Goal: Task Accomplishment & Management: Manage account settings

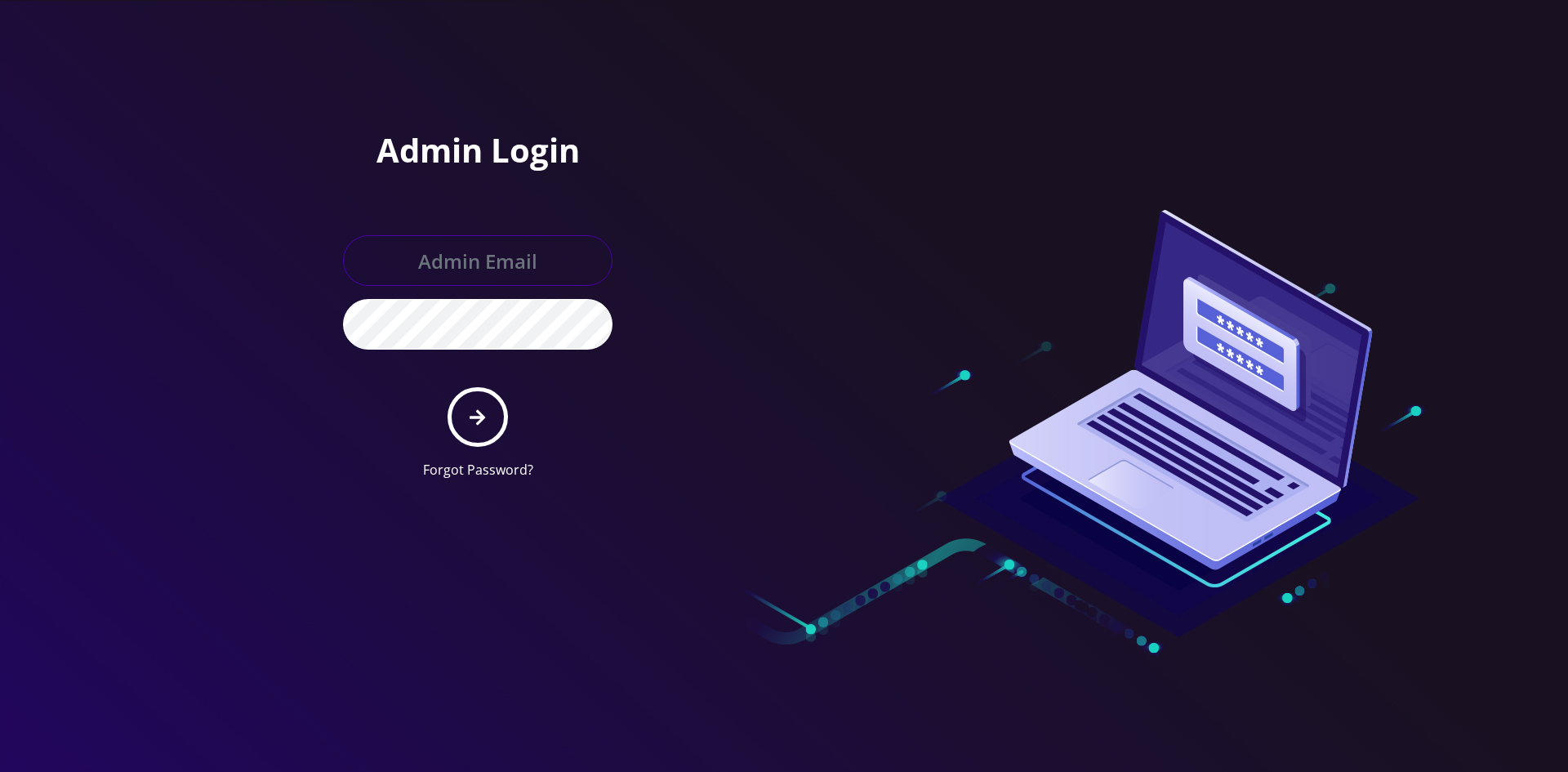
type input "master@britex.pw"
click at [518, 427] on form "master@britex.pw Forgot Password?" at bounding box center [477, 357] width 269 height 244
click at [494, 423] on button "submit" at bounding box center [477, 416] width 60 height 60
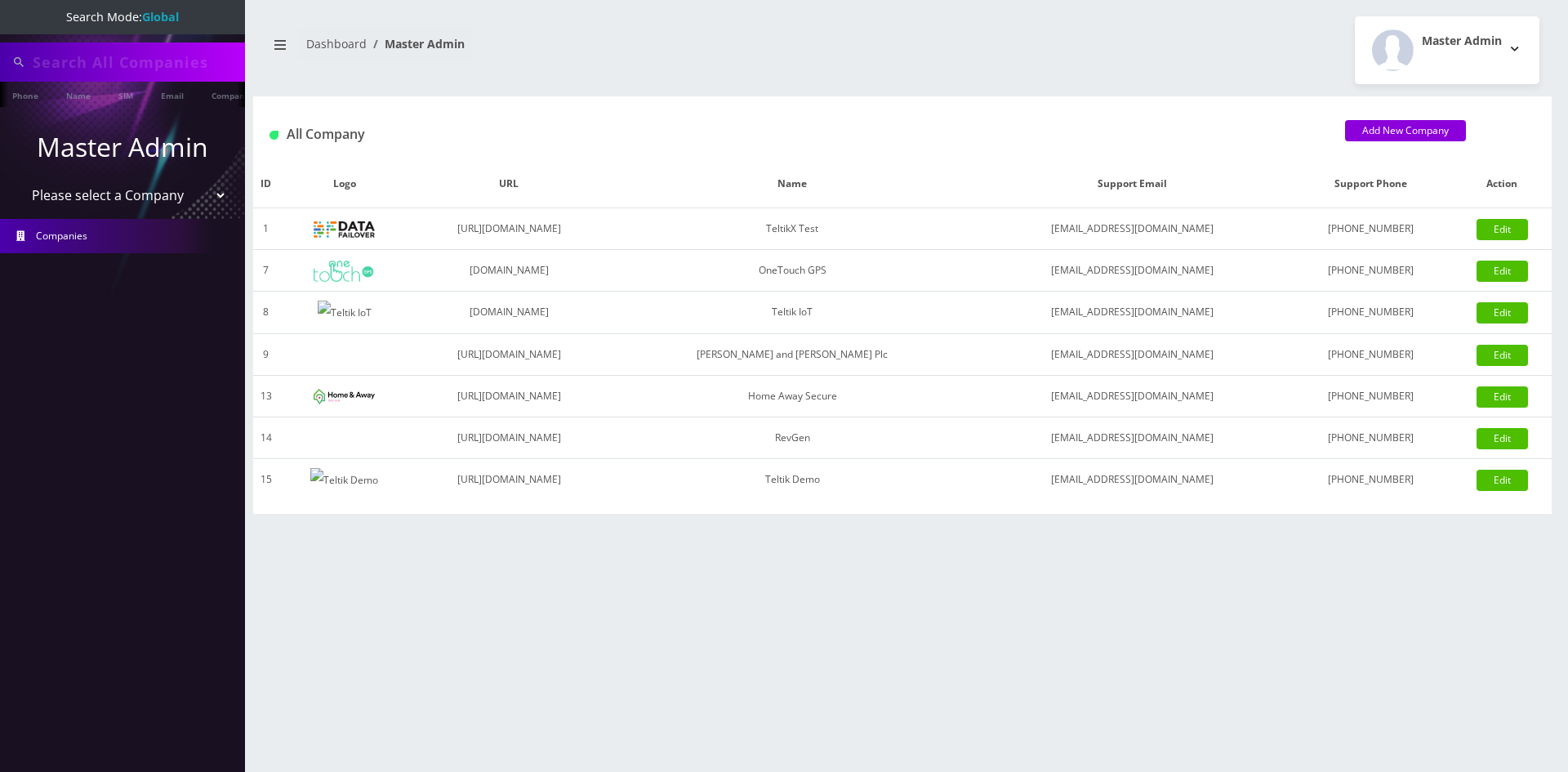
type input "bakersan"
click at [96, 174] on li "Master Admin Please select a Company TeltikX Test OneTouch GPS Teltik IoT [PERS…" at bounding box center [123, 171] width 245 height 92
click at [102, 194] on select "Please select a Company TeltikX Test OneTouch GPS Teltik IoT Hale and Serrano P…" at bounding box center [123, 197] width 208 height 31
click at [19, 181] on select "Please select a Company TeltikX Test OneTouch GPS Teltik IoT Hale and Serrano P…" at bounding box center [123, 197] width 208 height 31
click at [96, 198] on select "Please select a Company TeltikX Test OneTouch GPS Teltik IoT Hale and Serrano P…" at bounding box center [123, 197] width 208 height 31
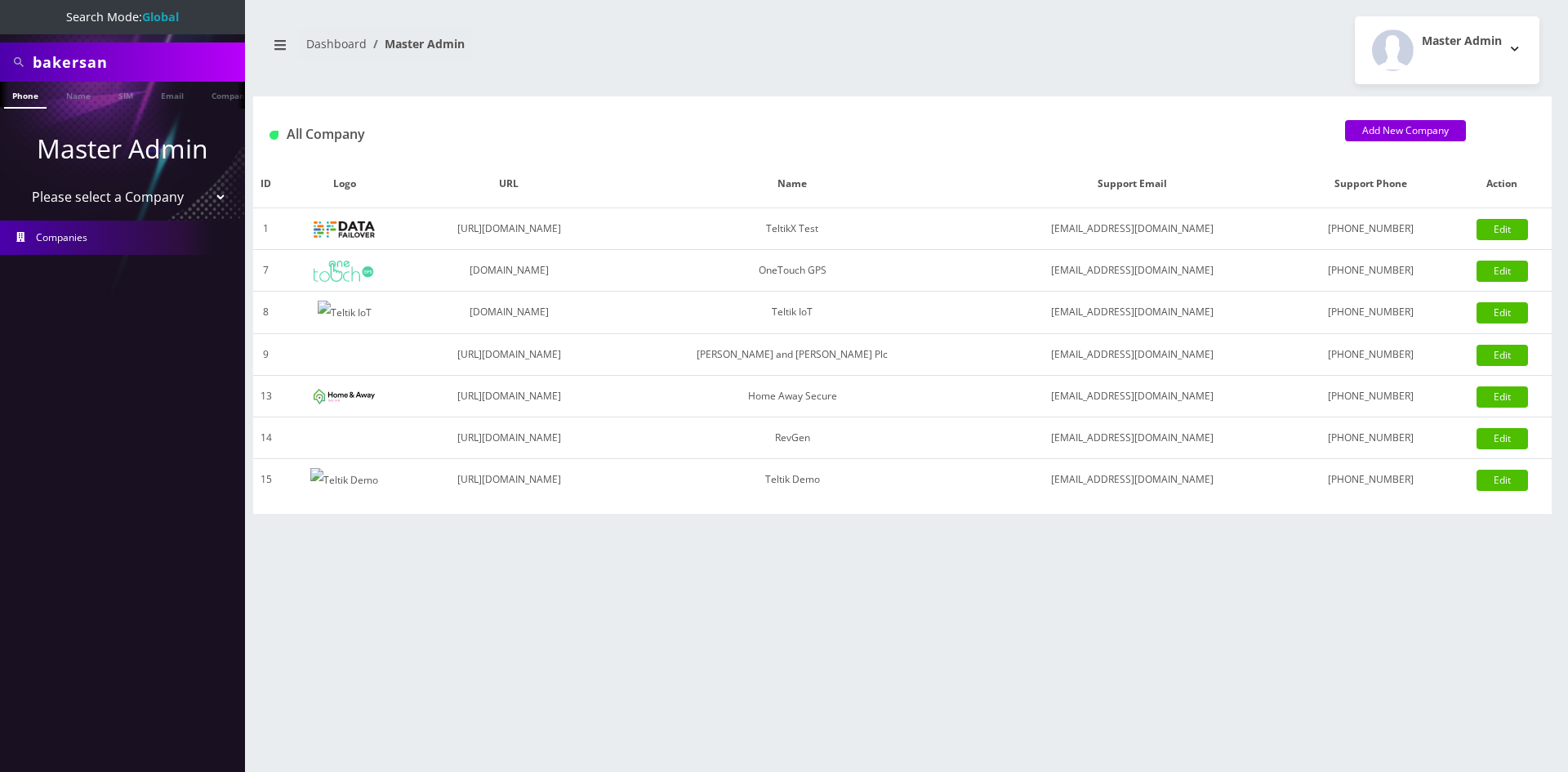
select select "1"
click at [19, 181] on select "Please select a Company TeltikX Test OneTouch GPS Teltik IoT Hale and Serrano P…" at bounding box center [123, 197] width 208 height 31
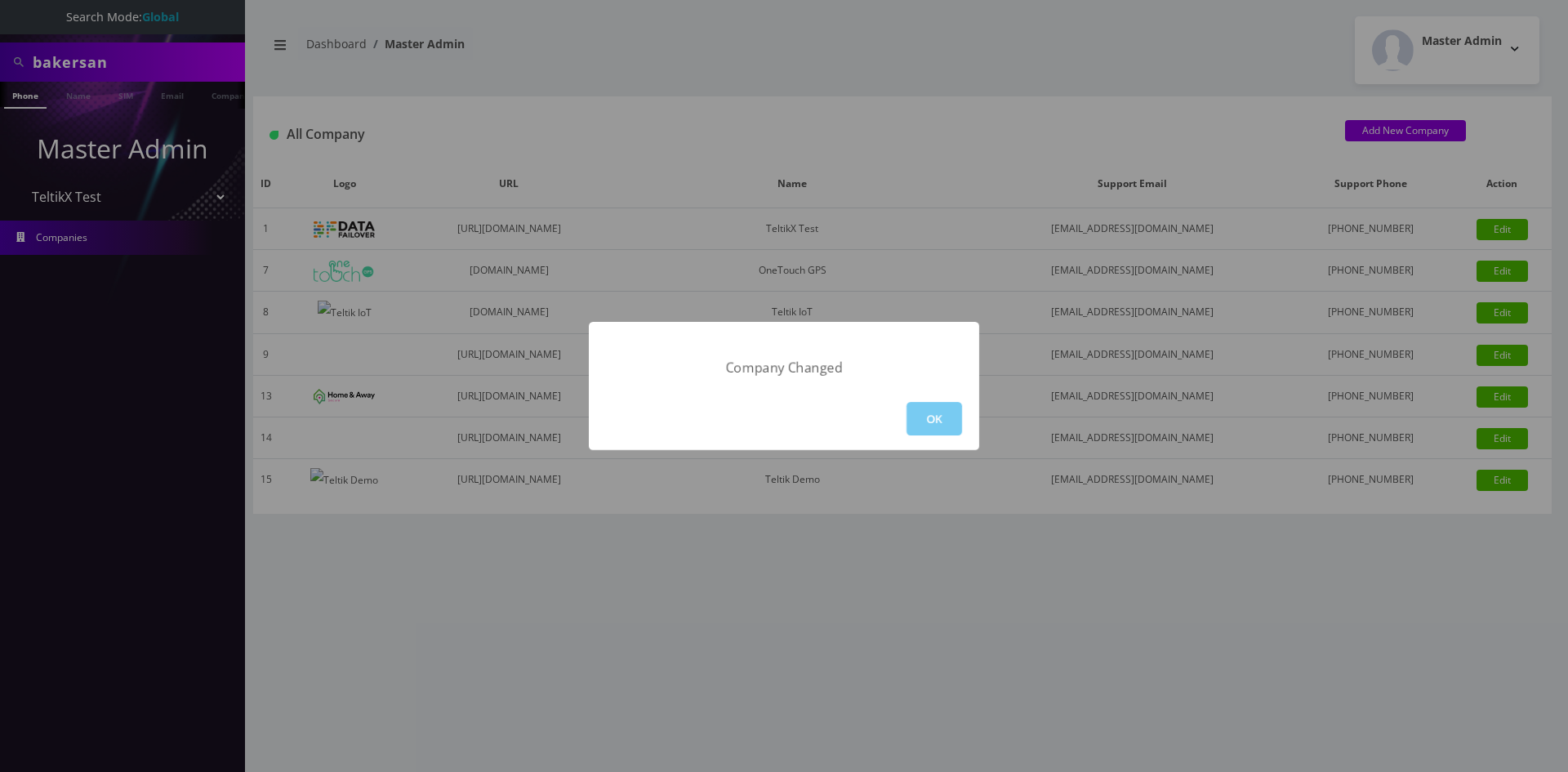
click at [926, 415] on button "OK" at bounding box center [934, 418] width 55 height 34
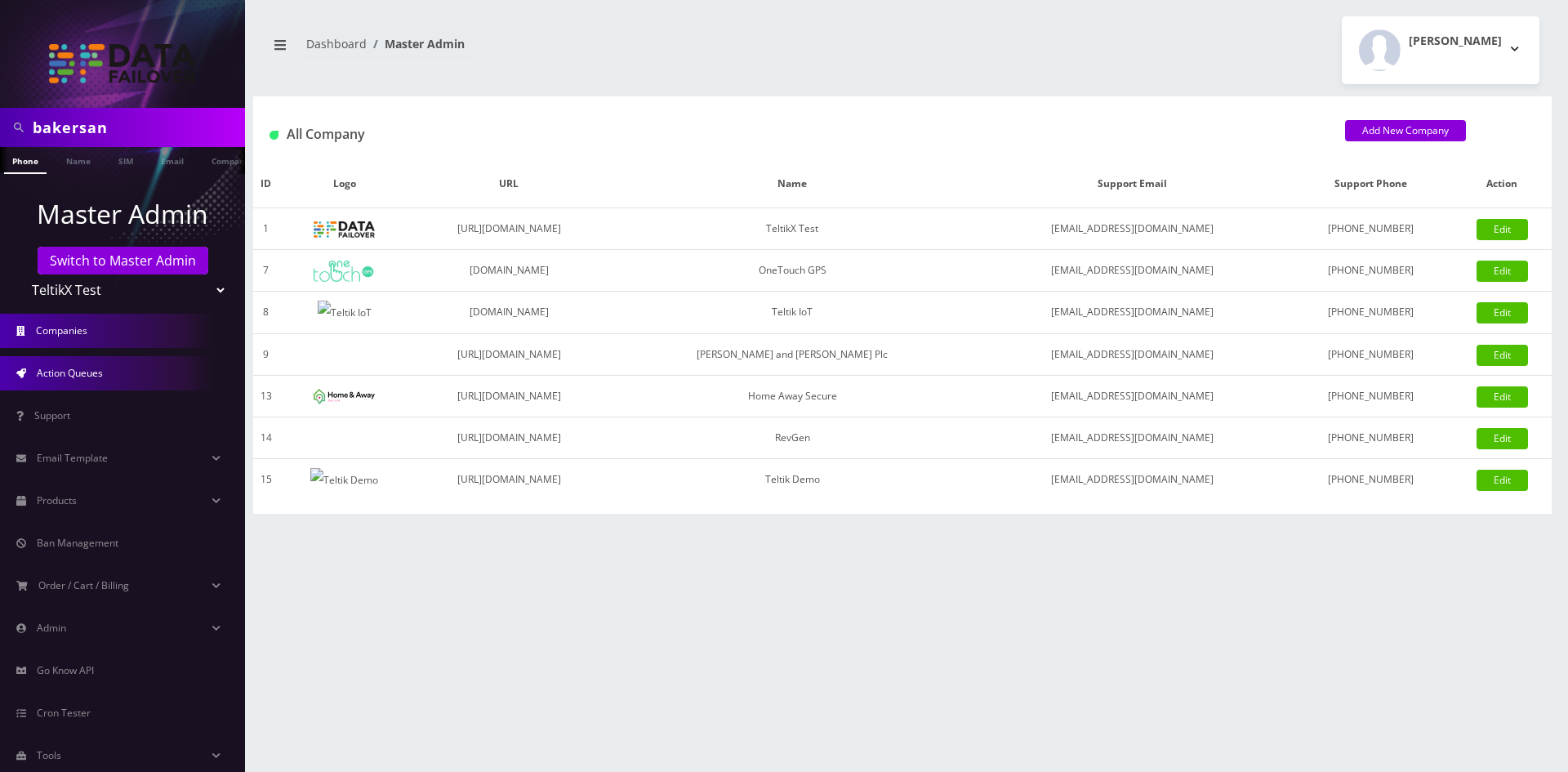
click at [53, 373] on span "Action Queues" at bounding box center [70, 373] width 66 height 14
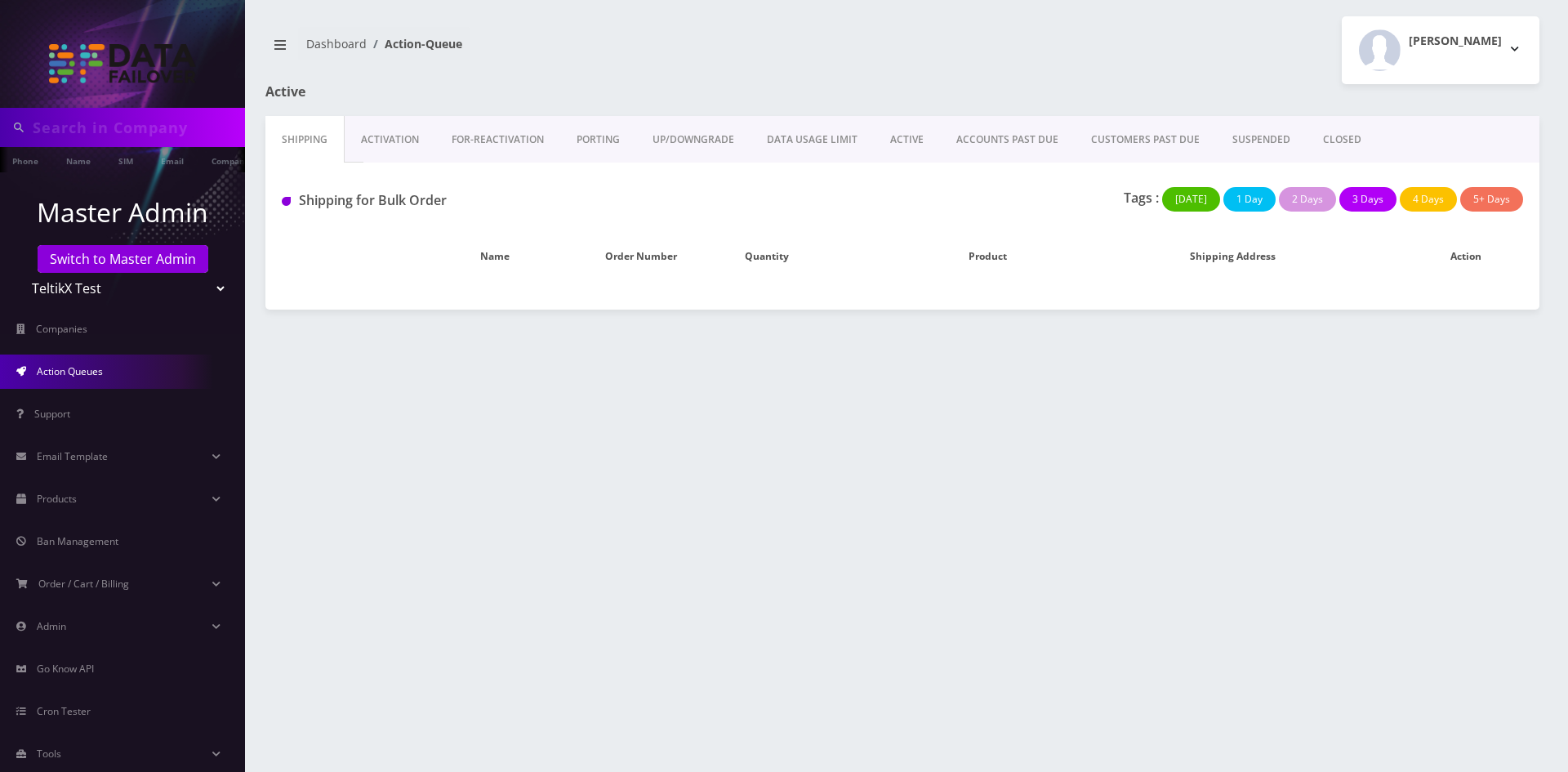
type input "bakersan"
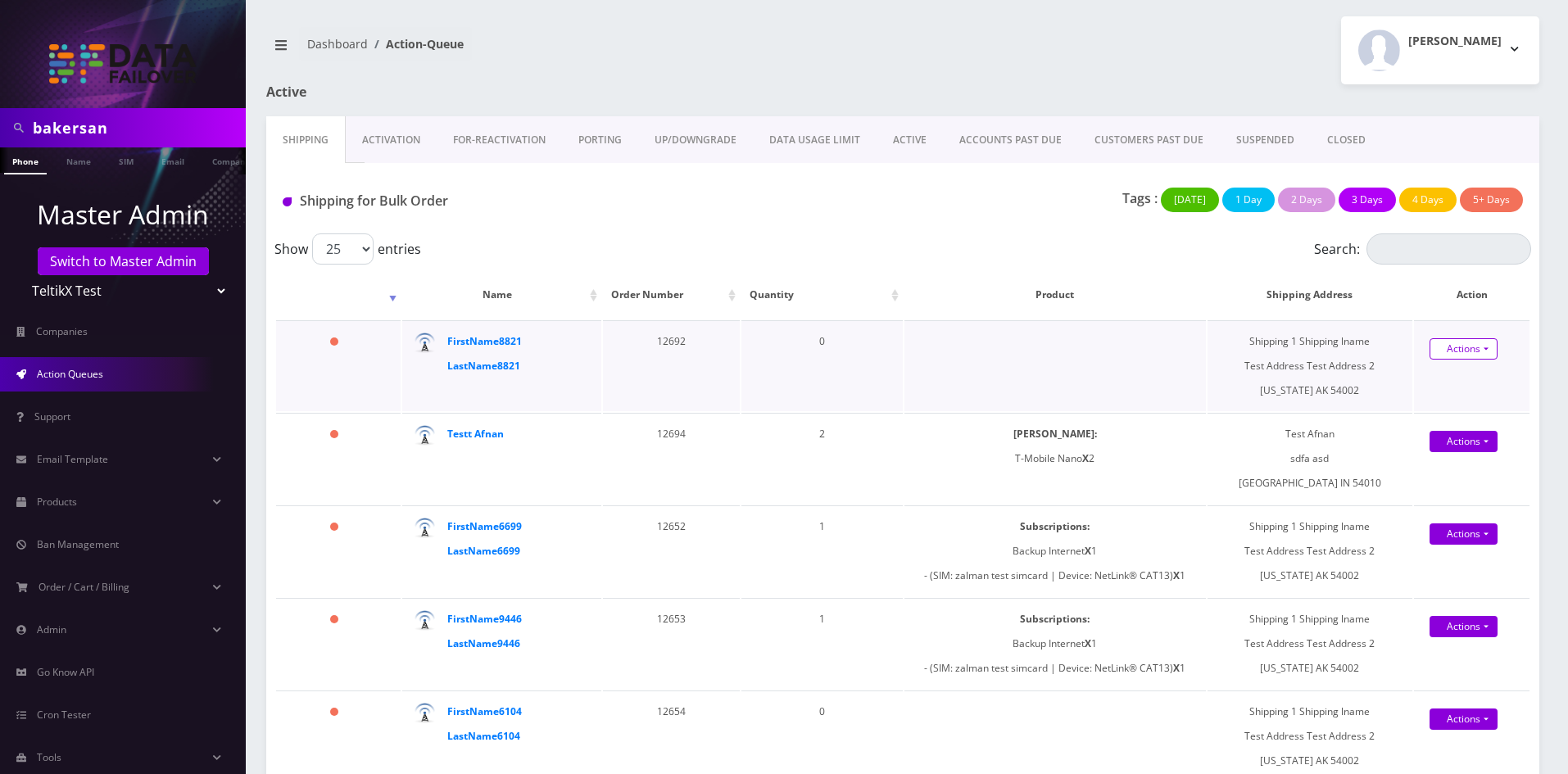
click at [1444, 349] on link "Actions" at bounding box center [1463, 349] width 68 height 22
click at [1447, 539] on link "Actions" at bounding box center [1463, 534] width 68 height 22
click at [1445, 558] on link "Shipped" at bounding box center [1468, 565] width 131 height 24
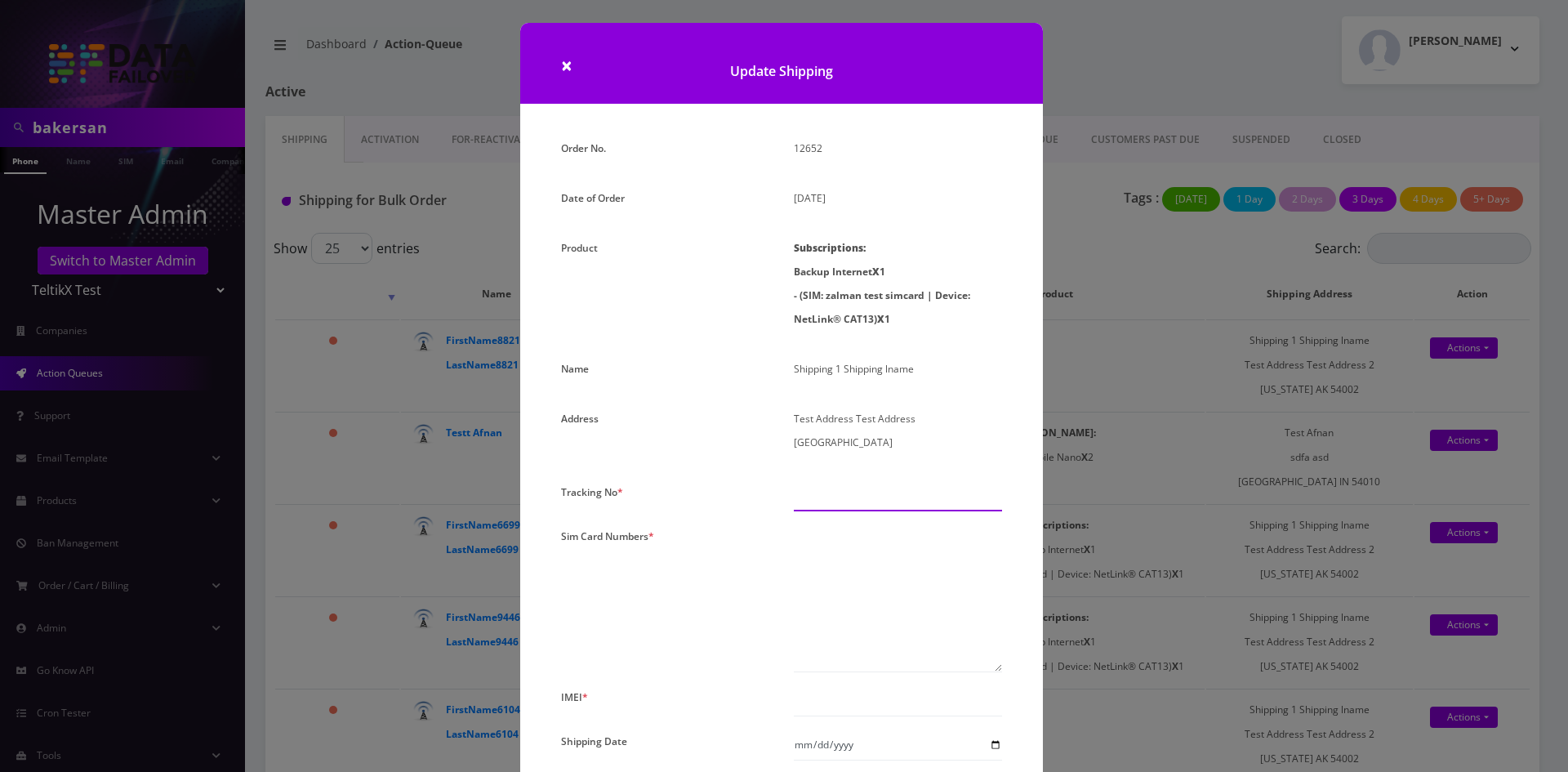
drag, startPoint x: 881, startPoint y: 485, endPoint x: 885, endPoint y: 495, distance: 10.8
click at [883, 490] on input "text" at bounding box center [898, 496] width 208 height 31
type input "000000"
click at [901, 540] on textarea at bounding box center [898, 598] width 208 height 148
click at [891, 544] on textarea at bounding box center [898, 598] width 208 height 148
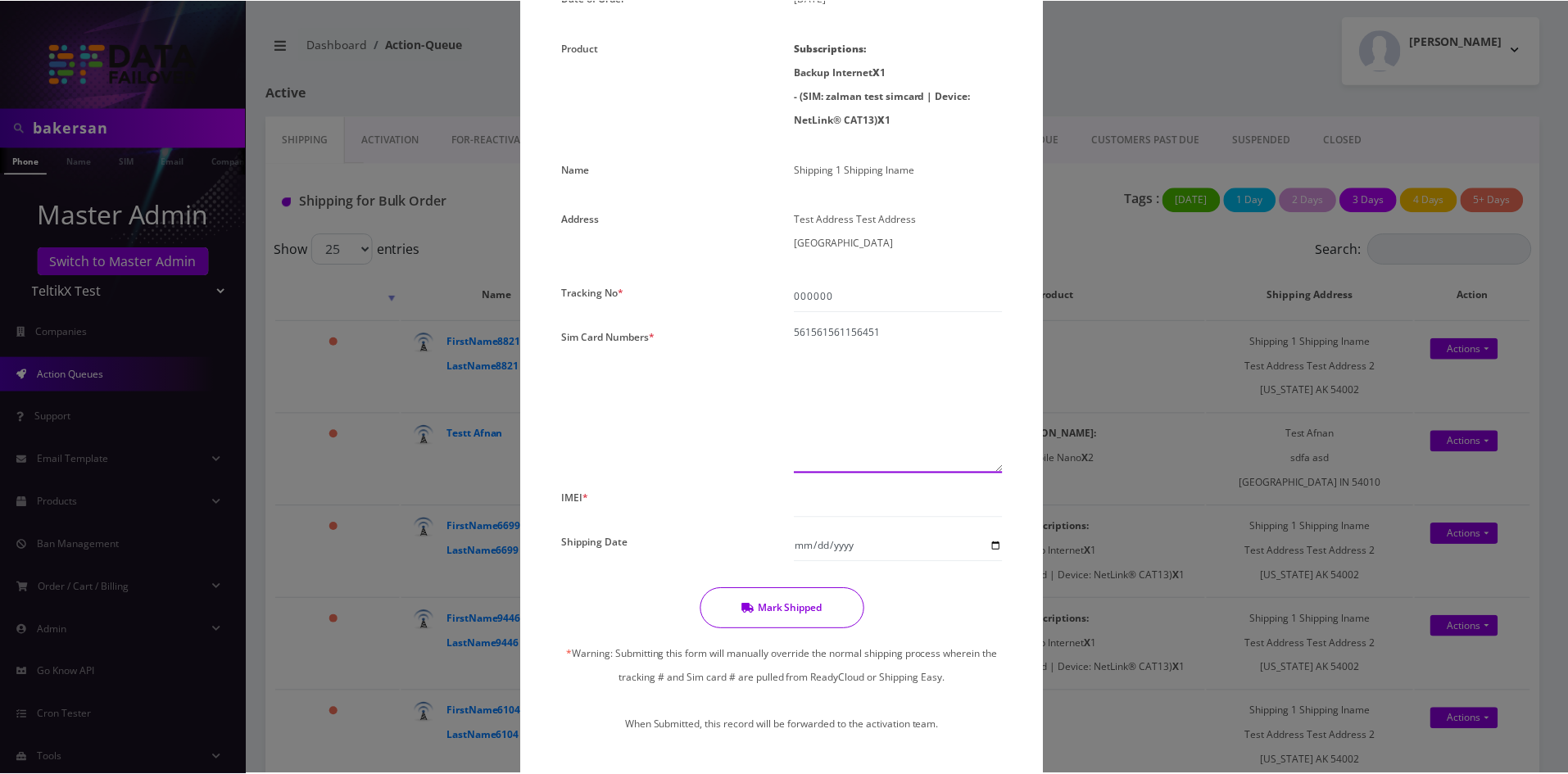
scroll to position [246, 0]
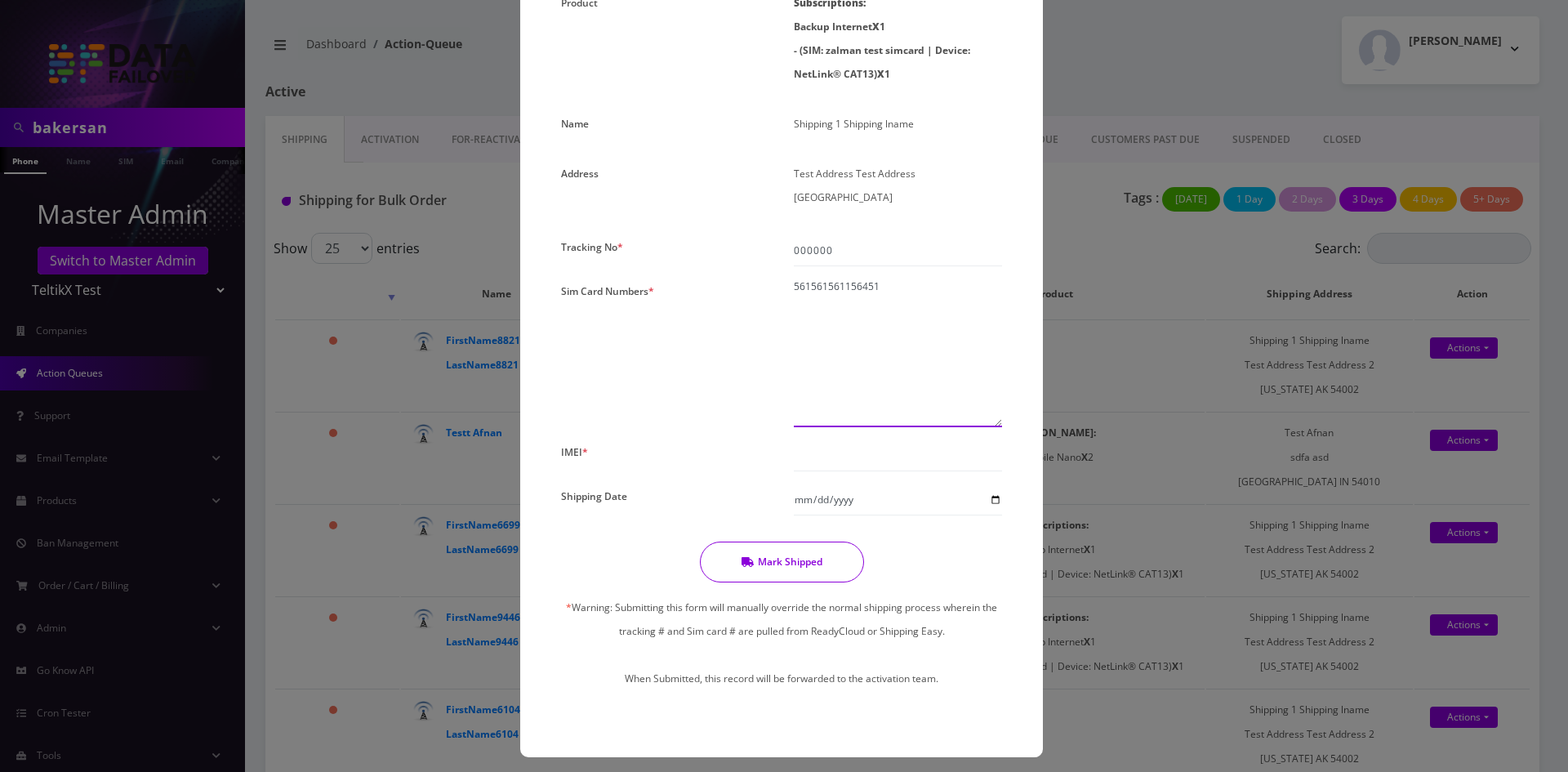
type textarea "561561561156451"
click at [1236, 356] on div "× Update Shipping Order No. 12652 Date of Order August 22, 2025 Product Subscri…" at bounding box center [784, 386] width 1568 height 772
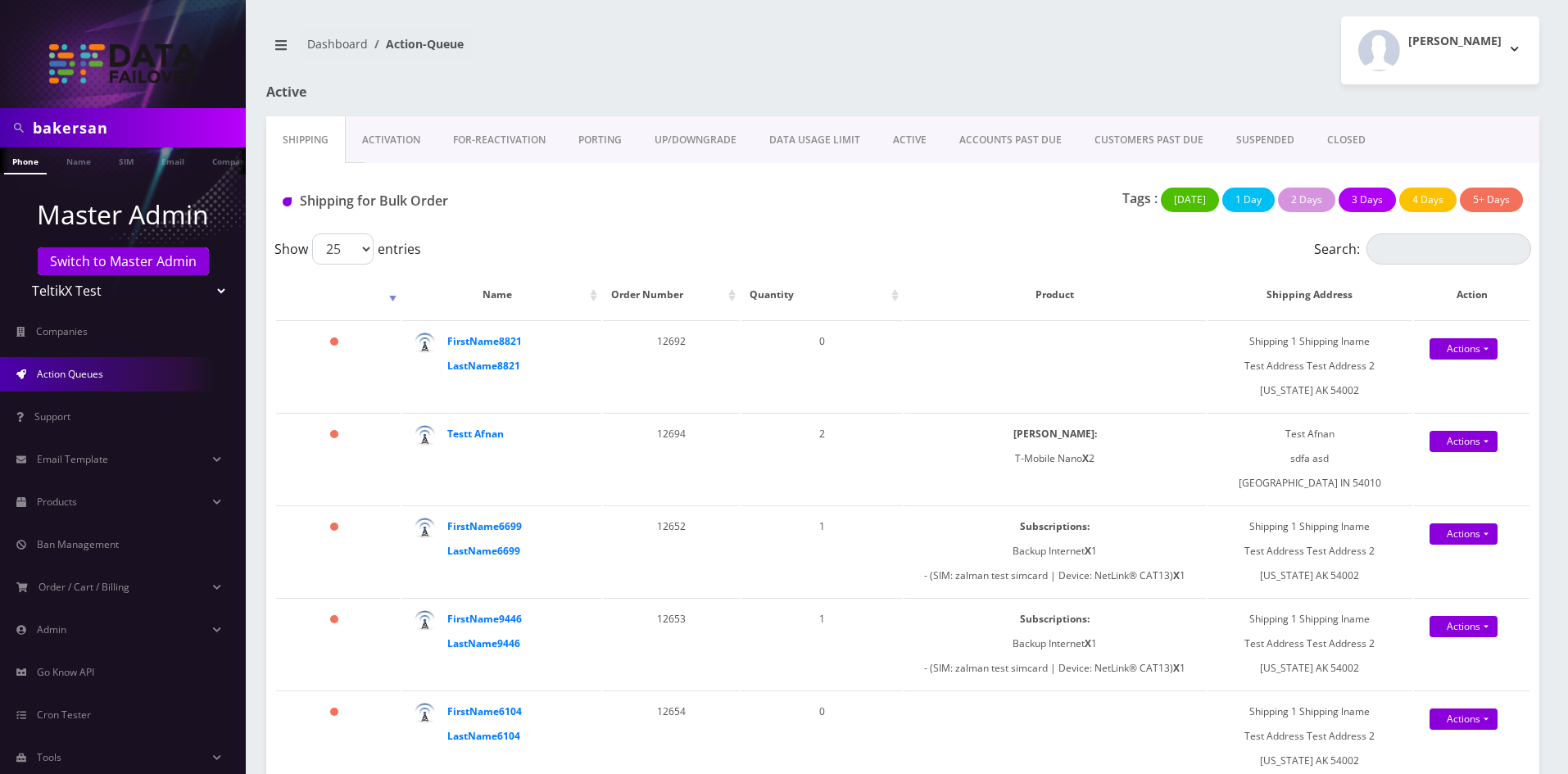
click at [600, 133] on link "PORTING" at bounding box center [600, 139] width 76 height 48
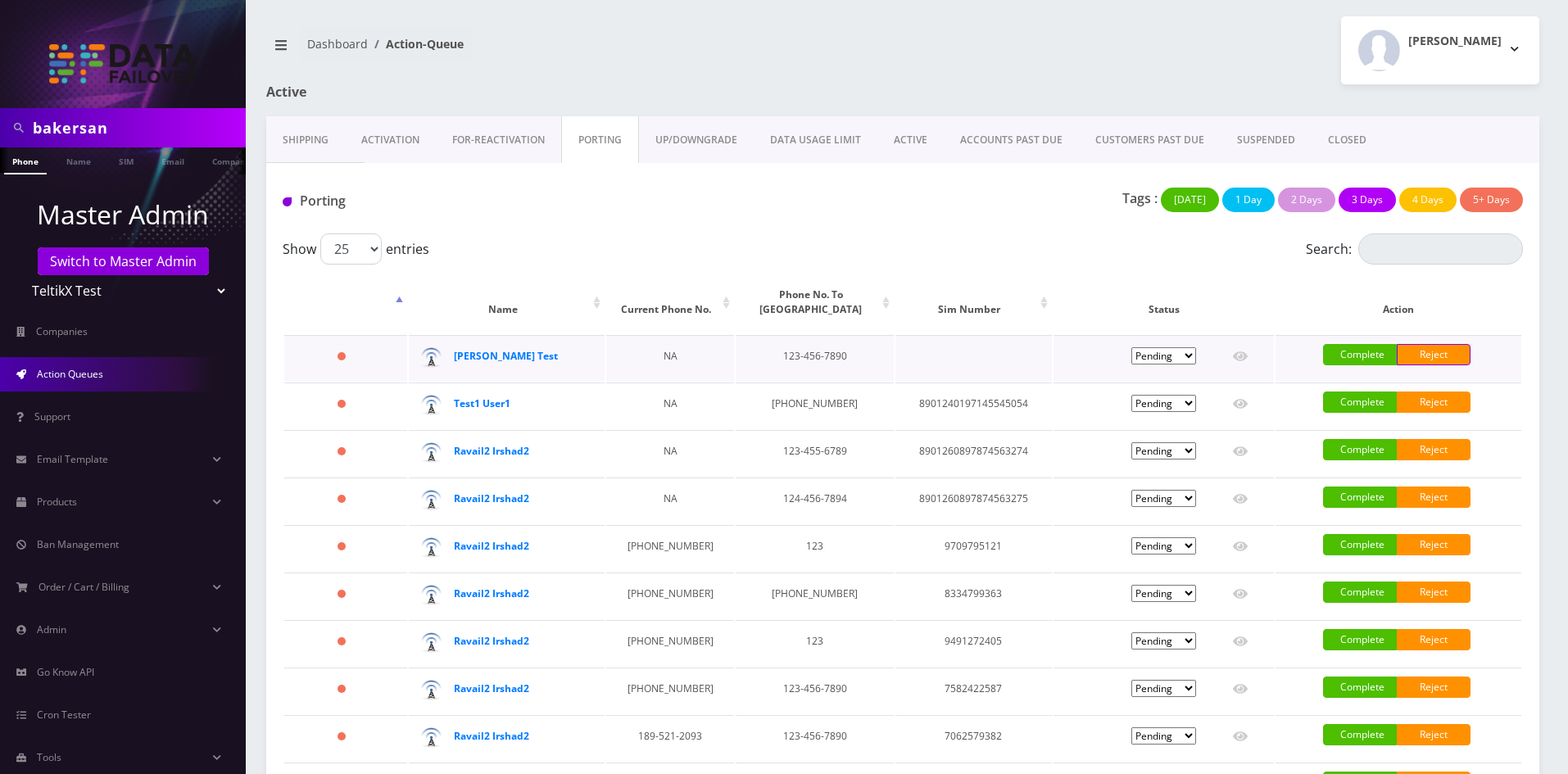
click at [1424, 353] on link "Reject" at bounding box center [1433, 354] width 74 height 22
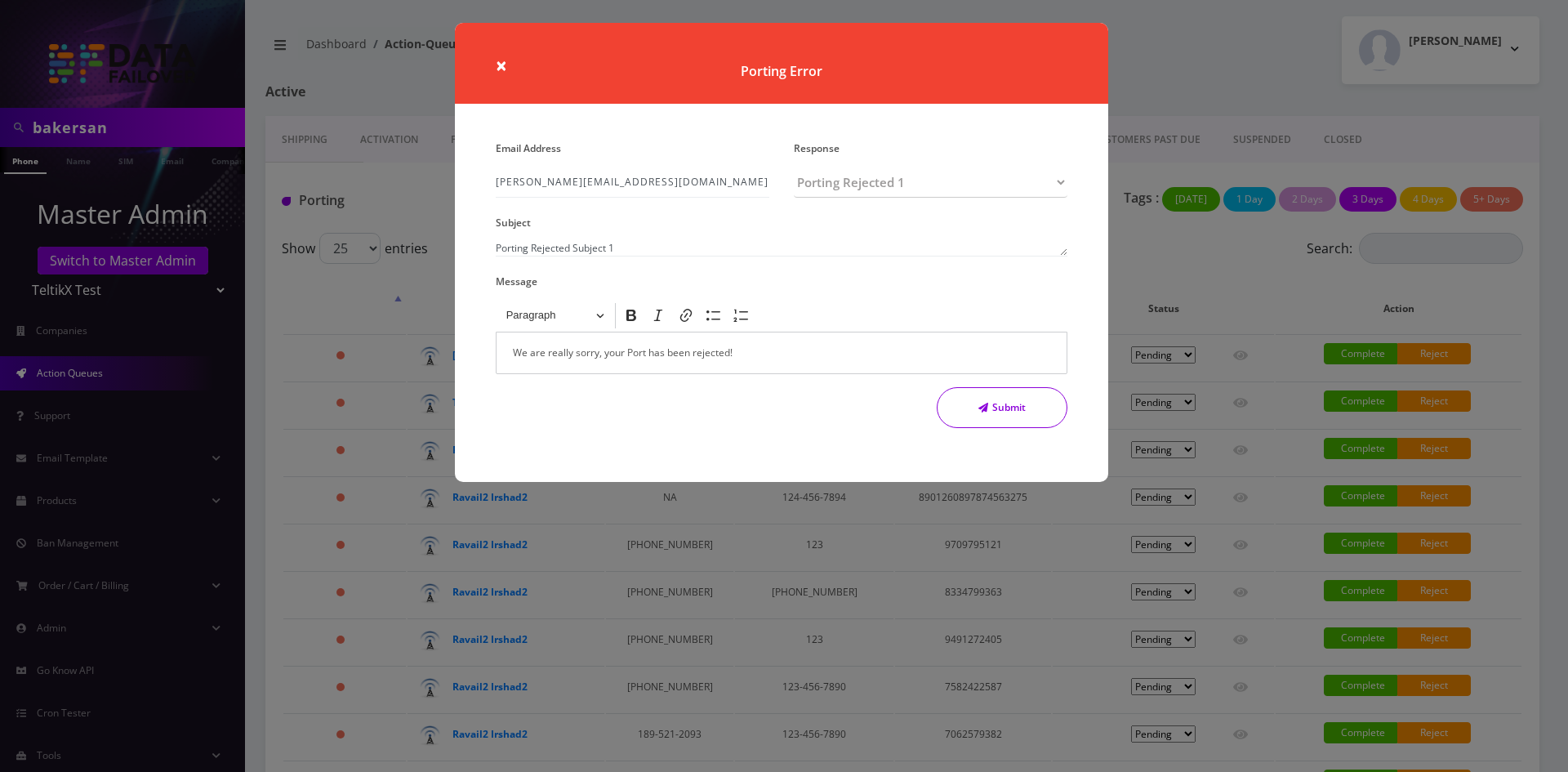
click at [1037, 415] on button "Submit" at bounding box center [1002, 407] width 130 height 41
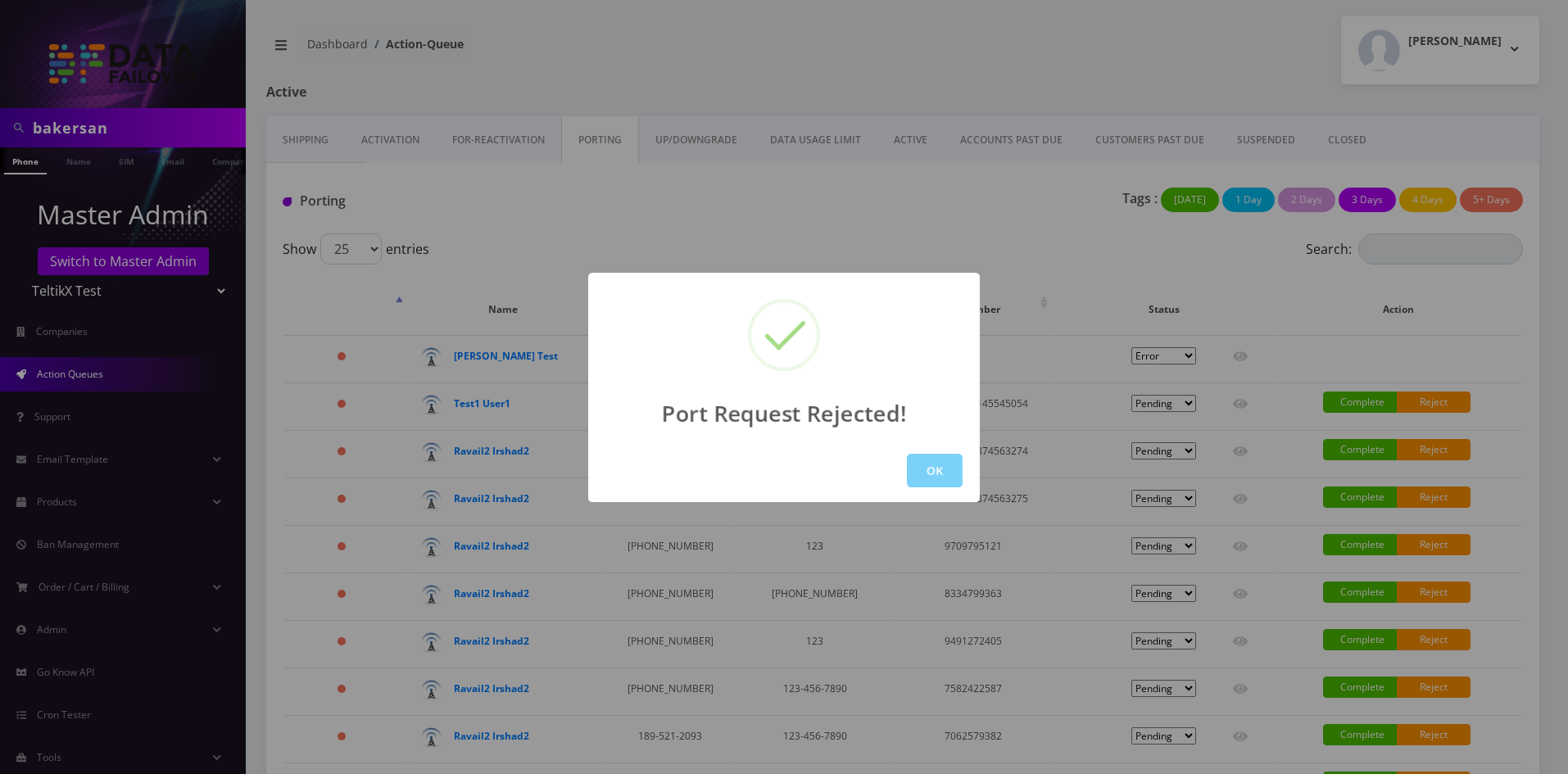
click at [963, 463] on div "OK" at bounding box center [784, 470] width 391 height 63
click at [948, 473] on button "OK" at bounding box center [934, 470] width 55 height 34
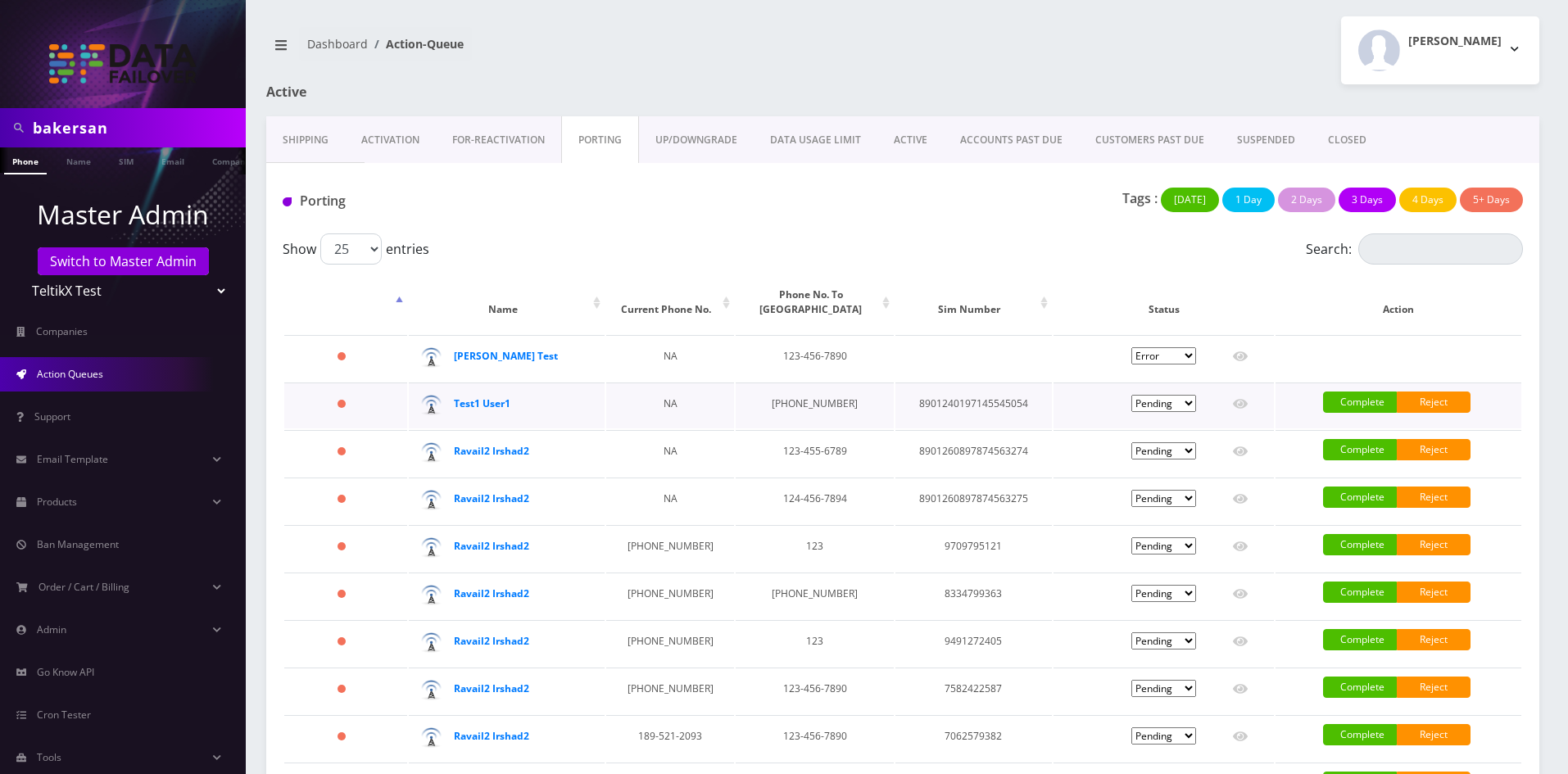
click at [1180, 410] on select "Pending Submitted Error Cancelled" at bounding box center [1163, 403] width 65 height 17
select select "5"
click at [1131, 395] on select "Pending Submitted Error Cancelled" at bounding box center [1163, 403] width 65 height 17
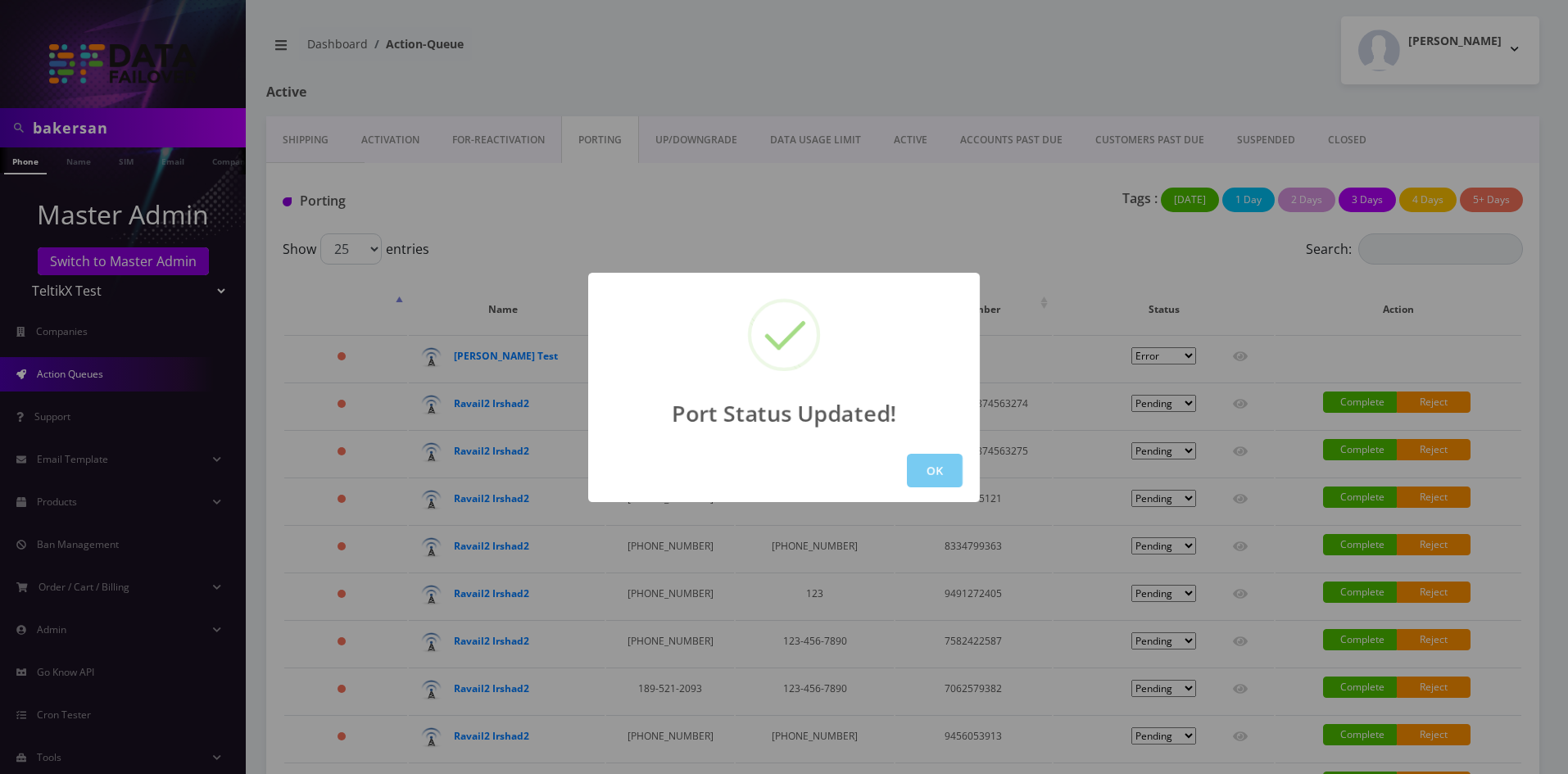
click at [924, 459] on button "OK" at bounding box center [934, 470] width 55 height 34
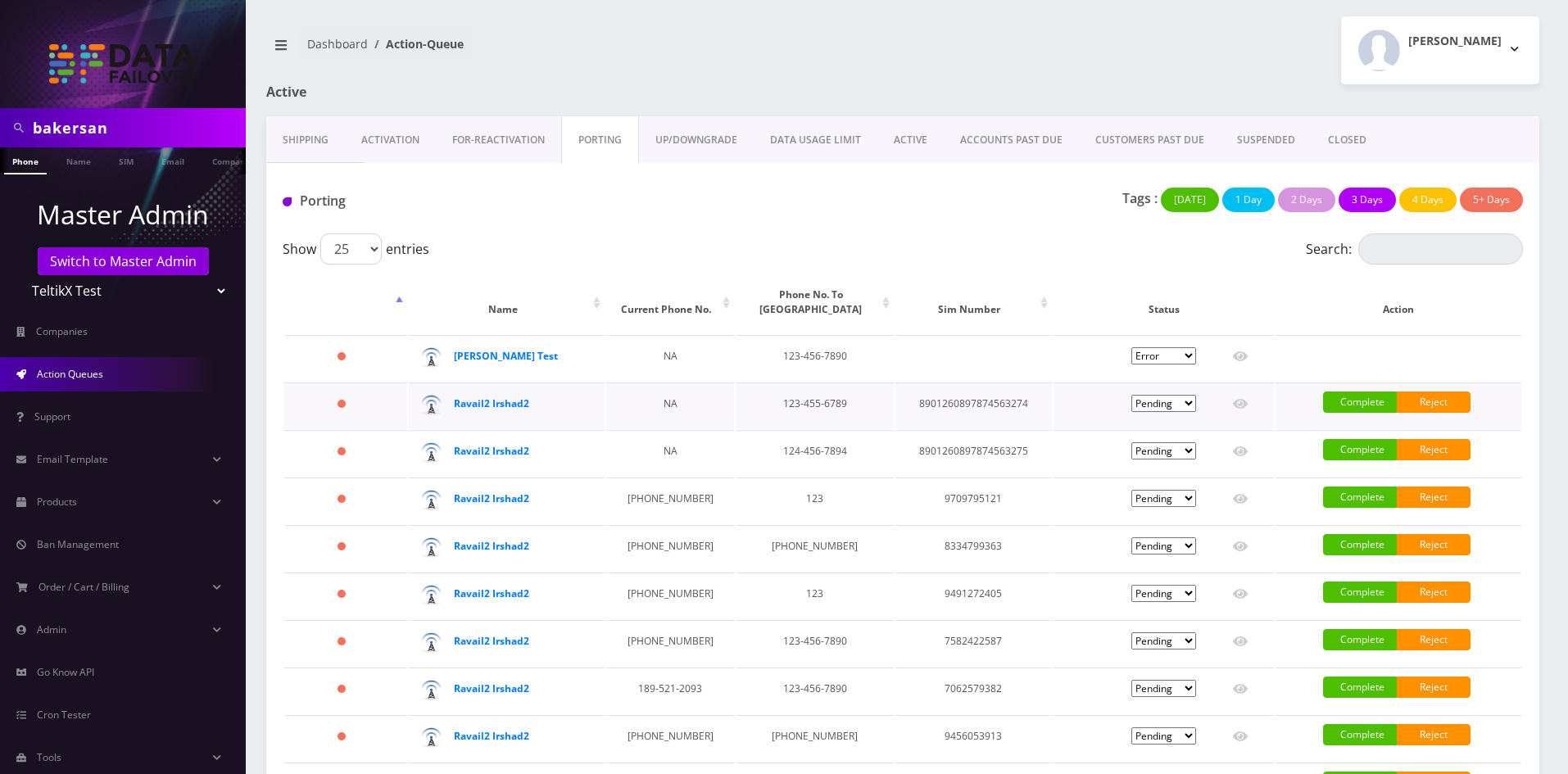
click at [1155, 396] on td "Pending Submitted Error Cancelled" at bounding box center [1164, 405] width 221 height 46
click at [1159, 403] on select "Pending Submitted Error Cancelled" at bounding box center [1163, 403] width 65 height 17
select select "5"
click at [1131, 395] on select "Pending Submitted Error Cancelled" at bounding box center [1163, 403] width 65 height 17
select select "5"
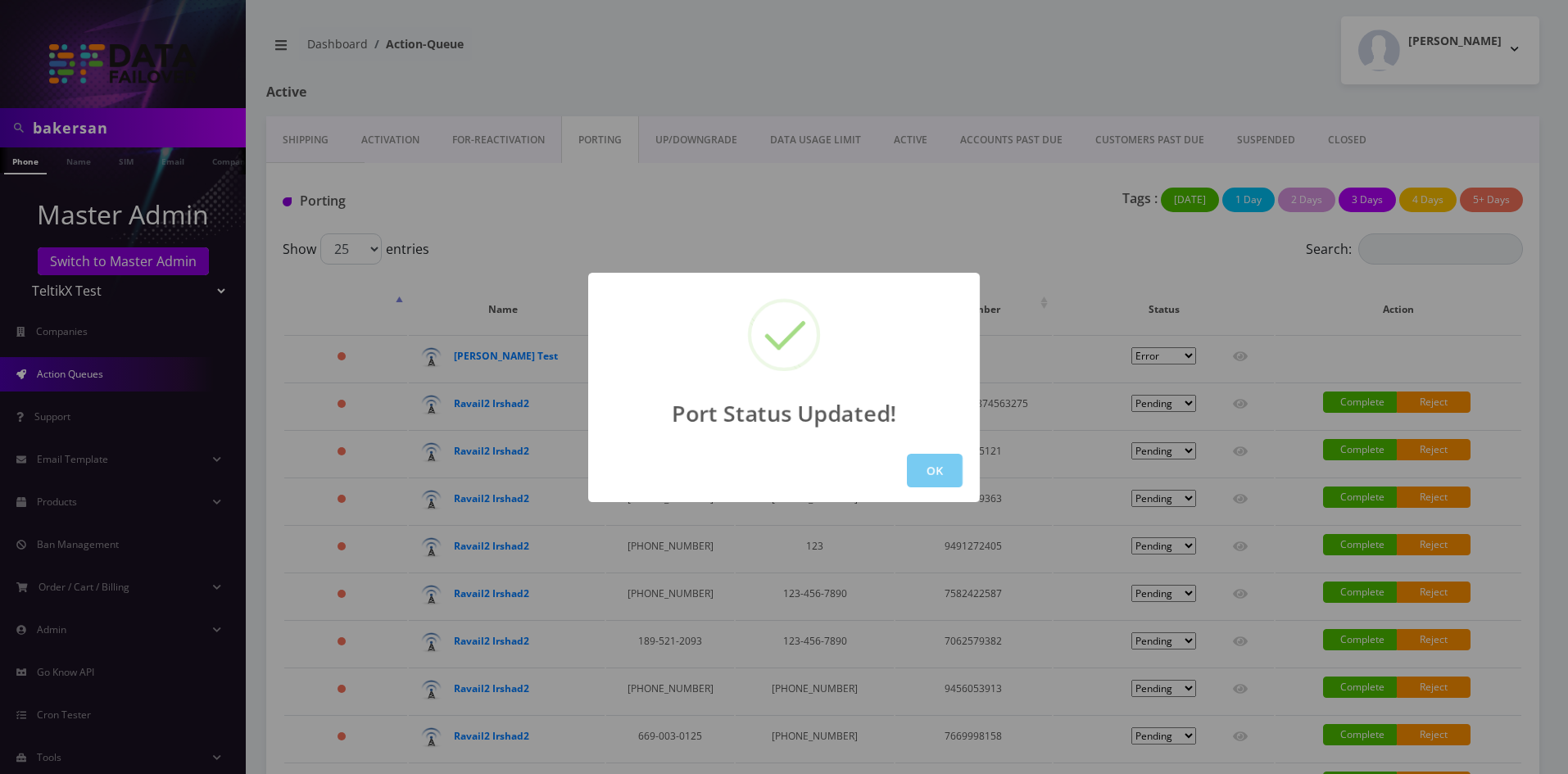
click at [918, 469] on button "OK" at bounding box center [934, 470] width 55 height 34
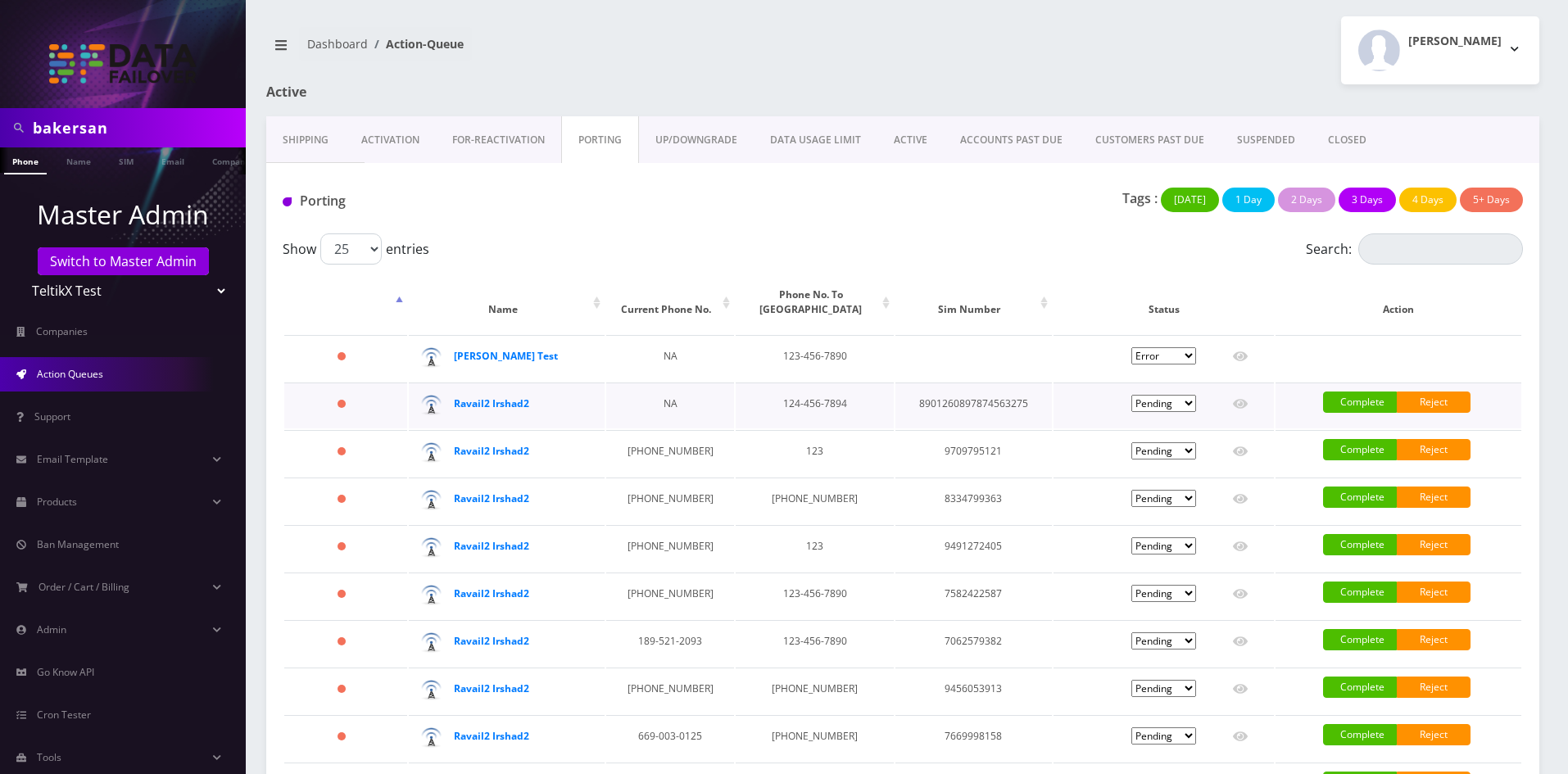
click at [1165, 396] on td "Pending Submitted Error Cancelled" at bounding box center [1164, 405] width 221 height 46
click at [1167, 410] on select "Pending Submitted Error Cancelled" at bounding box center [1163, 403] width 65 height 17
click at [776, 413] on td "124-456-7894" at bounding box center [815, 405] width 158 height 46
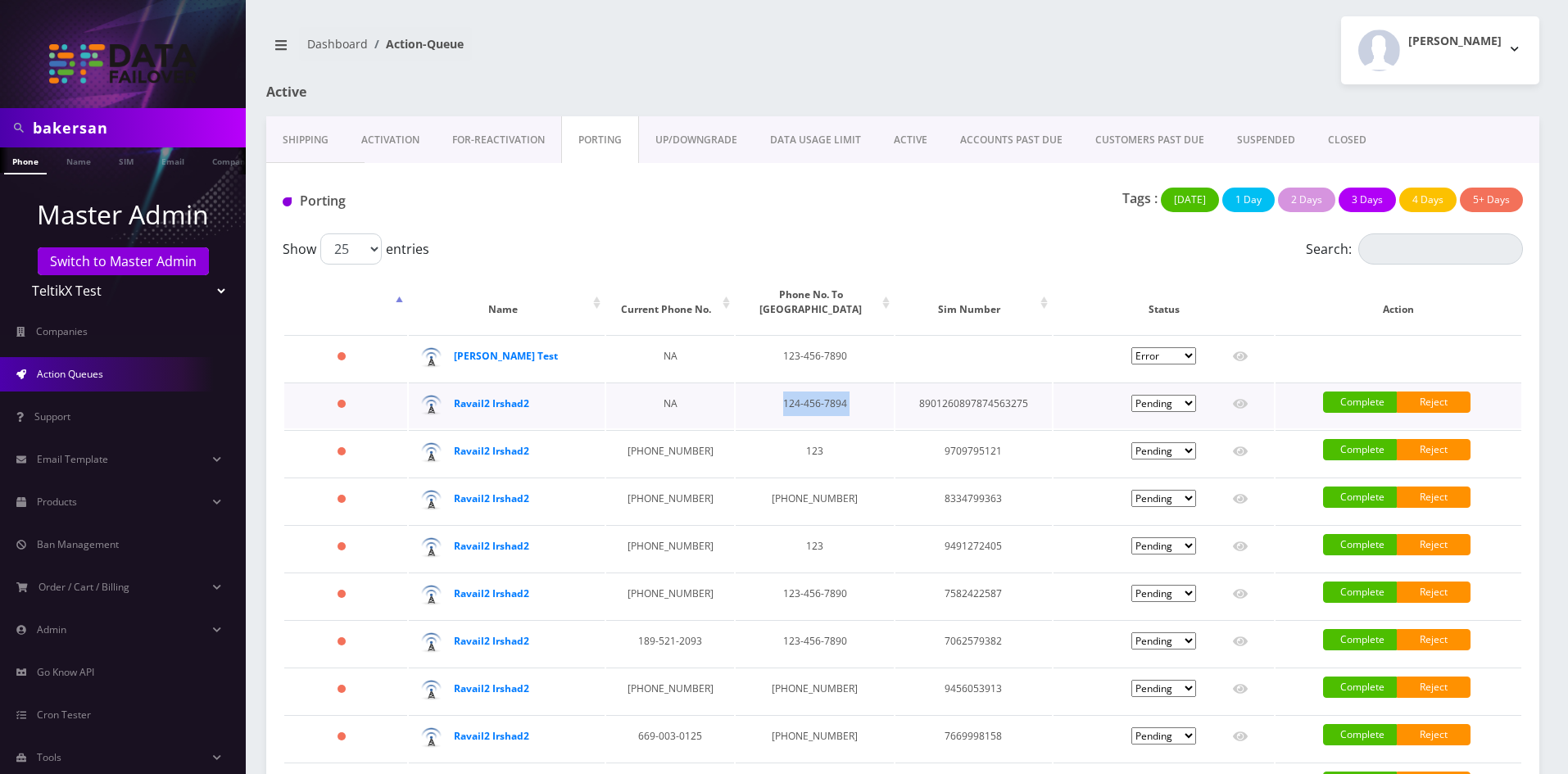
copy td "124-456-7894"
click at [1172, 408] on select "Pending Submitted Error Cancelled" at bounding box center [1163, 403] width 65 height 17
select select "2"
click at [1131, 395] on select "Pending Submitted Error Cancelled" at bounding box center [1163, 403] width 65 height 17
select select "2"
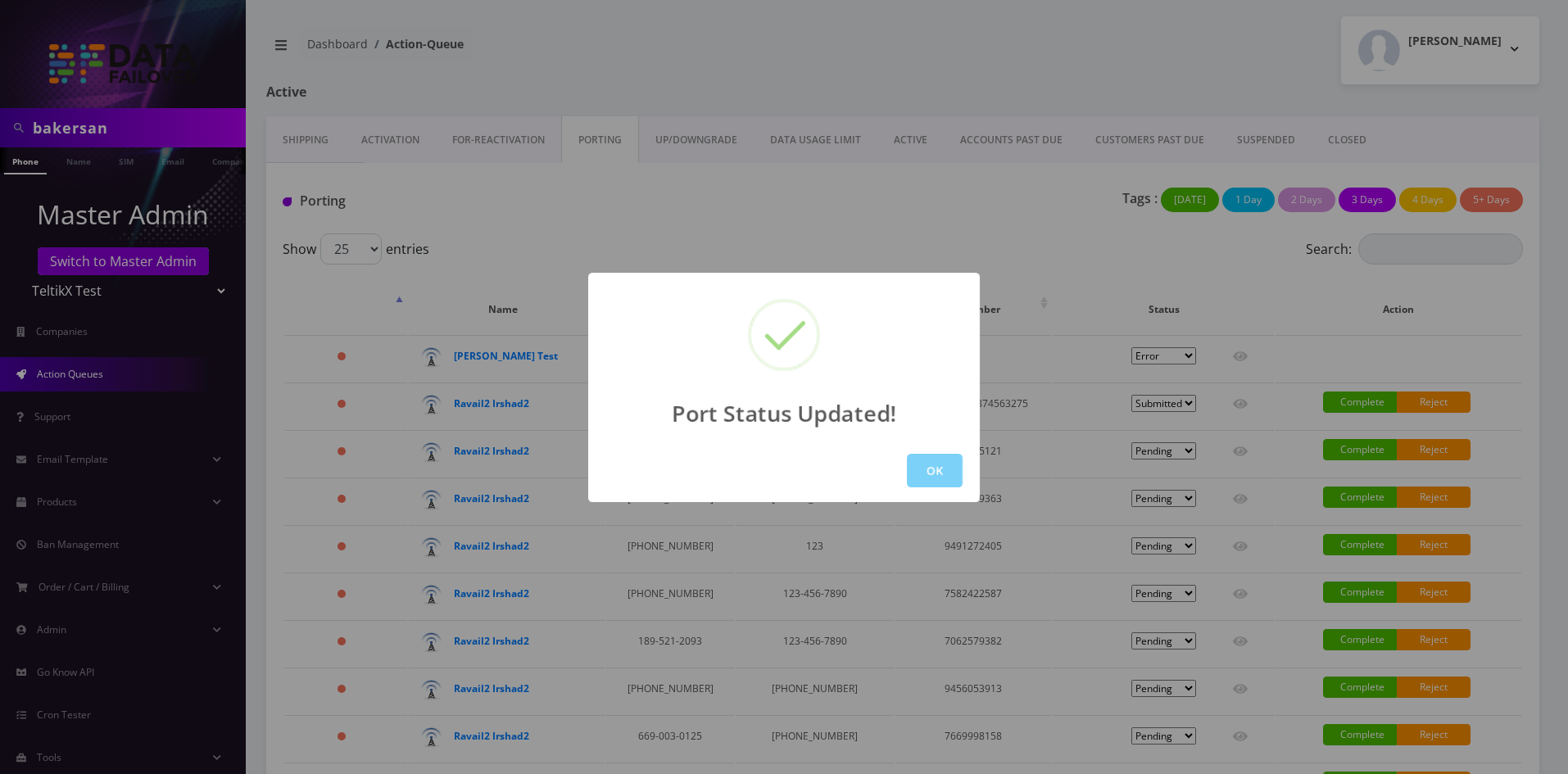
click at [925, 477] on button "OK" at bounding box center [934, 470] width 55 height 34
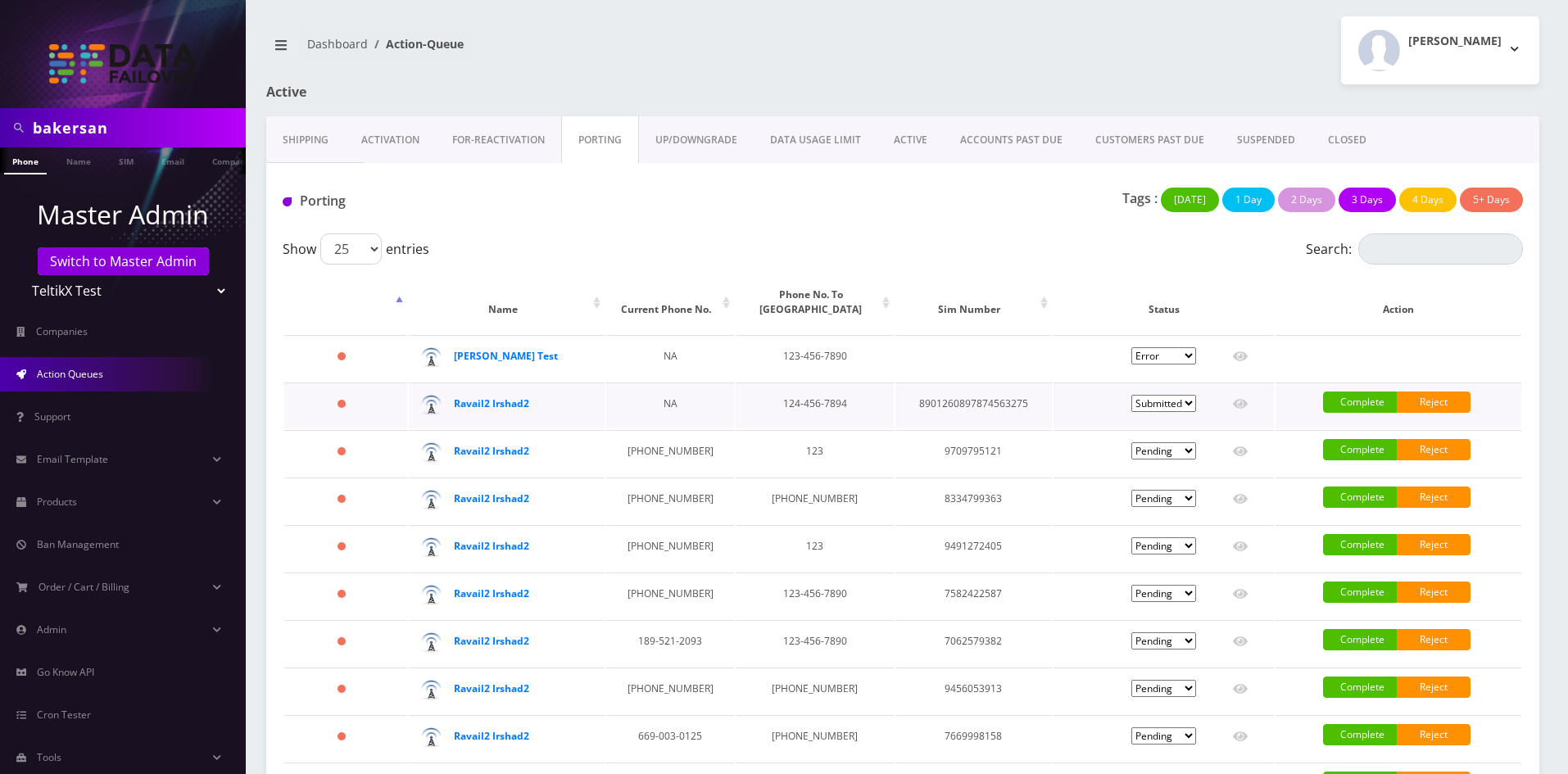
click at [1371, 388] on td "Do NOT notify the customer Confirm Complete Reject" at bounding box center [1398, 405] width 246 height 46
click at [1370, 402] on link "Complete" at bounding box center [1359, 402] width 74 height 22
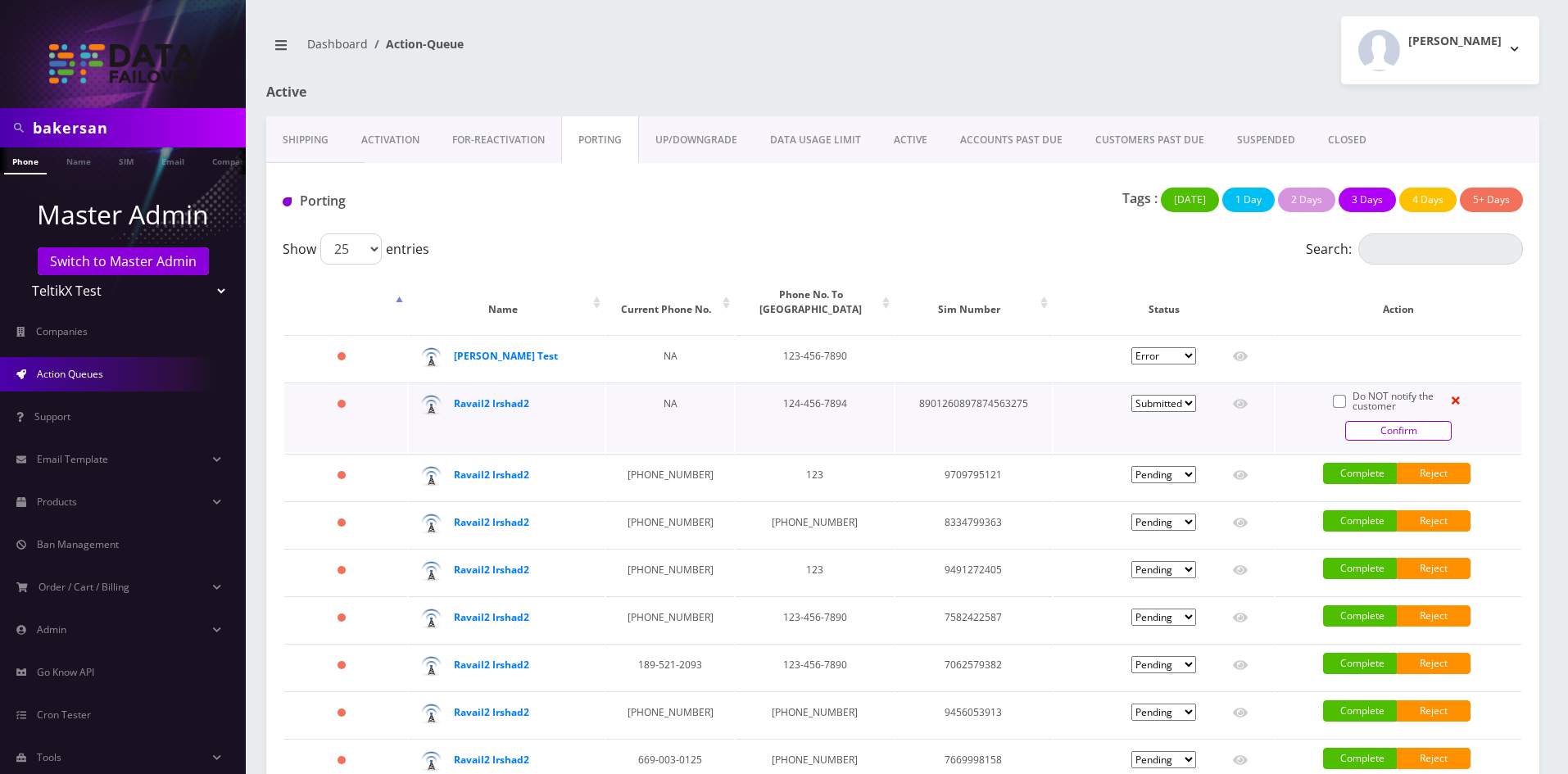
click at [1429, 435] on link "Confirm" at bounding box center [1397, 430] width 106 height 20
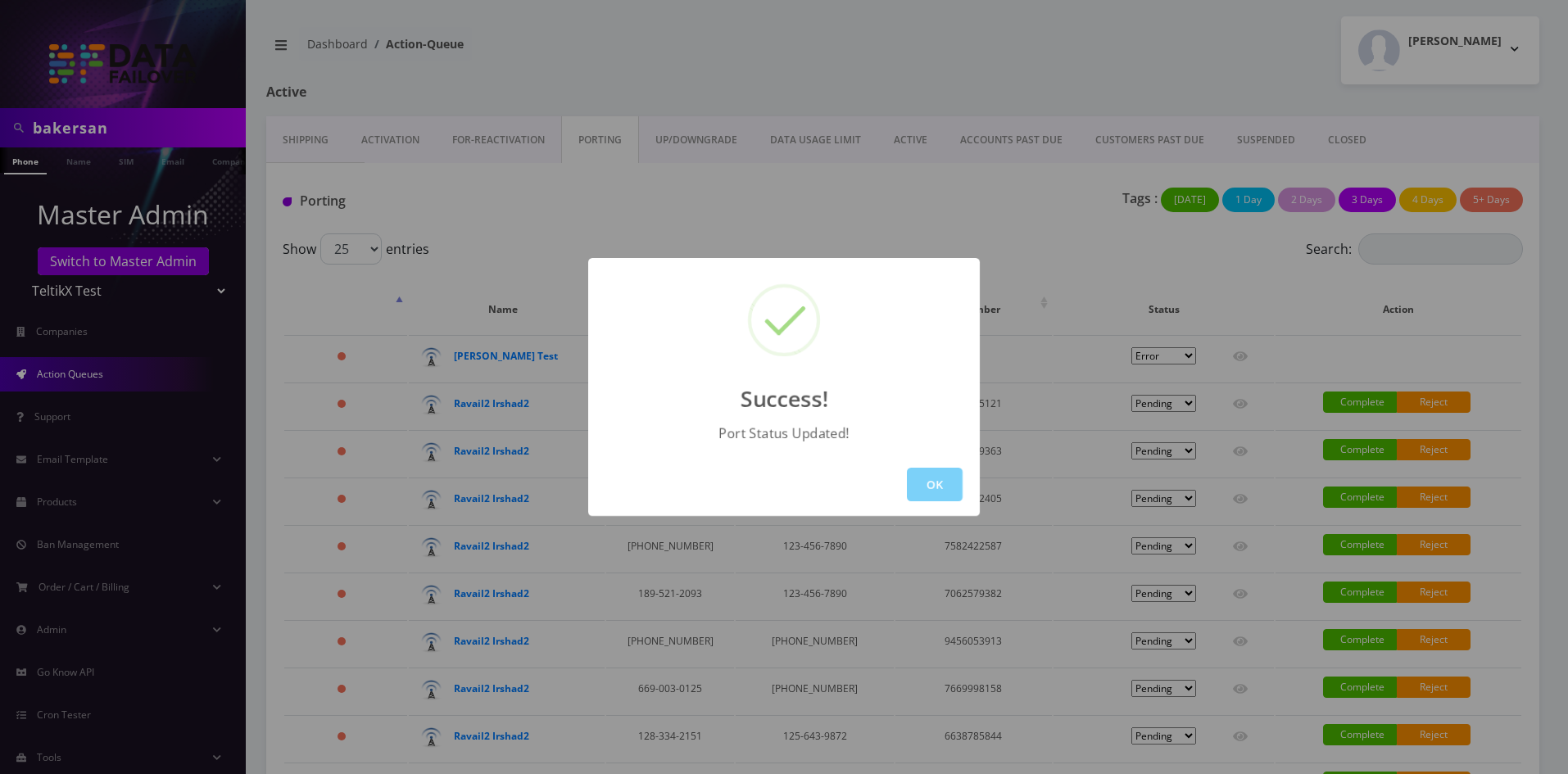
click at [893, 489] on div "OK" at bounding box center [784, 484] width 391 height 63
click at [932, 493] on button "OK" at bounding box center [934, 484] width 55 height 34
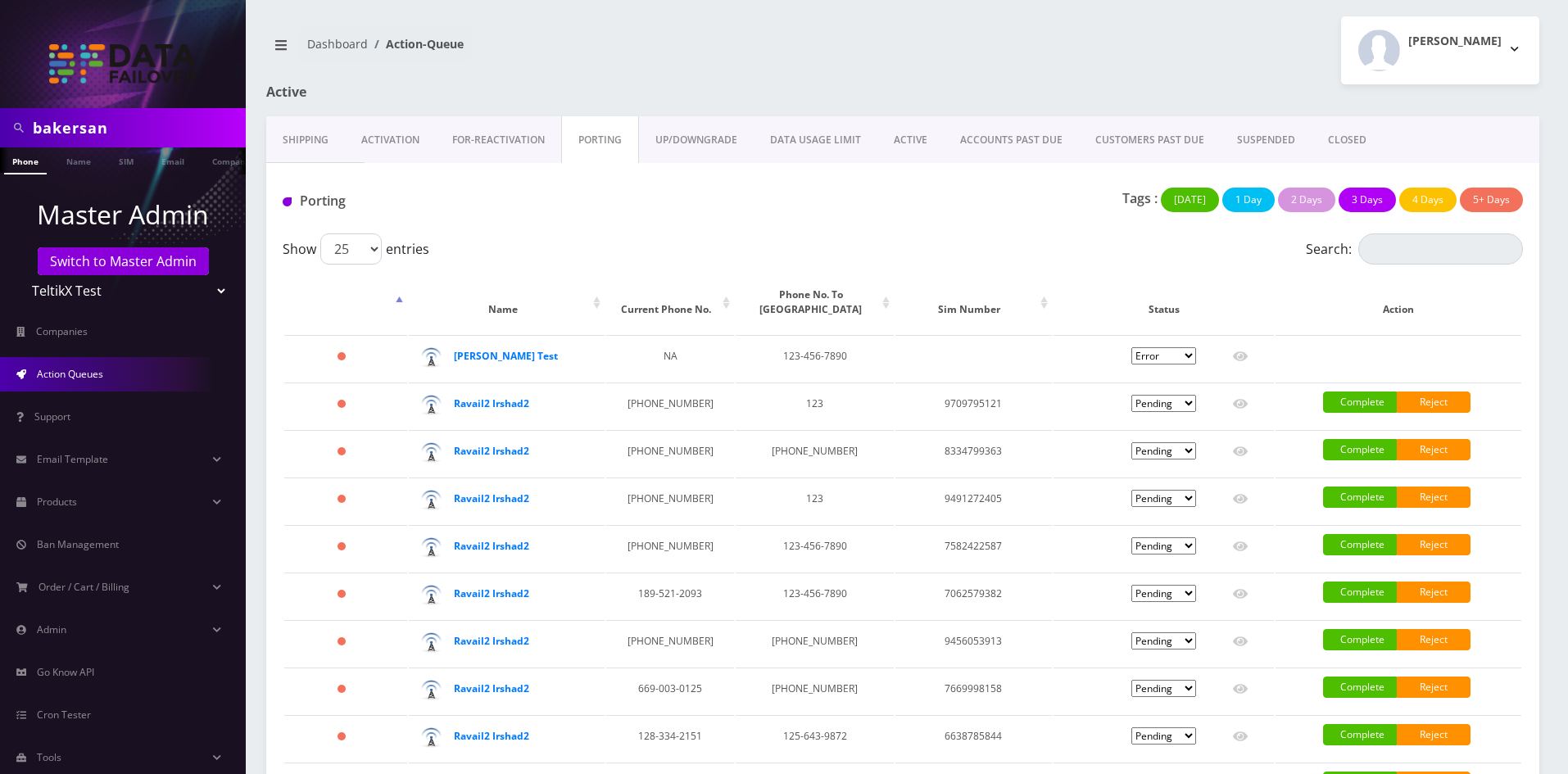
click at [693, 134] on link "UP/DOWNGRADE" at bounding box center [696, 139] width 114 height 48
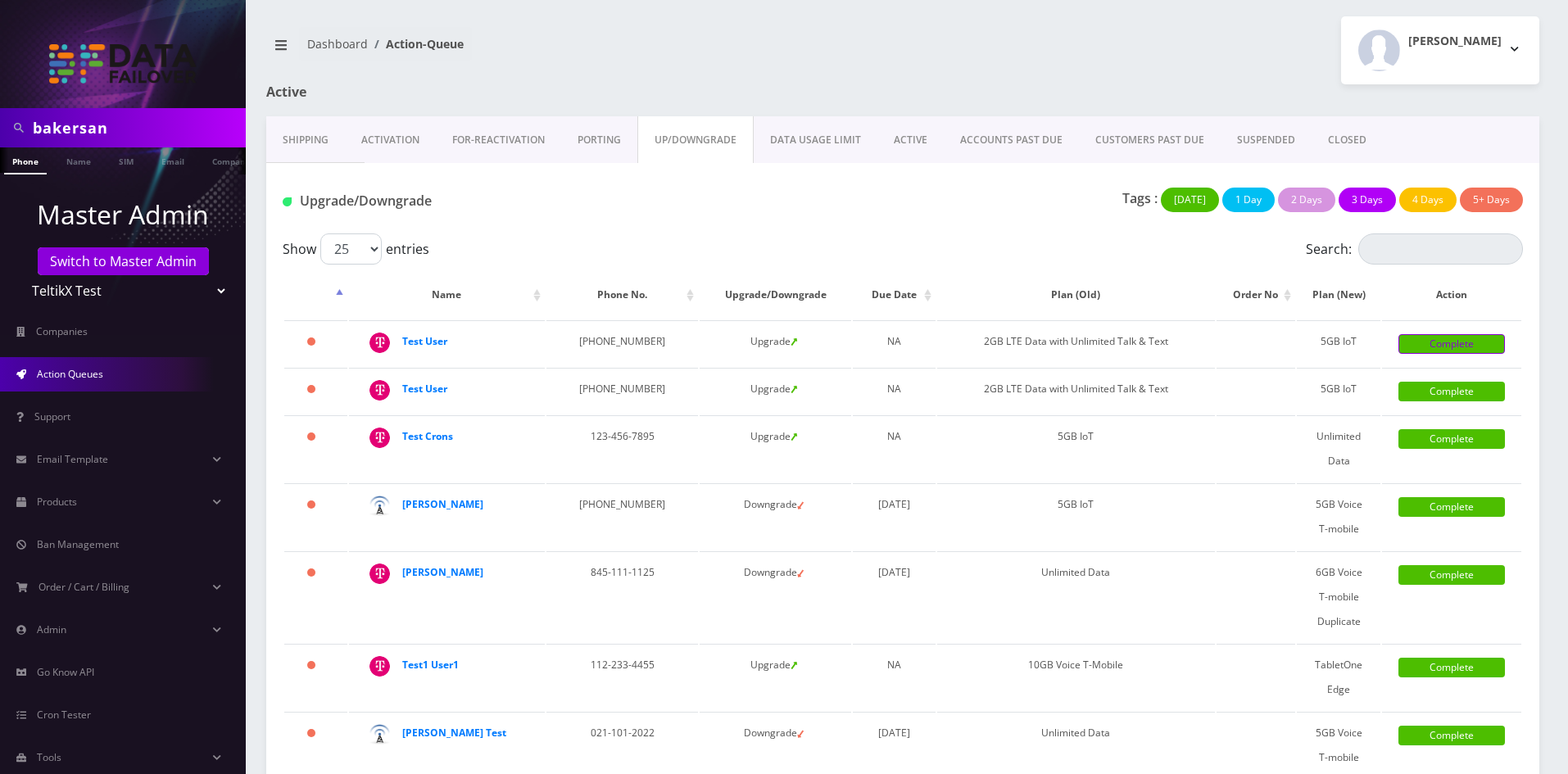
drag, startPoint x: 1451, startPoint y: 326, endPoint x: 1459, endPoint y: 343, distance: 18.8
click at [1451, 326] on td "Complete" at bounding box center [1451, 343] width 139 height 46
click at [1461, 344] on link "Complete" at bounding box center [1451, 344] width 106 height 20
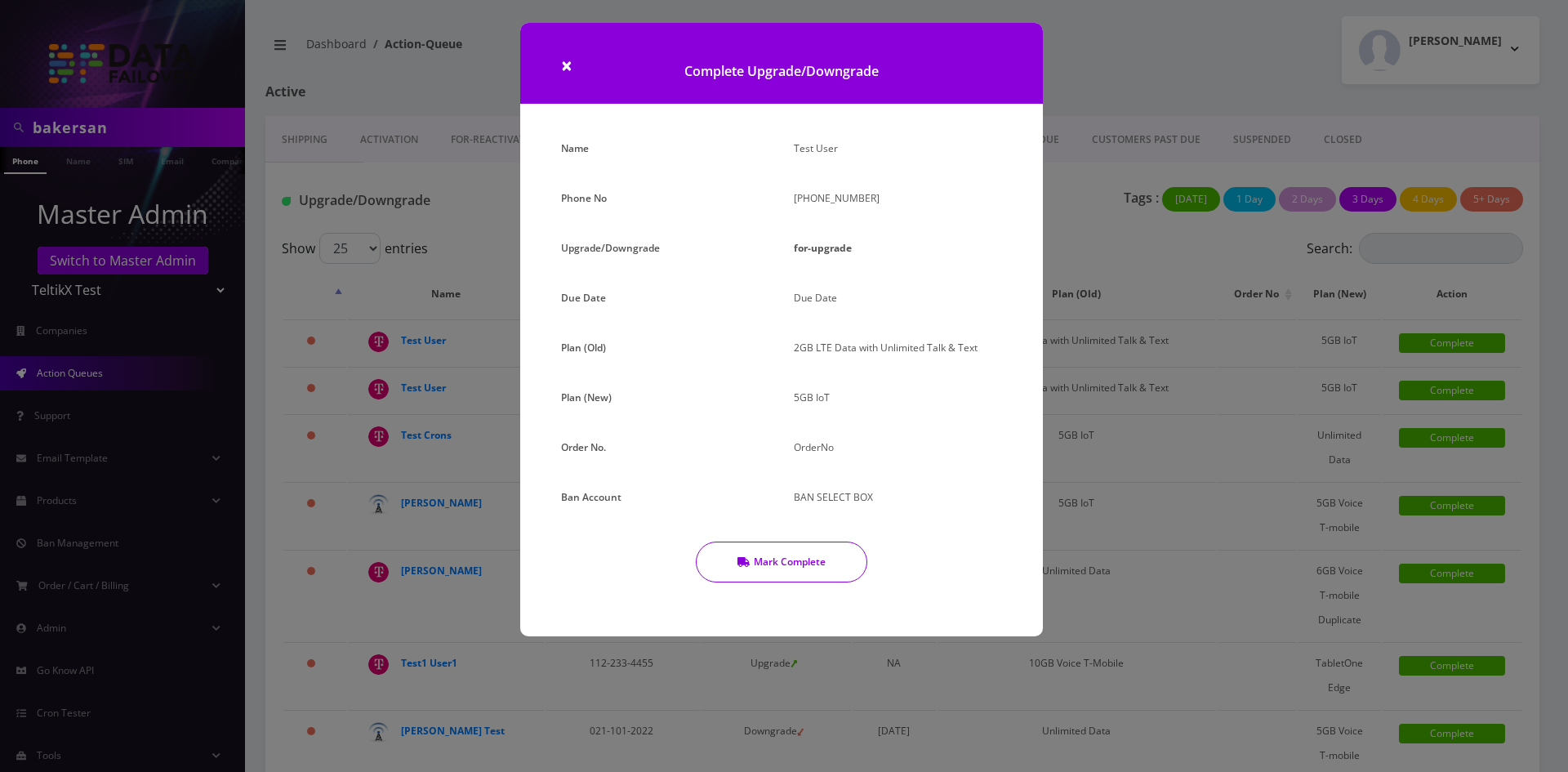
click at [847, 557] on button "Mark Complete" at bounding box center [781, 561] width 172 height 41
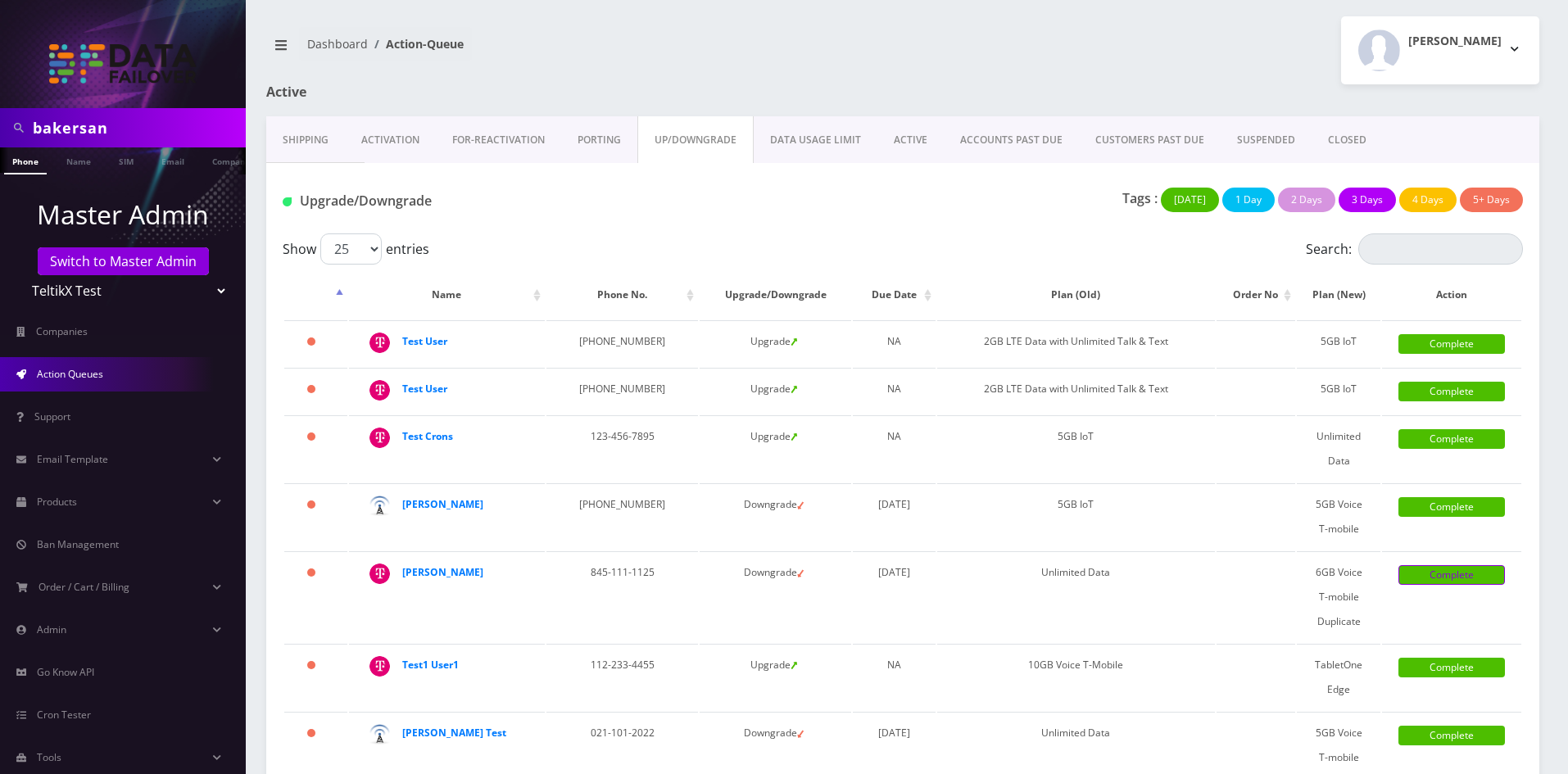
click at [1423, 577] on link "Complete" at bounding box center [1451, 575] width 106 height 20
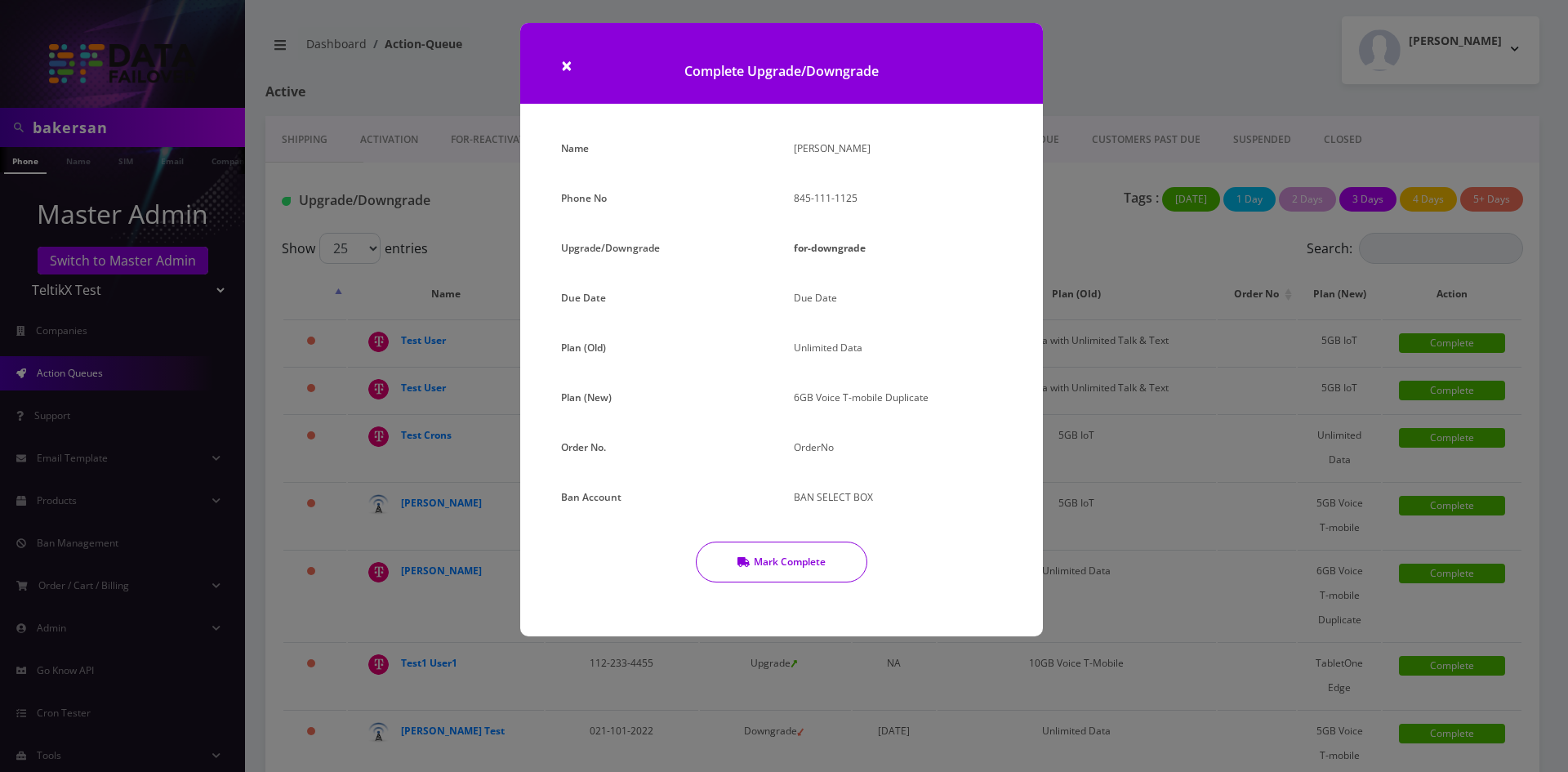
click at [777, 574] on button "Mark Complete" at bounding box center [781, 561] width 172 height 41
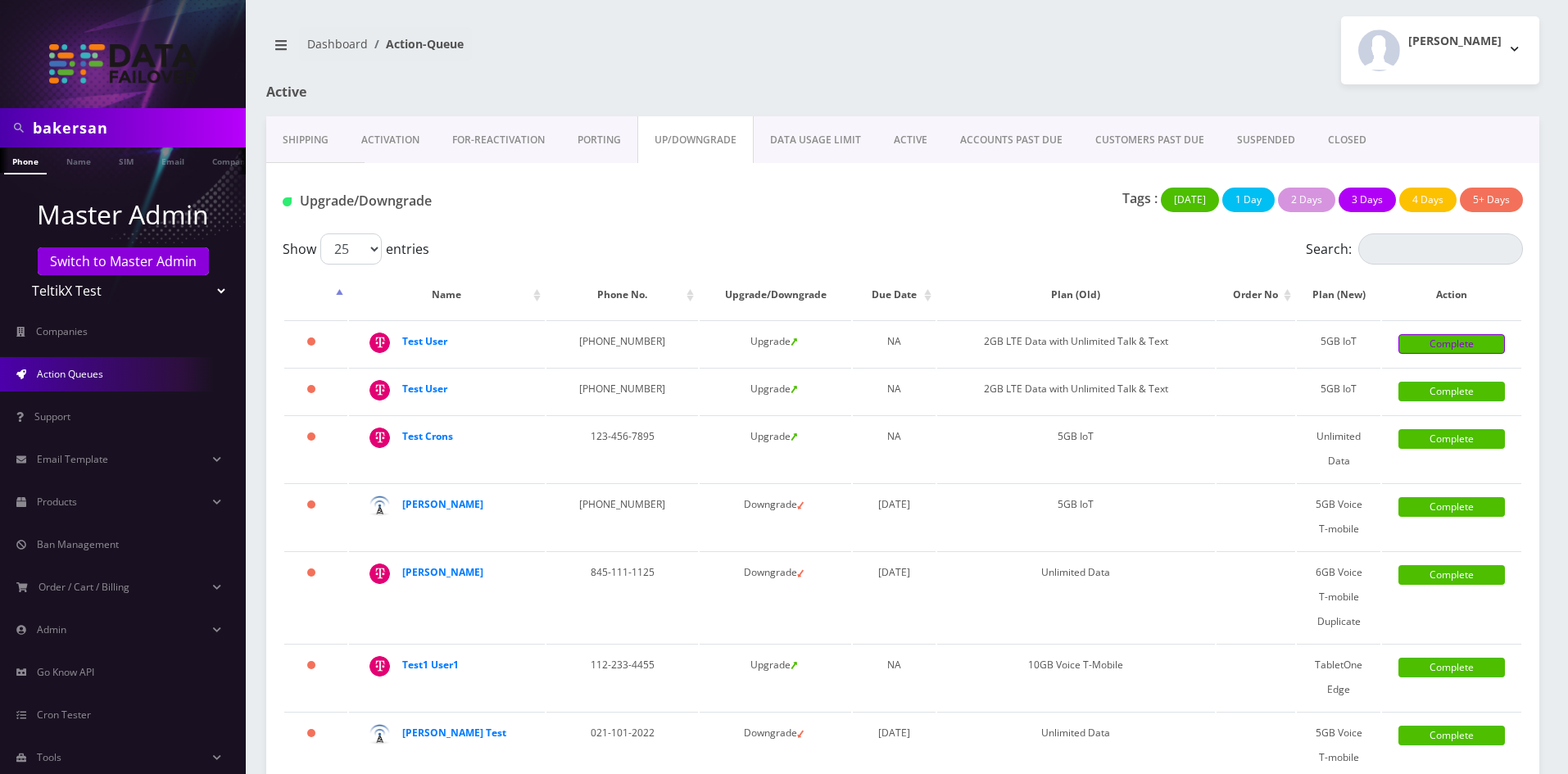
click at [1433, 341] on link "Complete" at bounding box center [1451, 344] width 106 height 20
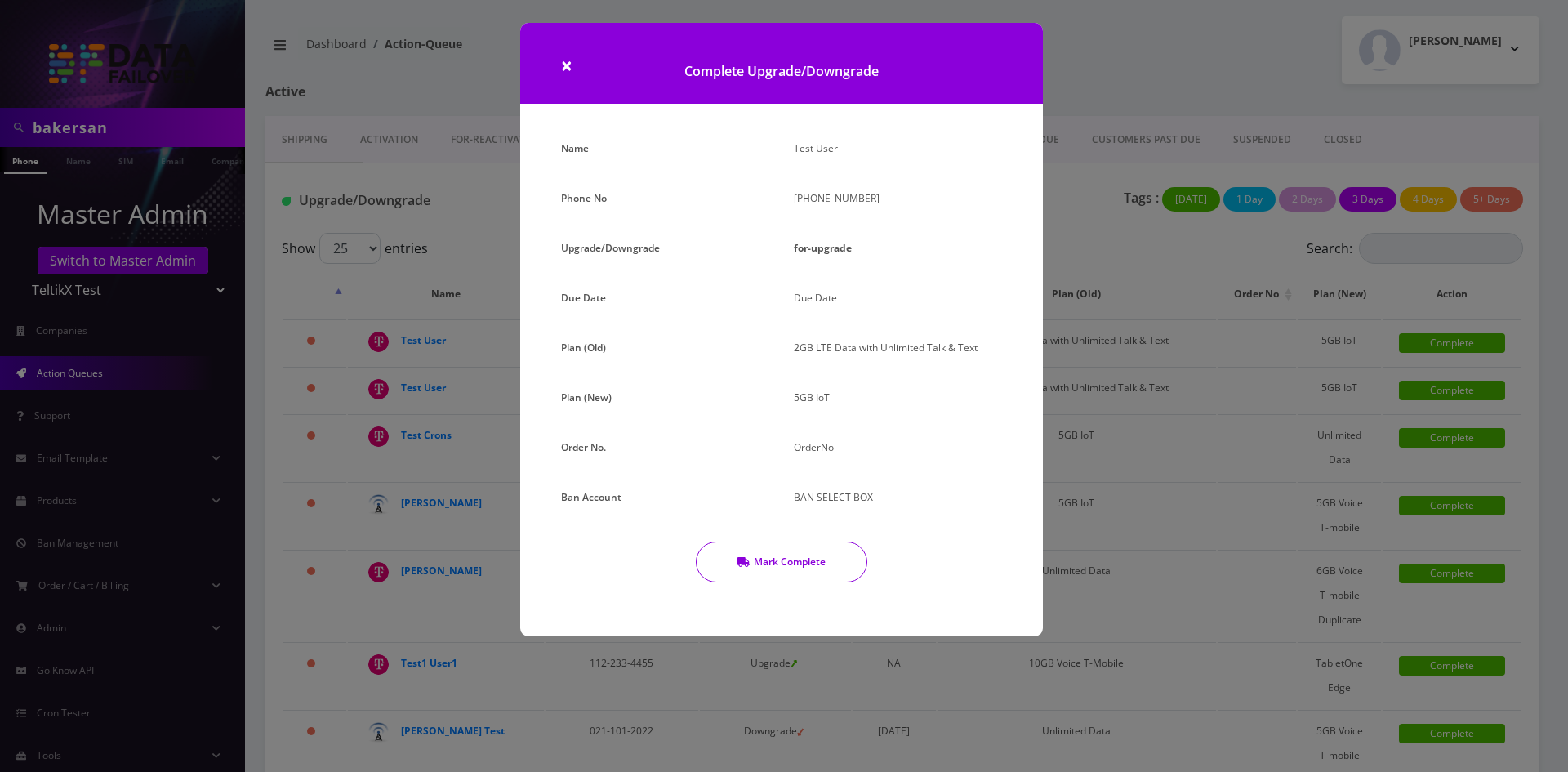
click at [808, 569] on button "Mark Complete" at bounding box center [781, 561] width 172 height 41
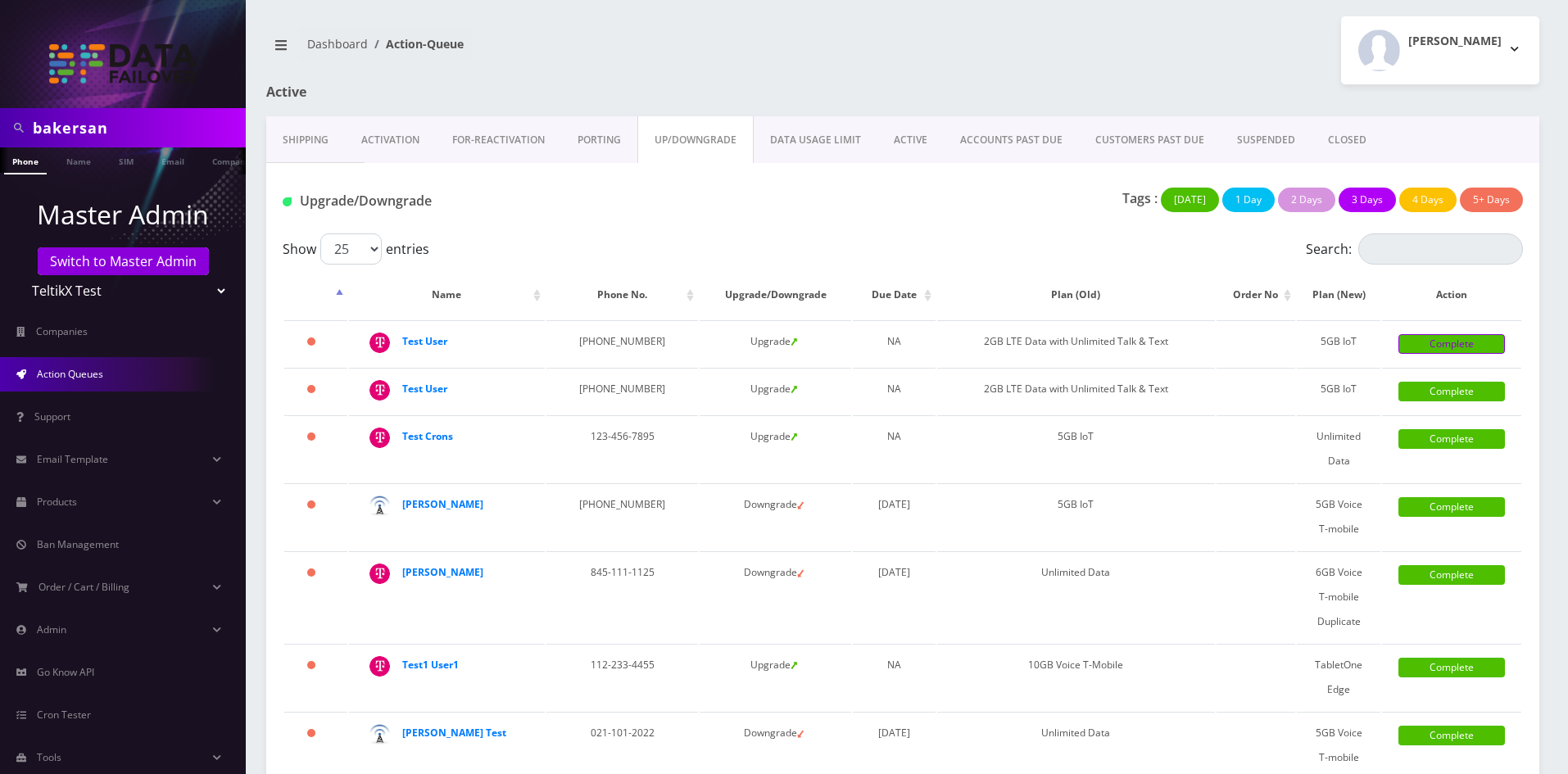
click at [1448, 354] on link "Complete" at bounding box center [1451, 344] width 106 height 20
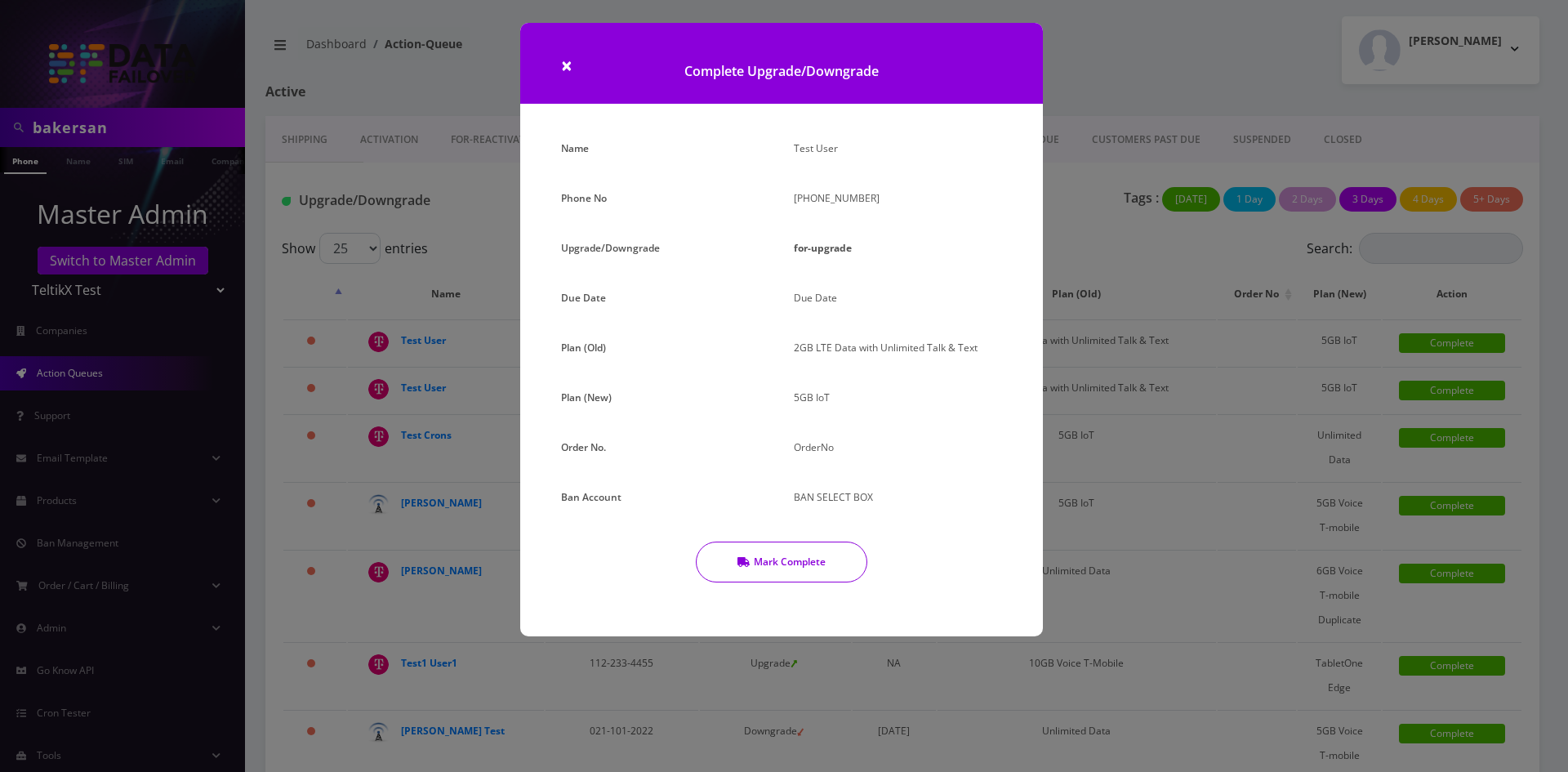
click at [794, 558] on button "Mark Complete" at bounding box center [781, 561] width 172 height 41
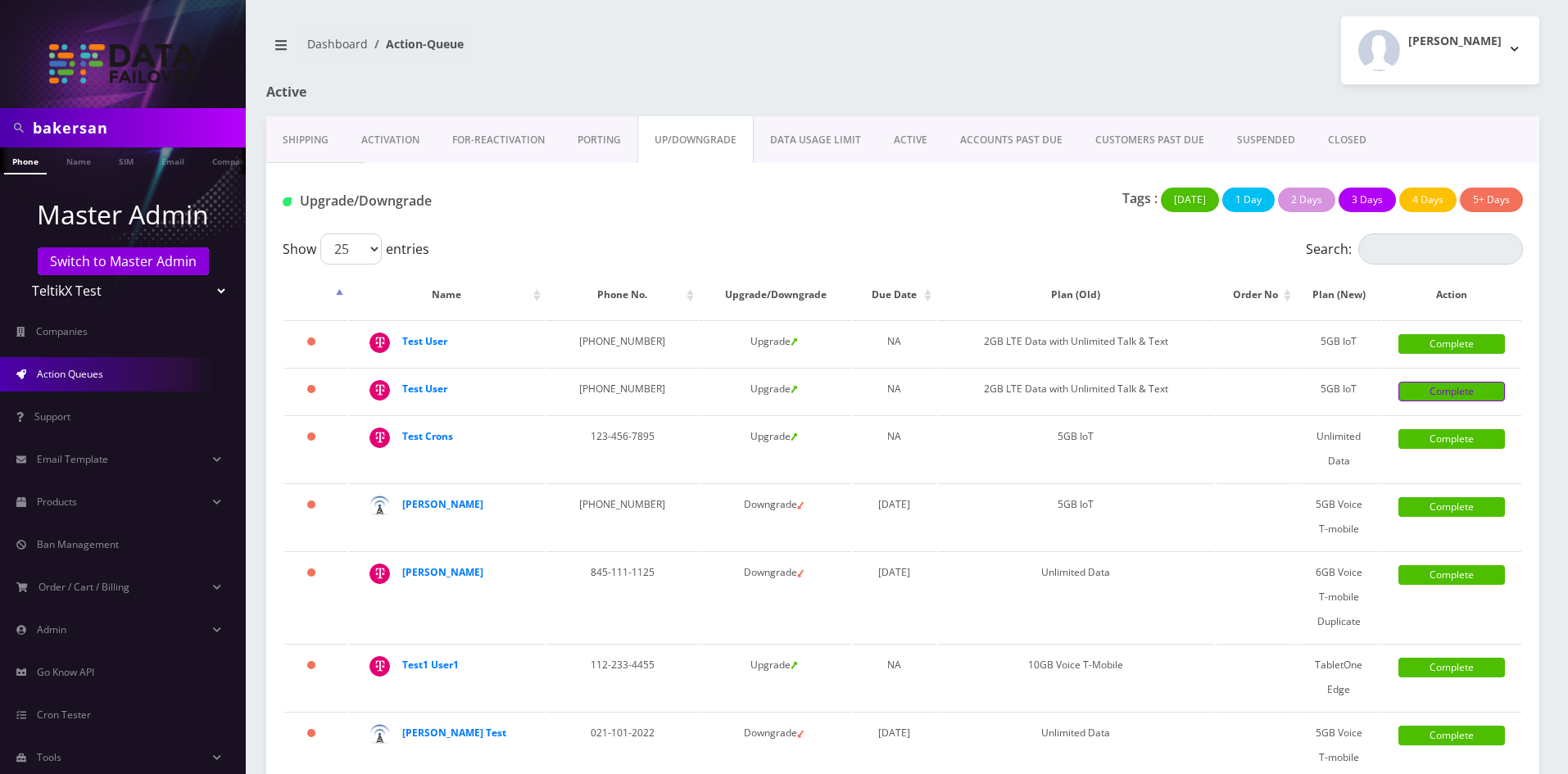
click at [1465, 388] on link "Complete" at bounding box center [1451, 391] width 106 height 20
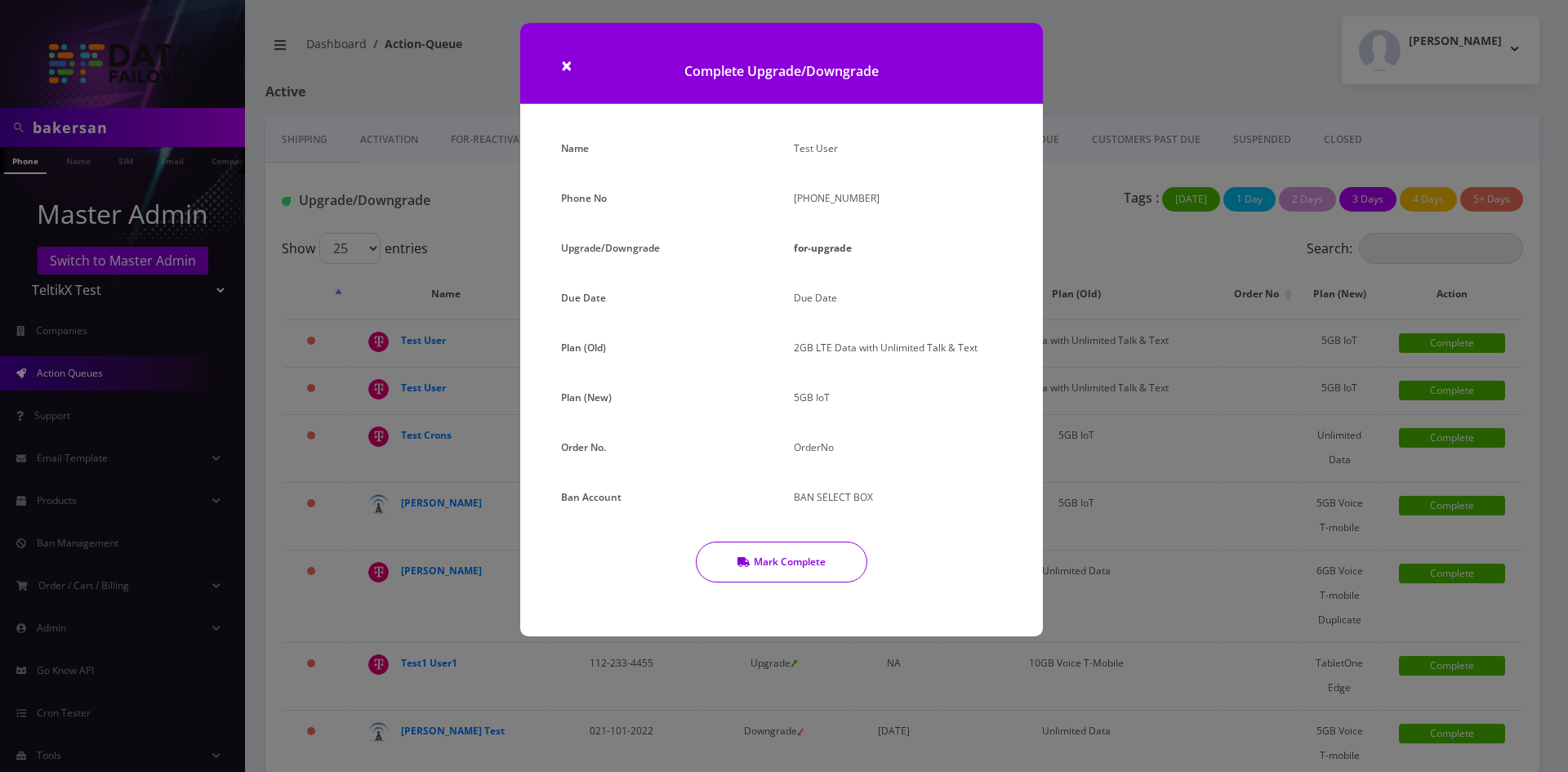
click at [812, 558] on button "Mark Complete" at bounding box center [781, 561] width 172 height 41
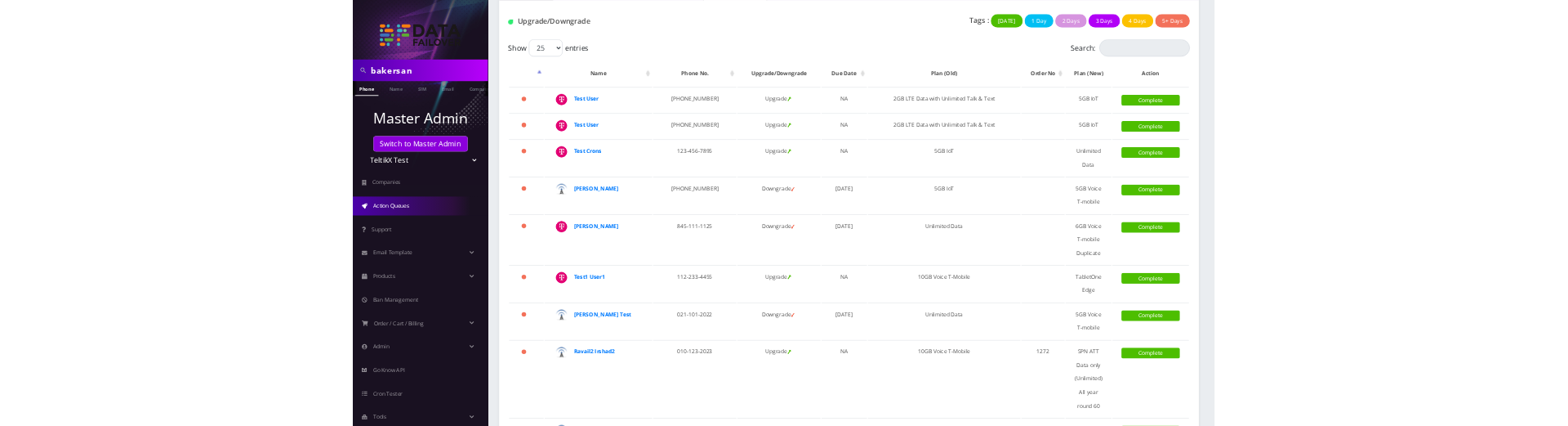
scroll to position [157, 0]
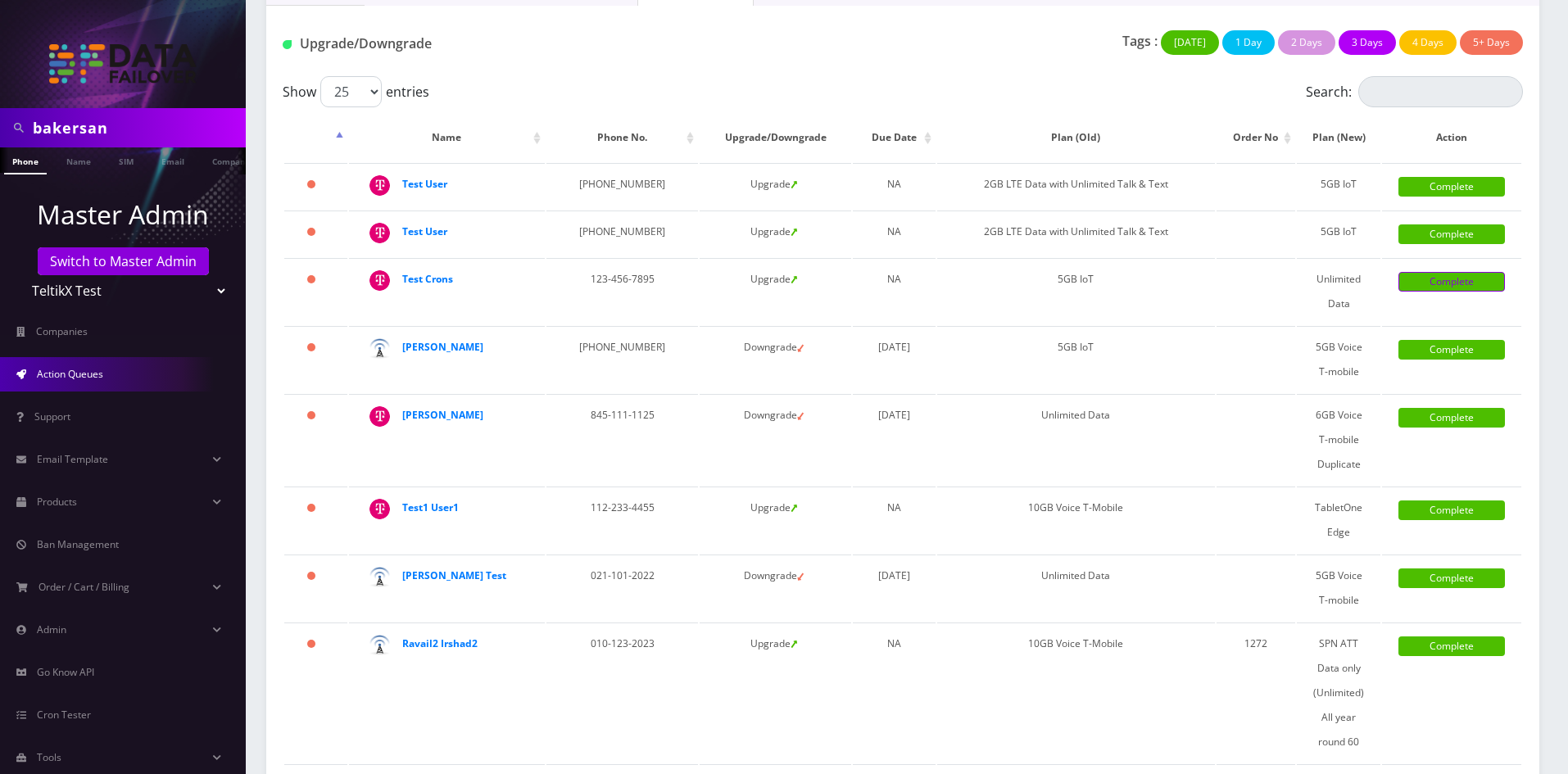
click at [1462, 278] on link "Complete" at bounding box center [1451, 281] width 106 height 20
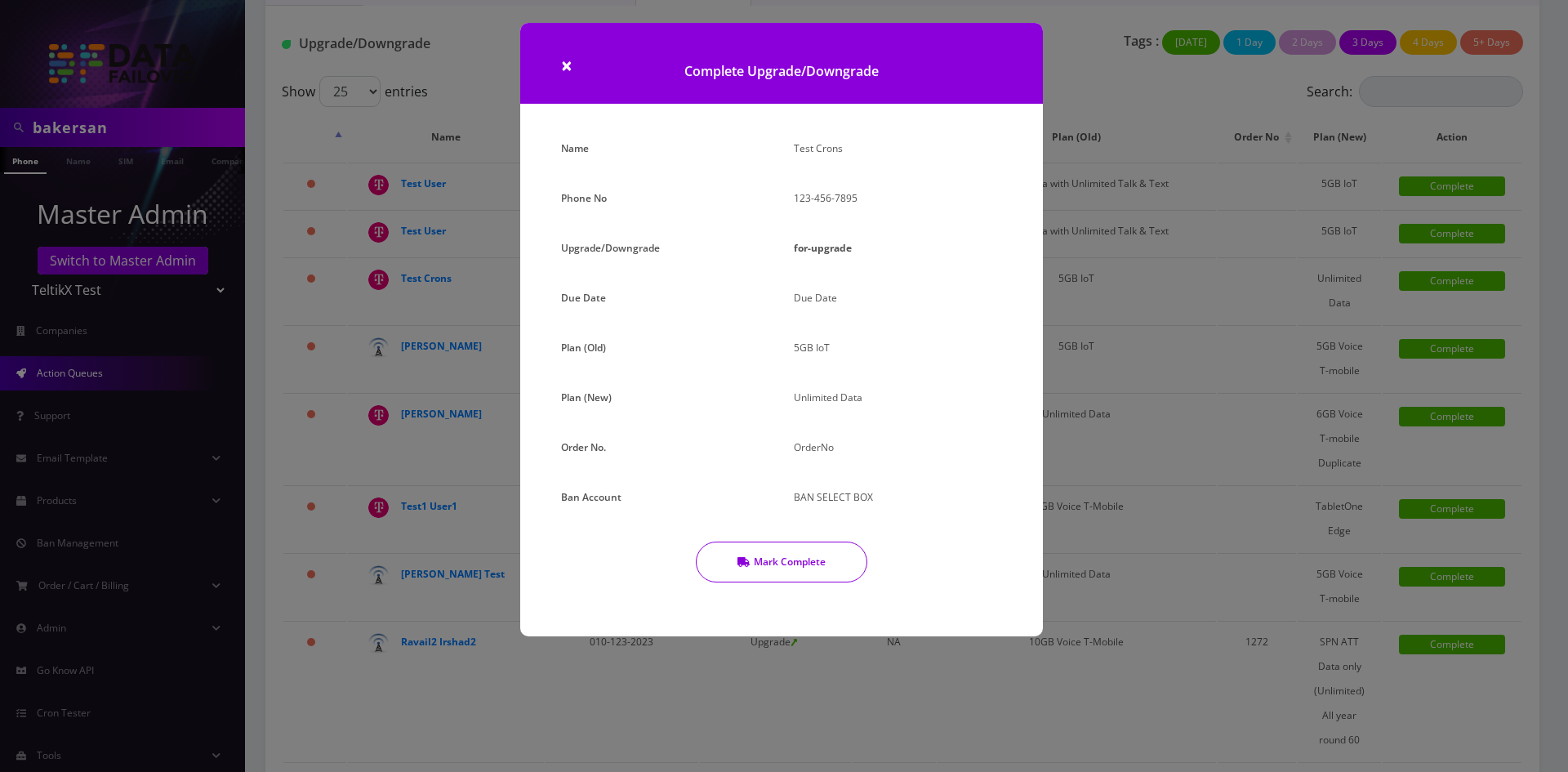
click at [820, 573] on button "Mark Complete" at bounding box center [781, 561] width 172 height 41
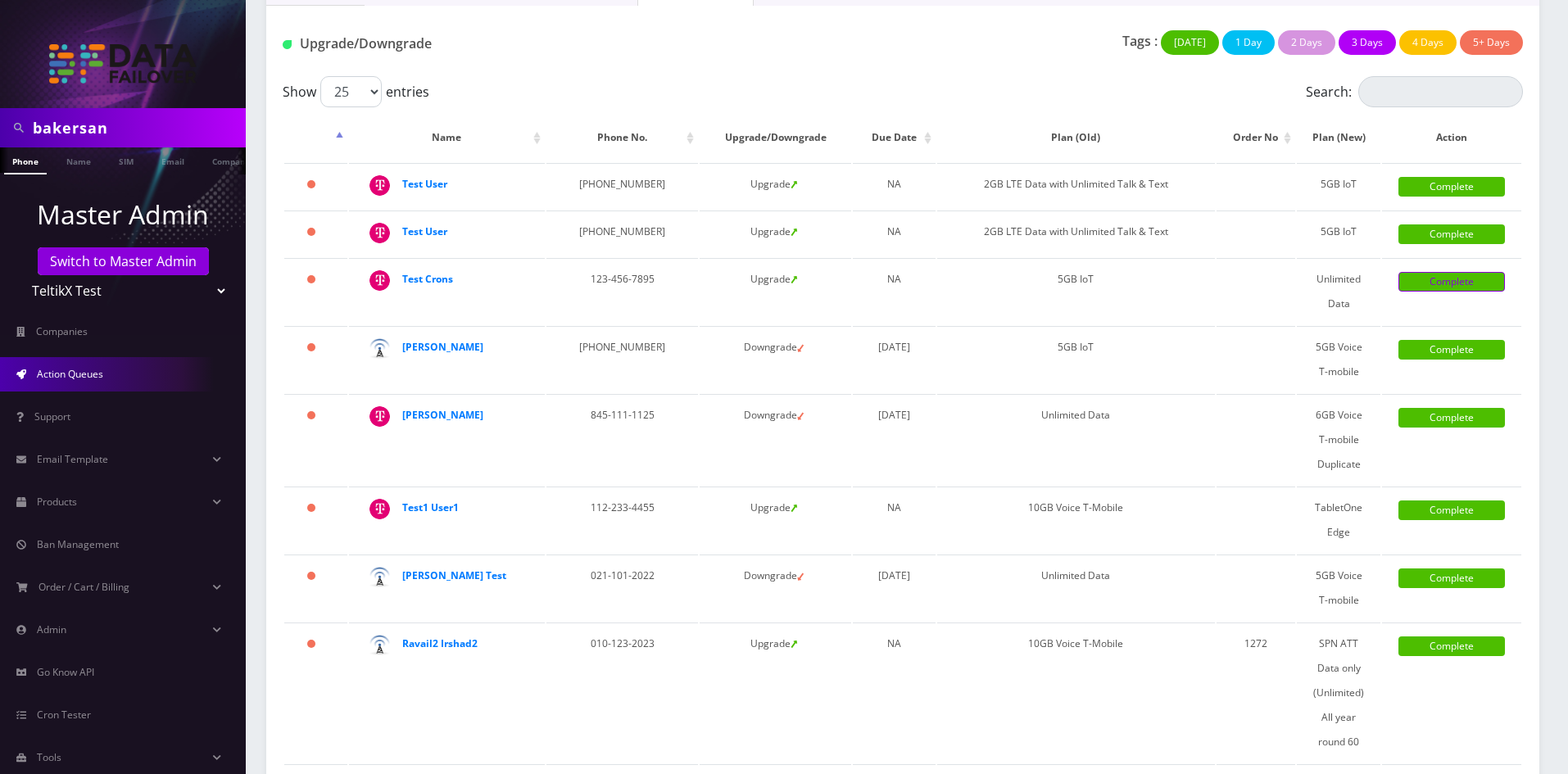
click at [1479, 276] on link "Complete" at bounding box center [1451, 281] width 106 height 20
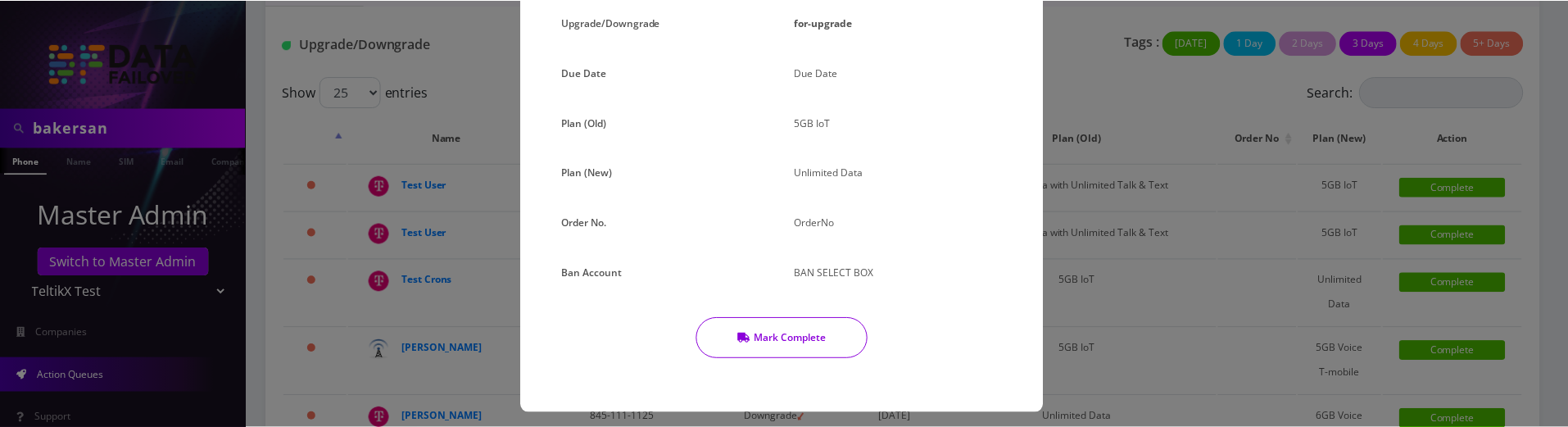
scroll to position [235, 0]
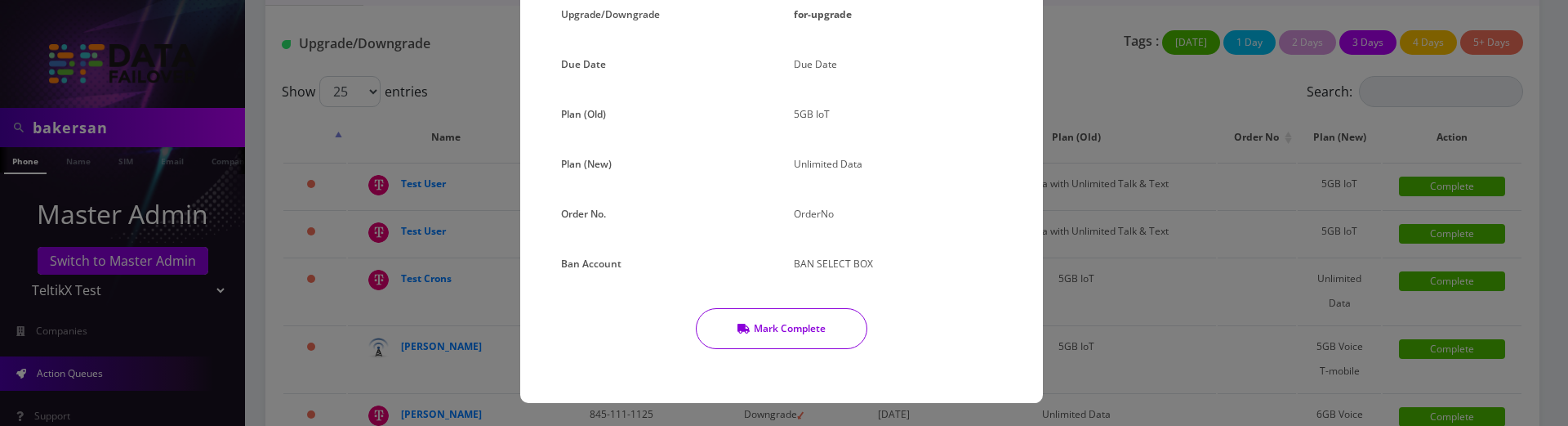
click at [796, 329] on button "Mark Complete" at bounding box center [781, 328] width 172 height 41
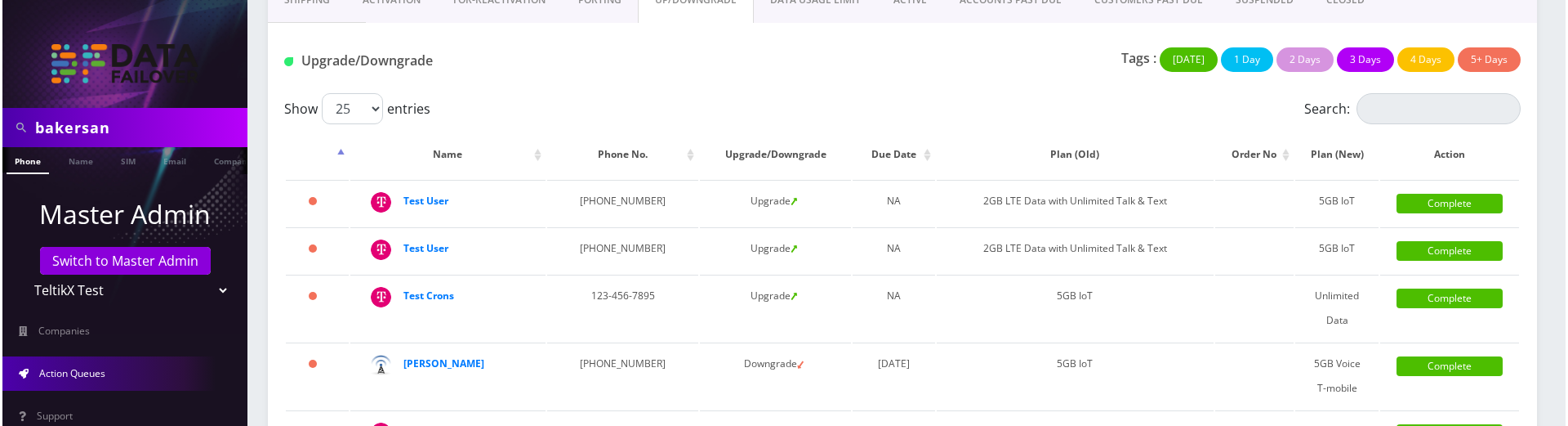
scroll to position [75, 0]
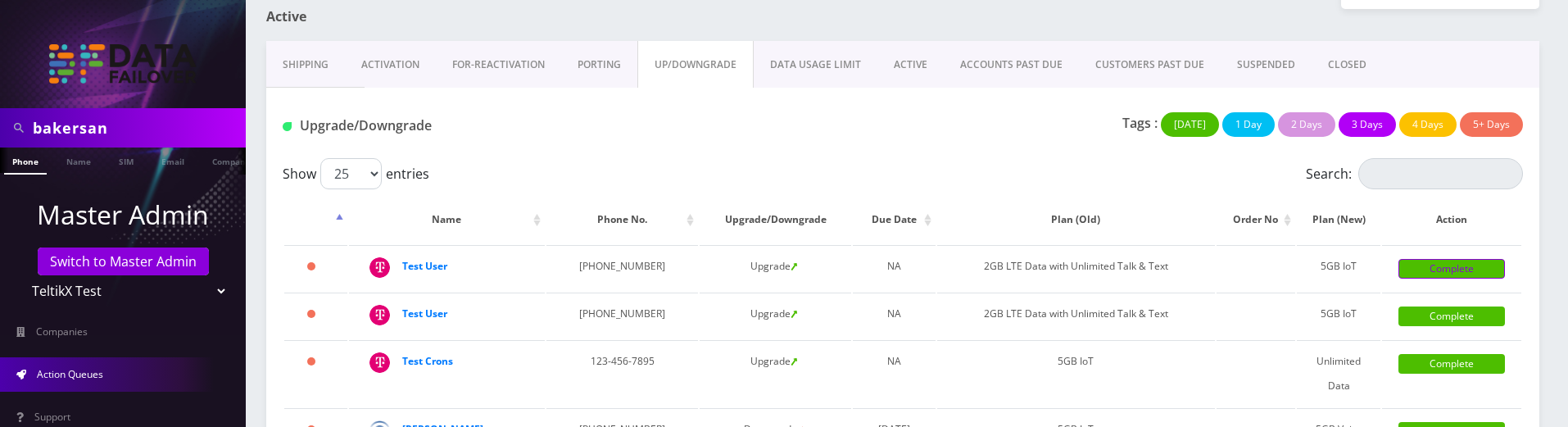
click at [1422, 278] on link "Complete" at bounding box center [1451, 268] width 106 height 20
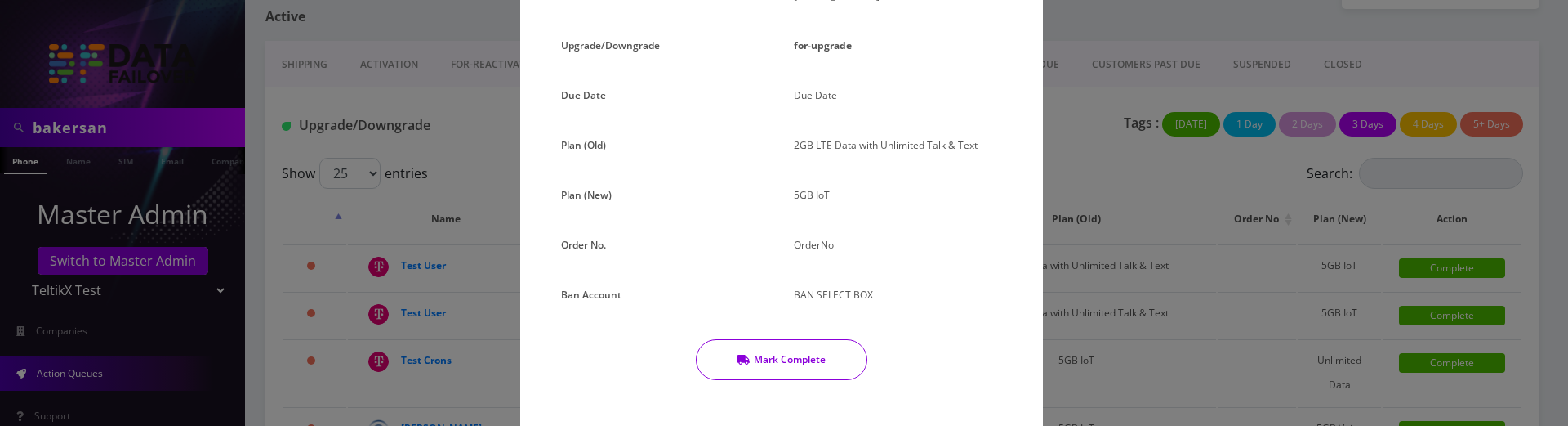
scroll to position [234, 0]
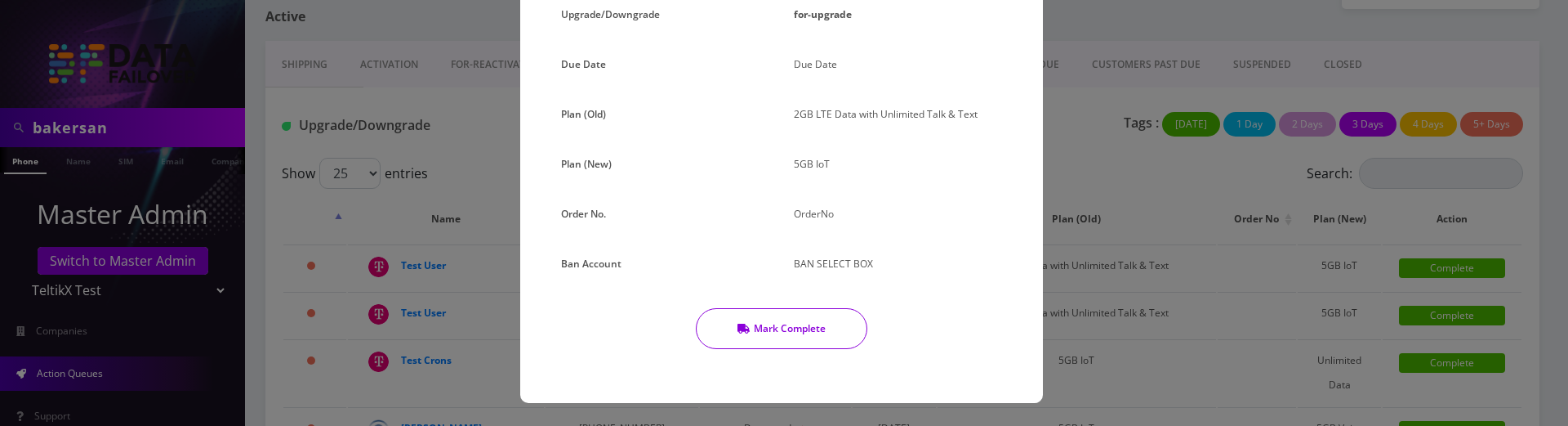
click at [793, 334] on button "Mark Complete" at bounding box center [781, 328] width 172 height 41
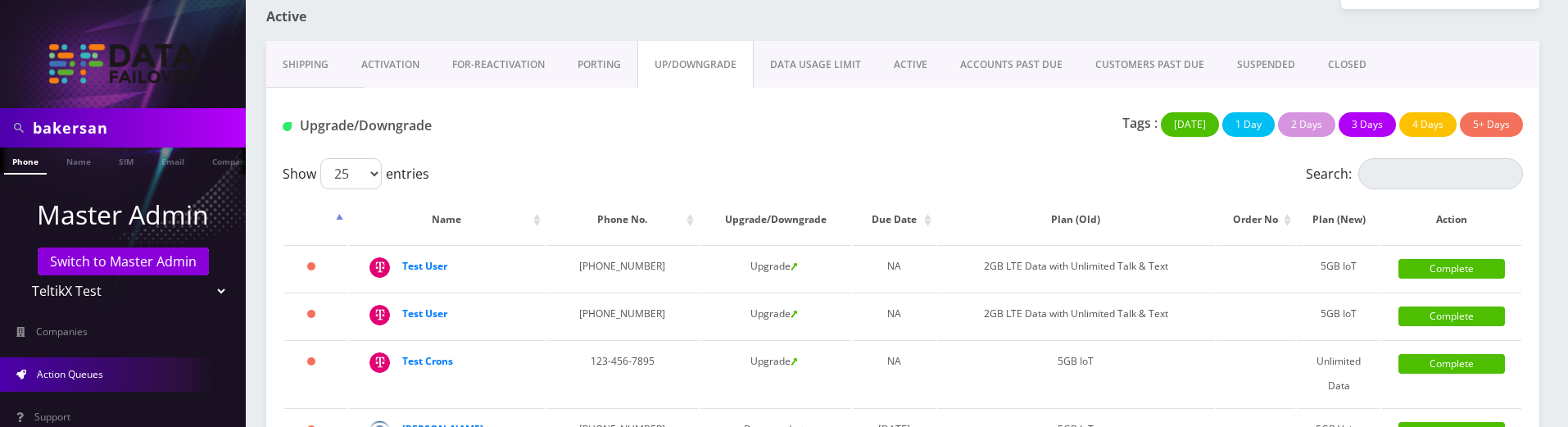
click at [1423, 253] on td "Complete" at bounding box center [1451, 268] width 139 height 46
click at [1432, 268] on link "Complete" at bounding box center [1451, 268] width 106 height 20
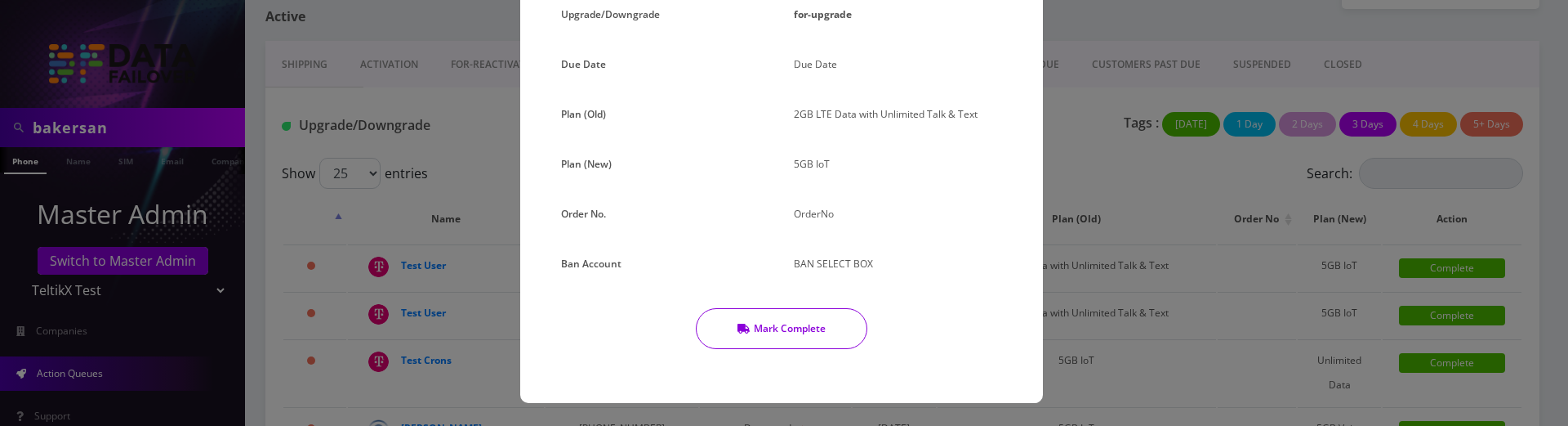
click at [808, 334] on button "Mark Complete" at bounding box center [781, 328] width 172 height 41
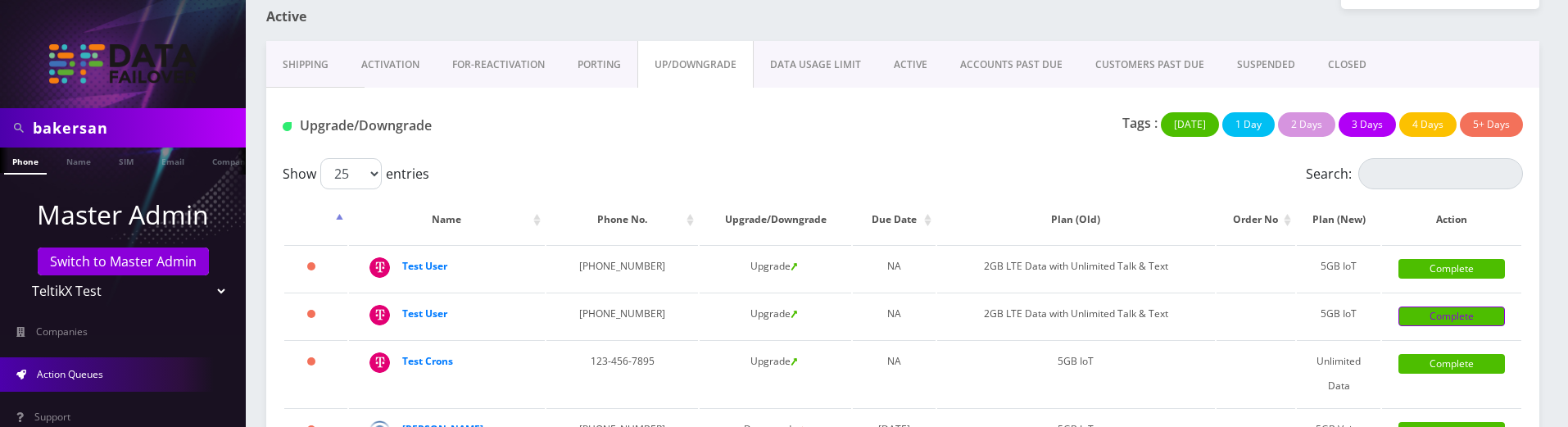
click at [1470, 327] on link "Complete" at bounding box center [1451, 316] width 106 height 20
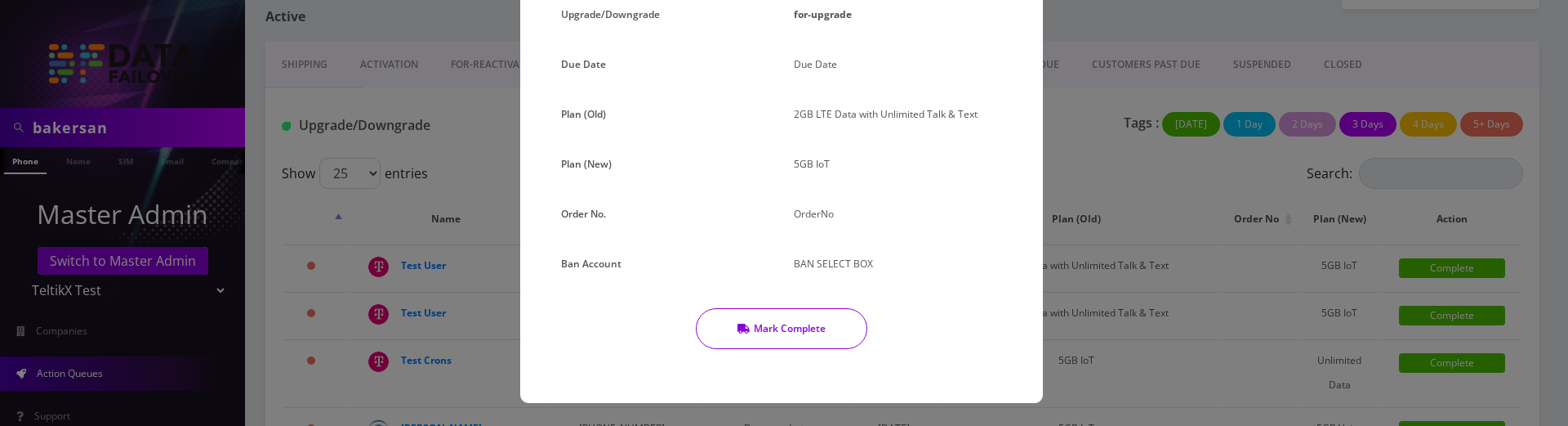
click at [817, 330] on button "Mark Complete" at bounding box center [781, 328] width 172 height 41
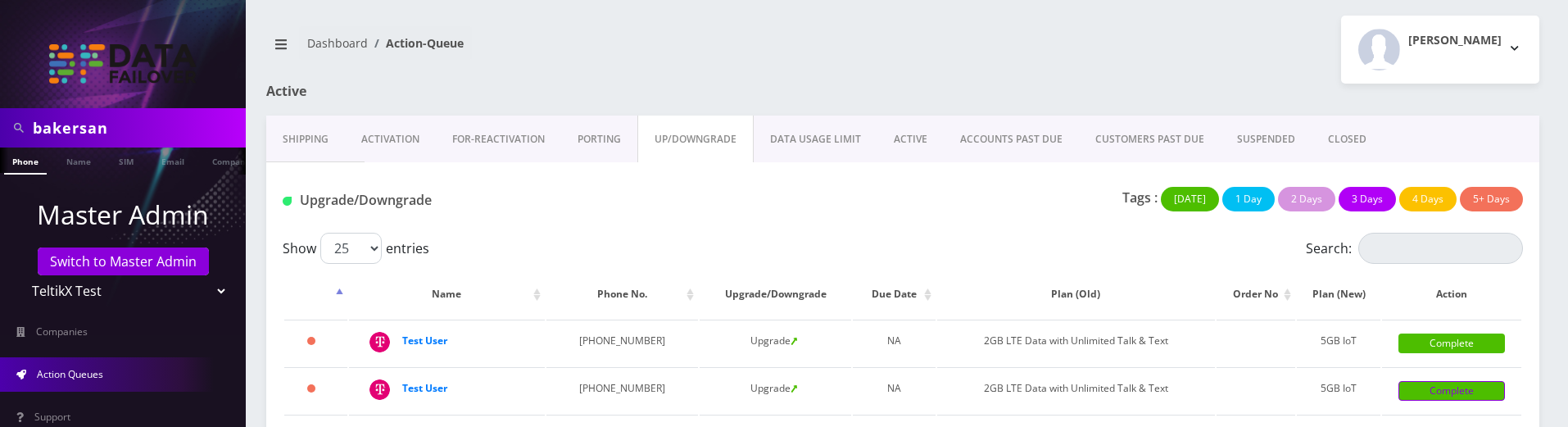
scroll to position [0, 0]
click at [853, 141] on link "DATA USAGE LIMIT" at bounding box center [815, 139] width 124 height 48
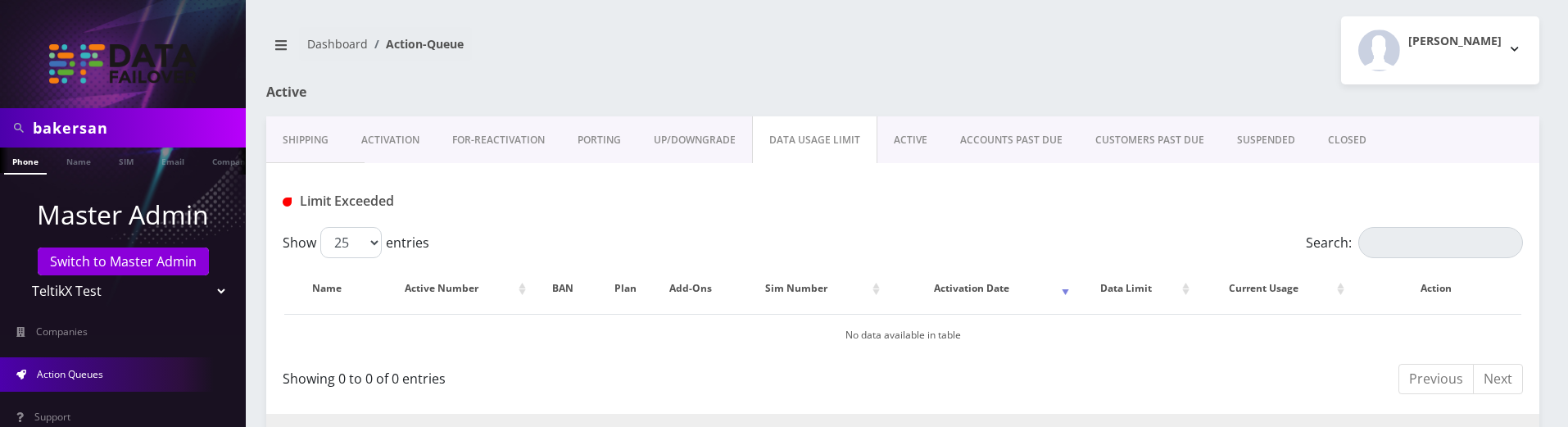
click at [912, 146] on link "ACTIVE" at bounding box center [910, 139] width 67 height 48
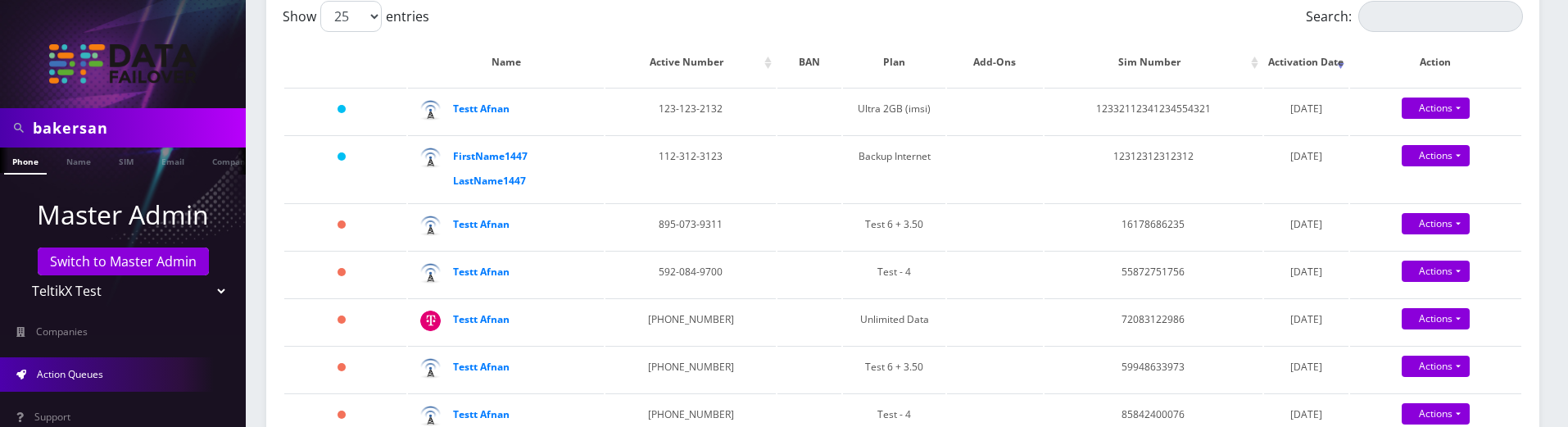
scroll to position [246, 0]
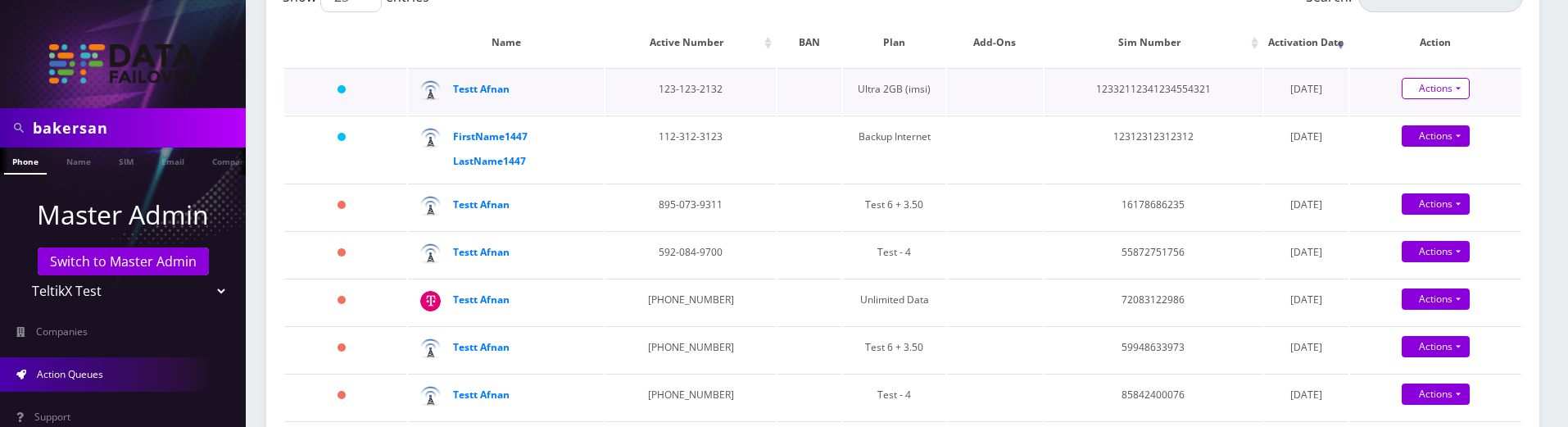
click at [1417, 93] on link "Actions" at bounding box center [1436, 88] width 68 height 22
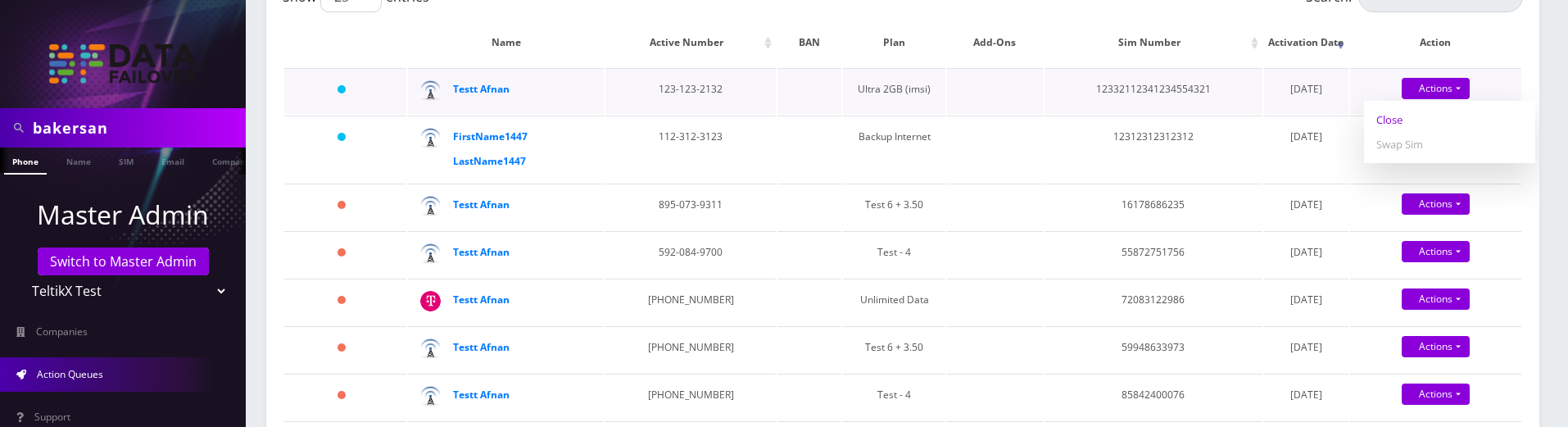
click at [1395, 120] on link "Close" at bounding box center [1449, 120] width 171 height 24
type input "09/02/2025"
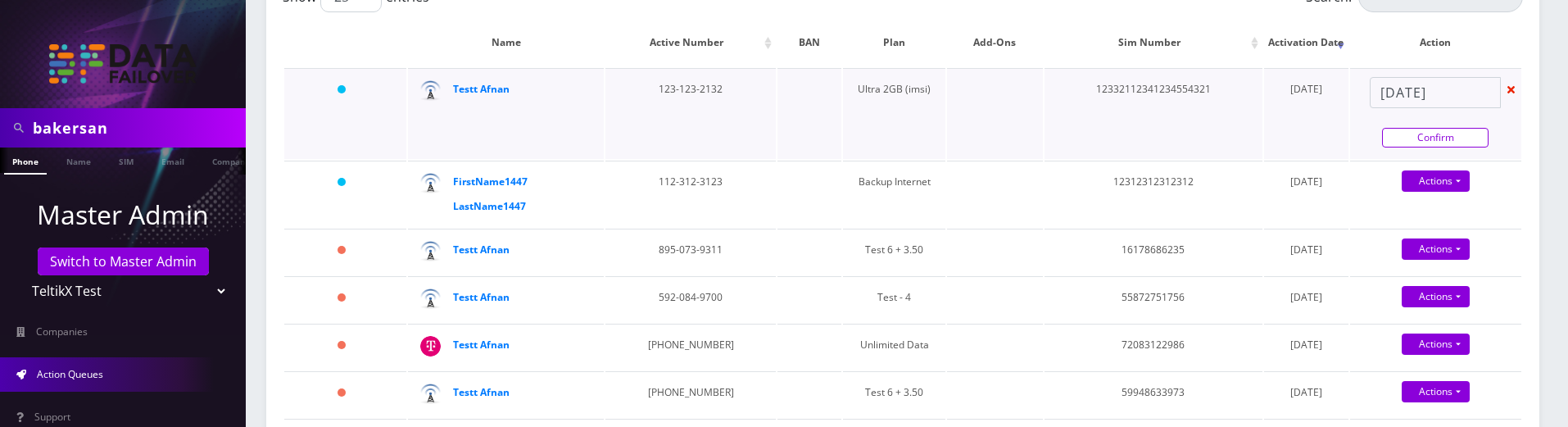
click at [1395, 137] on link "Confirm" at bounding box center [1435, 138] width 106 height 20
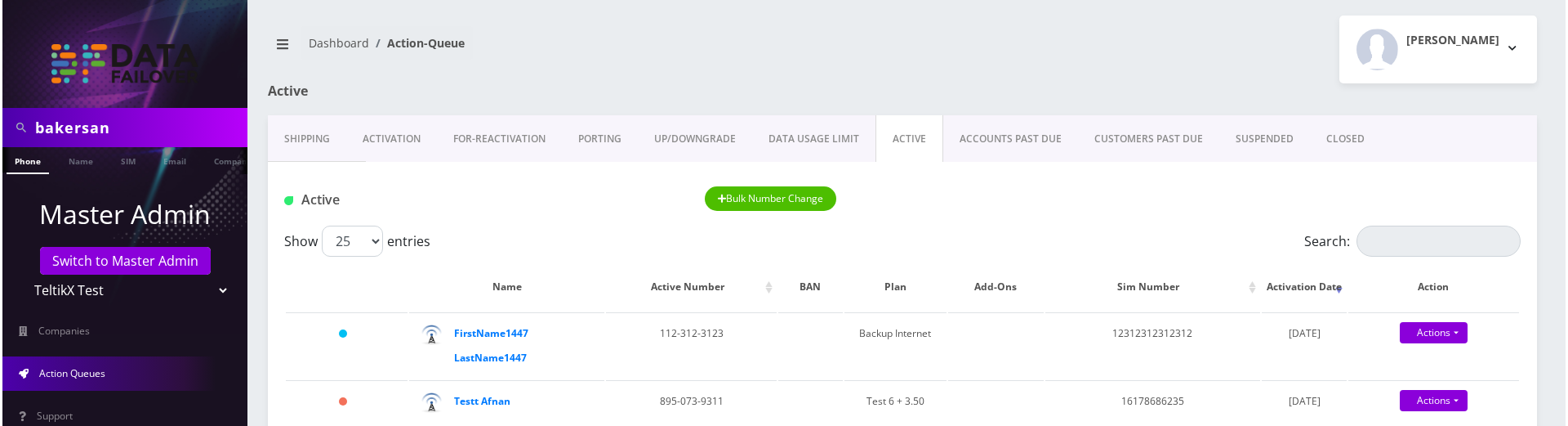
scroll to position [0, 0]
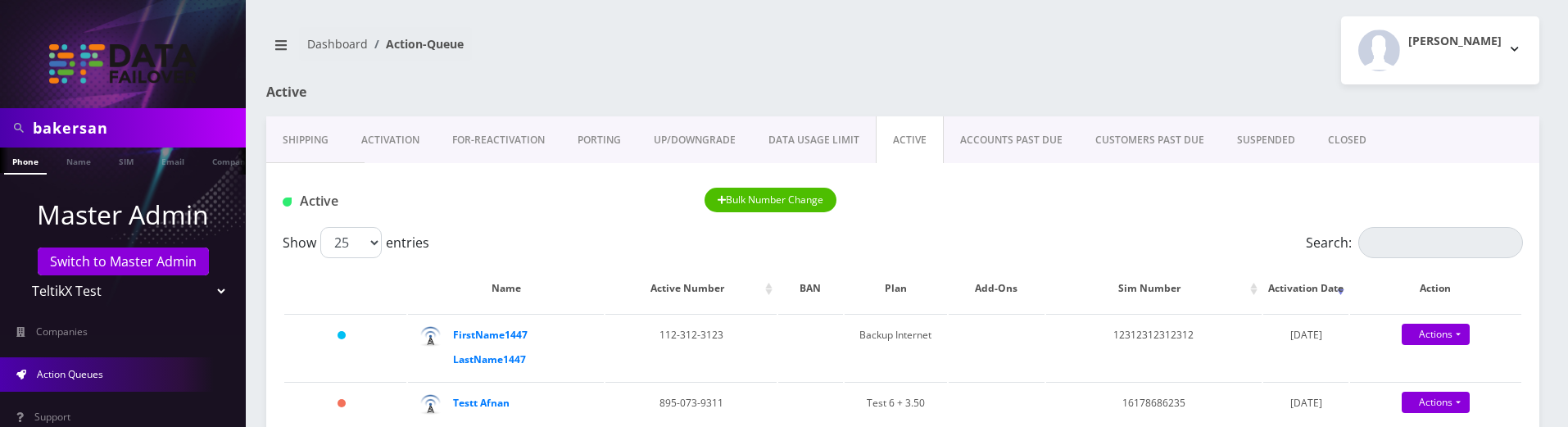
click at [687, 144] on link "UP/DOWNGRADE" at bounding box center [694, 139] width 114 height 48
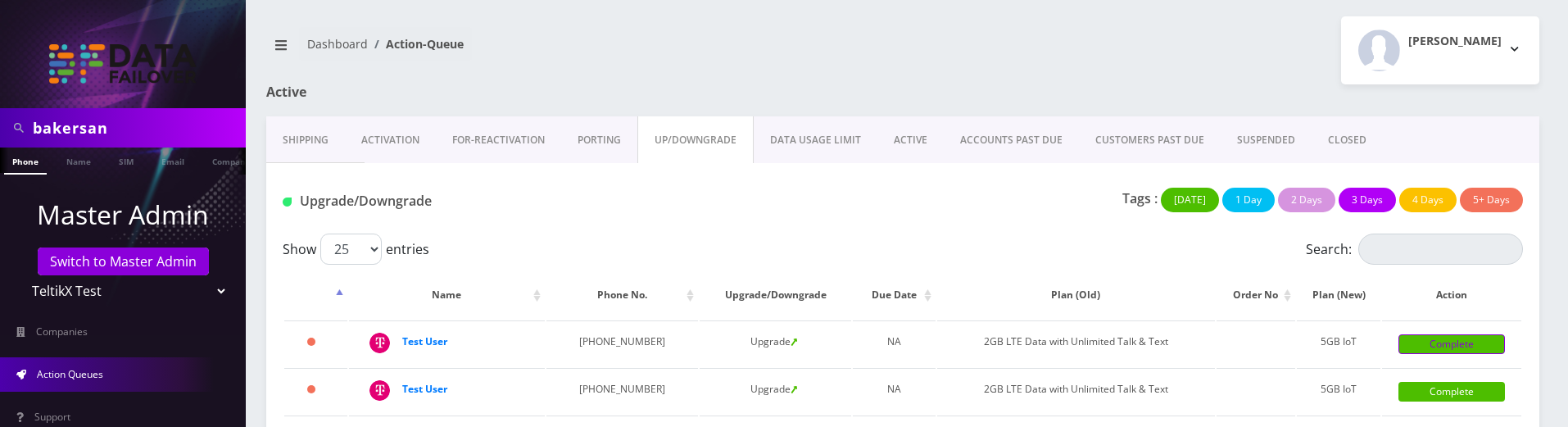
click at [1449, 341] on link "Complete" at bounding box center [1451, 344] width 106 height 20
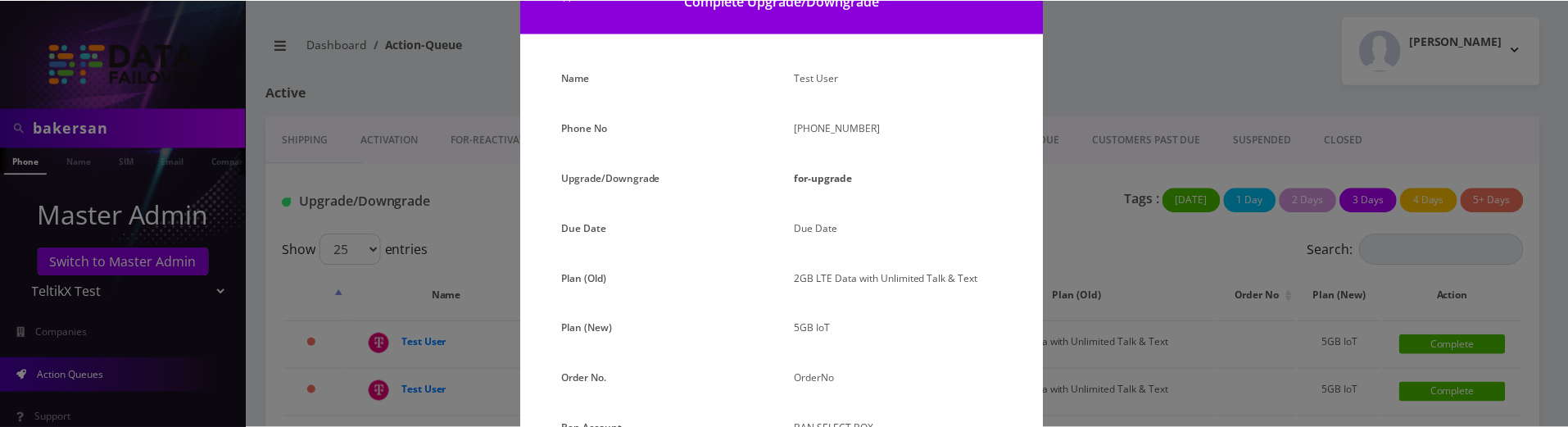
scroll to position [235, 0]
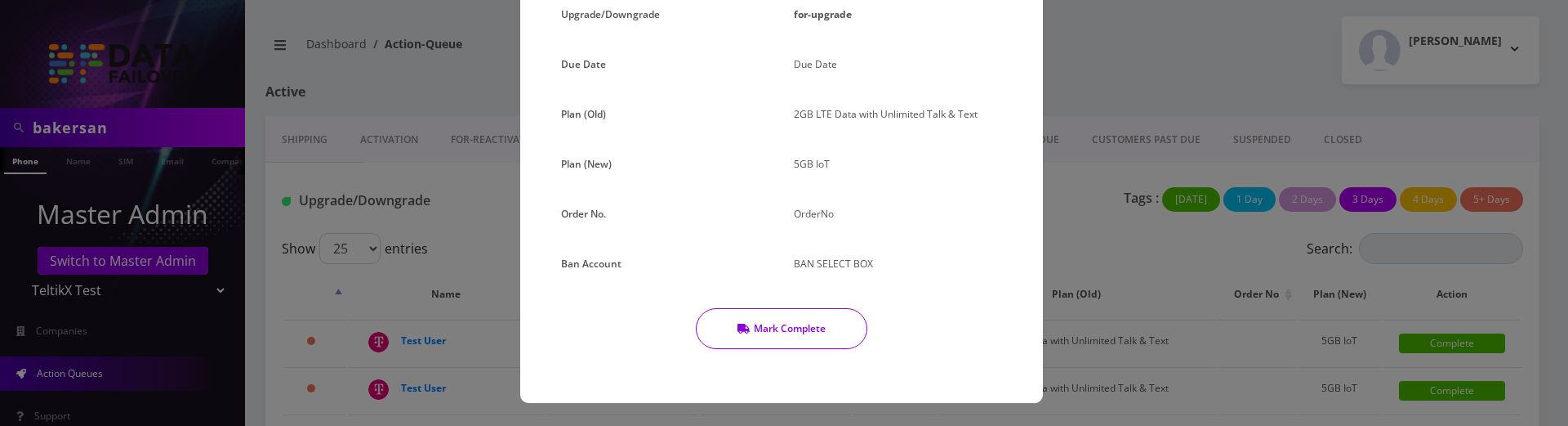
click at [812, 315] on button "Mark Complete" at bounding box center [781, 328] width 172 height 41
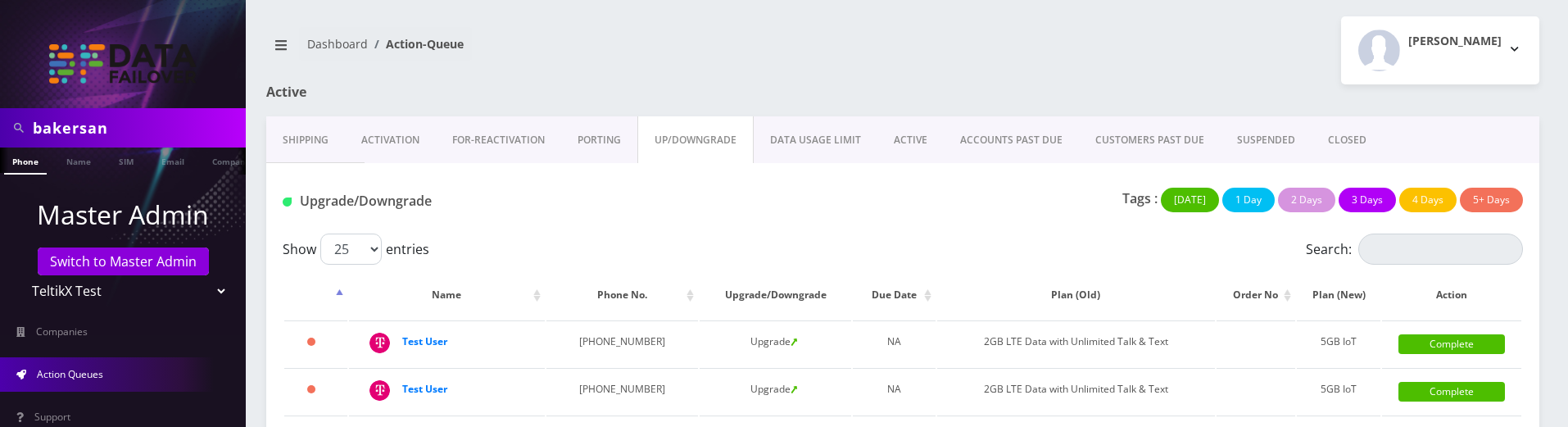
click at [902, 129] on link "ACTIVE" at bounding box center [910, 139] width 67 height 48
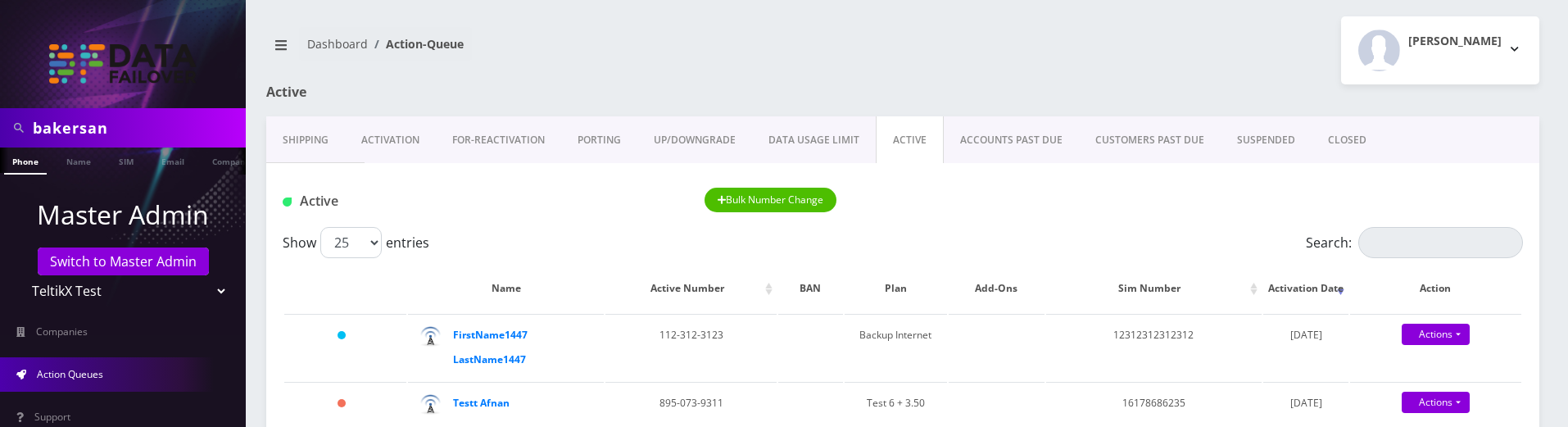
click at [1026, 135] on link "ACCOUNTS PAST DUE" at bounding box center [1011, 139] width 135 height 48
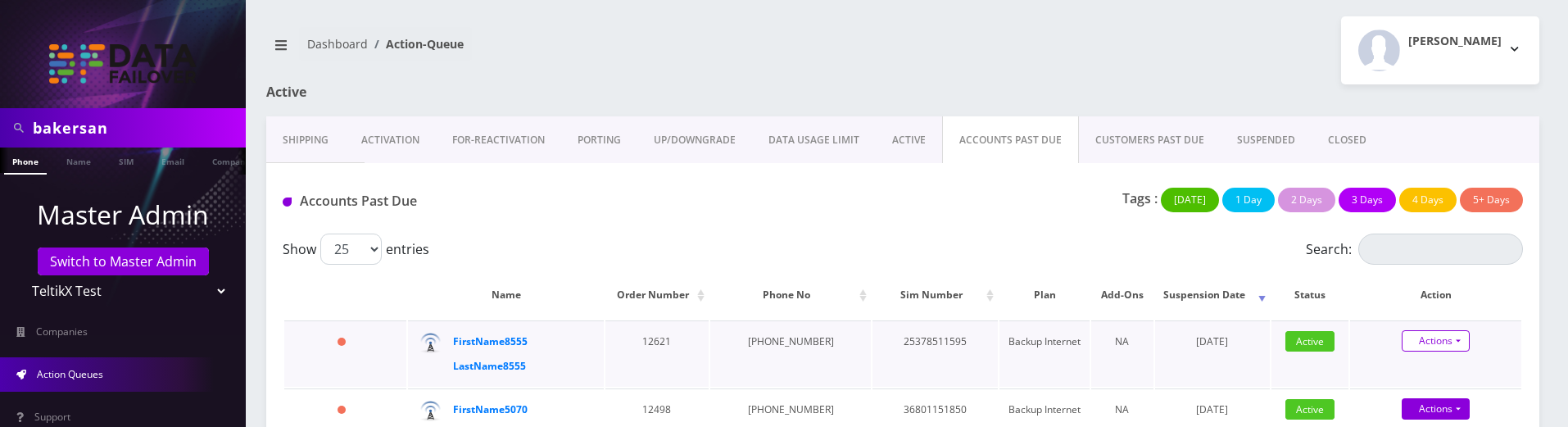
drag, startPoint x: 1462, startPoint y: 364, endPoint x: 1441, endPoint y: 337, distance: 34.2
click at [1461, 363] on td "Actions Suspend Close Confirm" at bounding box center [1436, 353] width 171 height 67
click at [1439, 335] on link "Actions" at bounding box center [1436, 340] width 68 height 22
click at [1401, 366] on link "Suspend" at bounding box center [1449, 372] width 171 height 24
type input "09/02/2025"
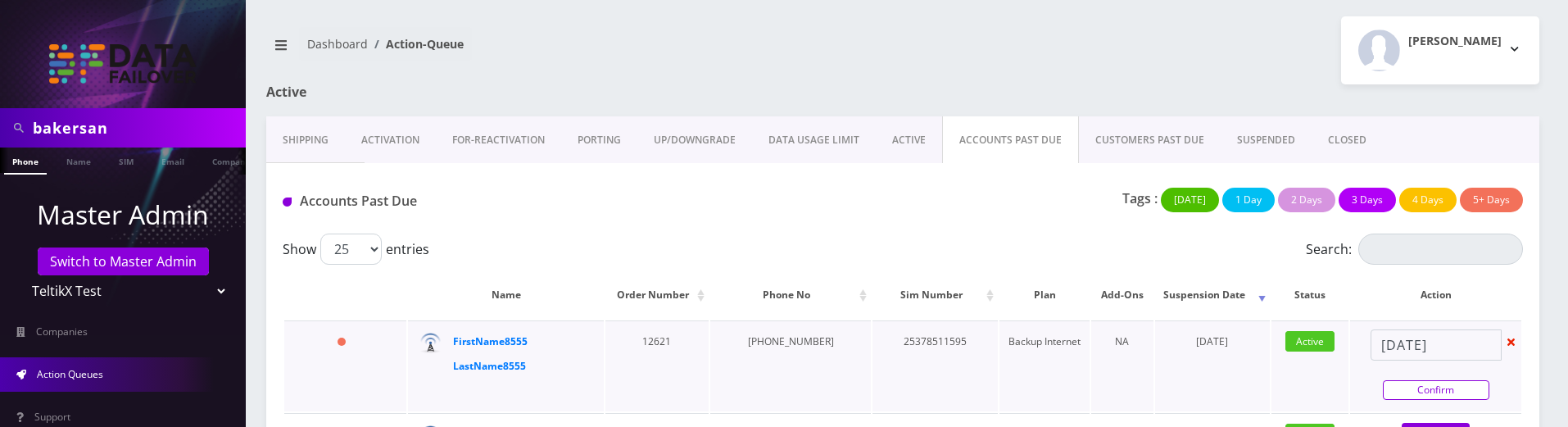
click at [1424, 390] on link "Confirm" at bounding box center [1436, 390] width 106 height 20
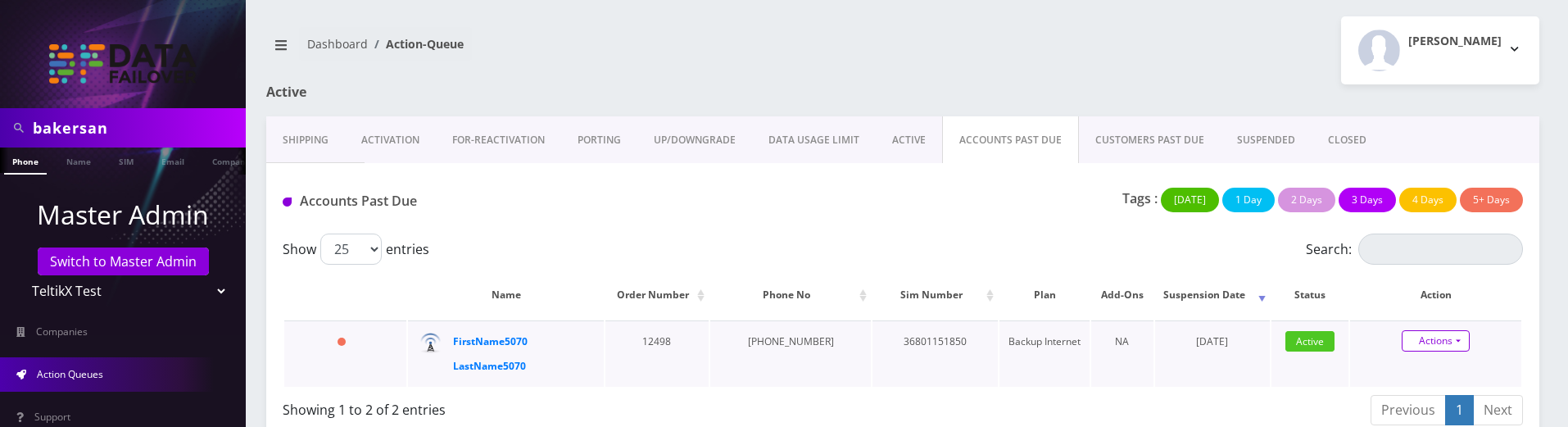
click at [1421, 333] on link "Actions" at bounding box center [1436, 340] width 68 height 22
click at [1396, 391] on link "Close" at bounding box center [1449, 397] width 171 height 24
type input "09/02/2025"
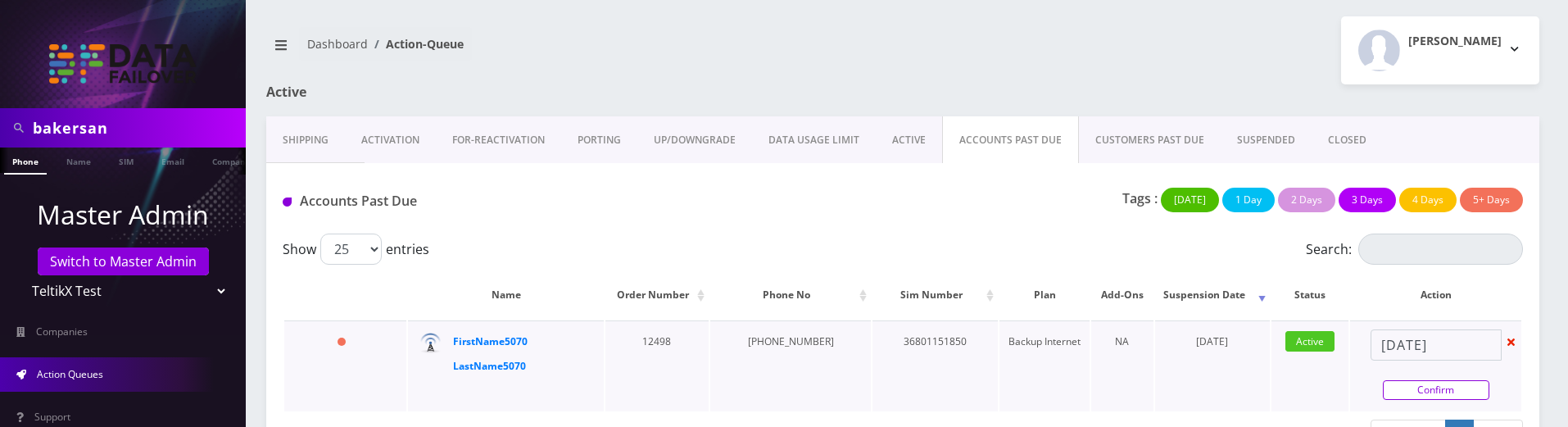
click at [1433, 391] on link "Confirm" at bounding box center [1436, 390] width 106 height 20
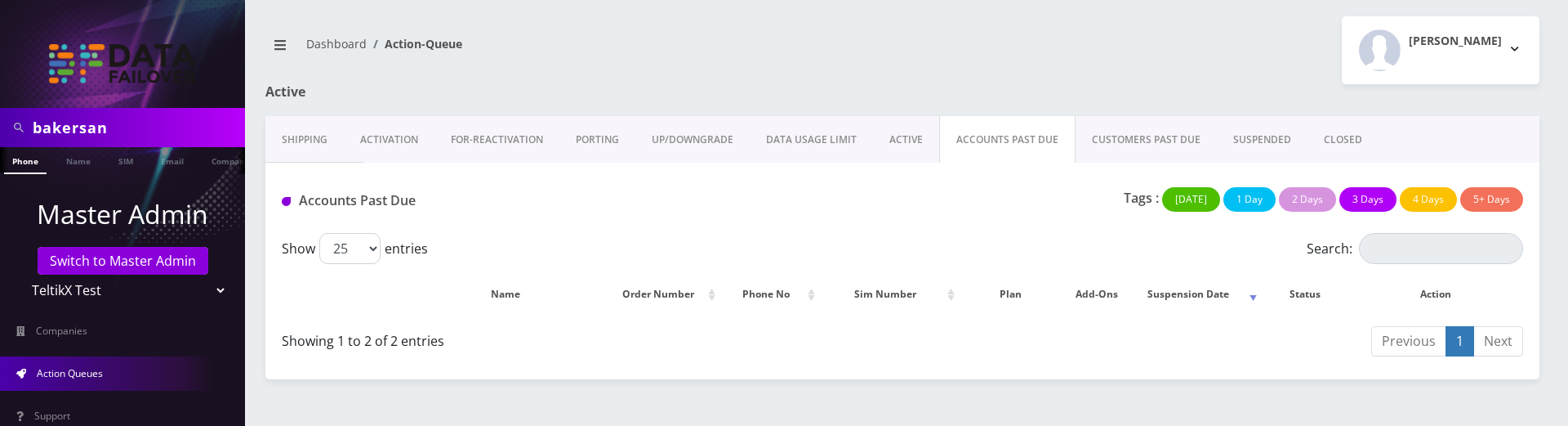
click at [1126, 143] on link "CUSTOMERS PAST DUE" at bounding box center [1147, 139] width 142 height 48
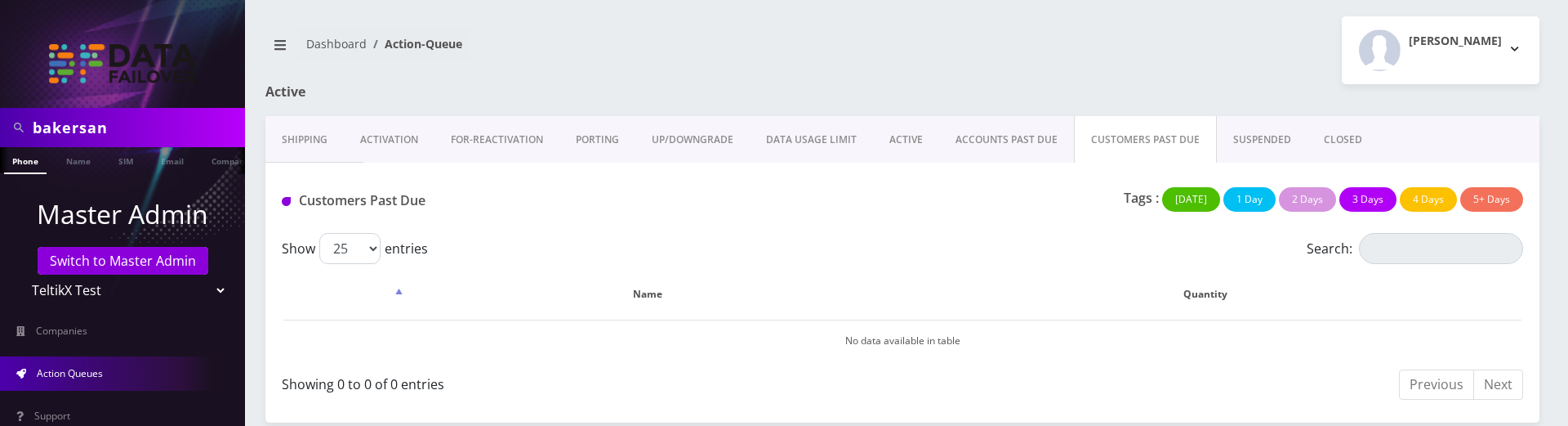
click at [1243, 129] on link "SUSPENDED" at bounding box center [1262, 139] width 91 height 48
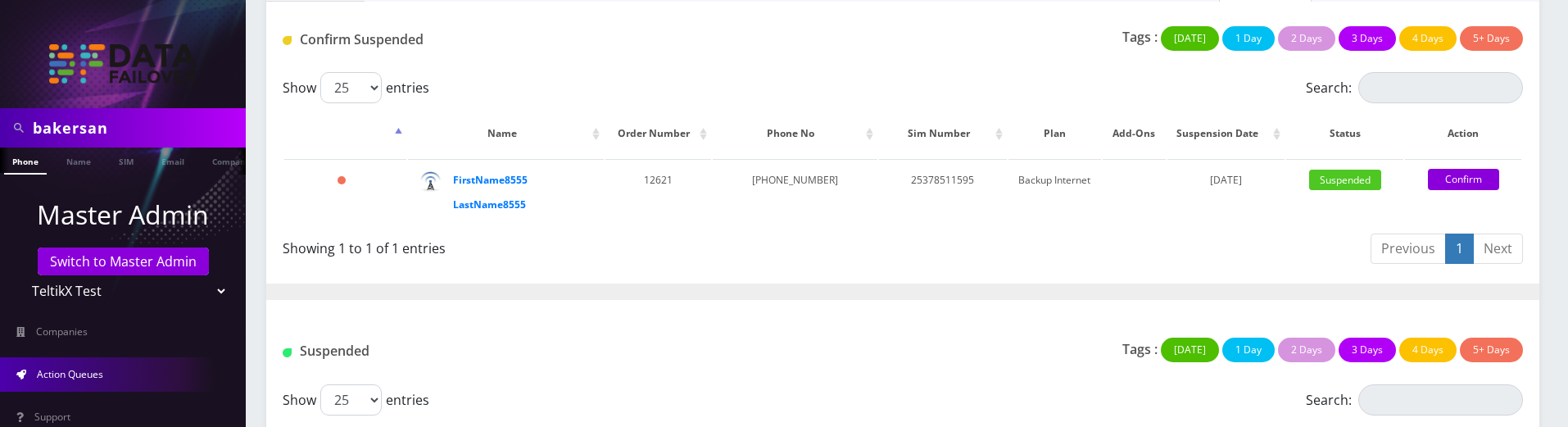
scroll to position [164, 0]
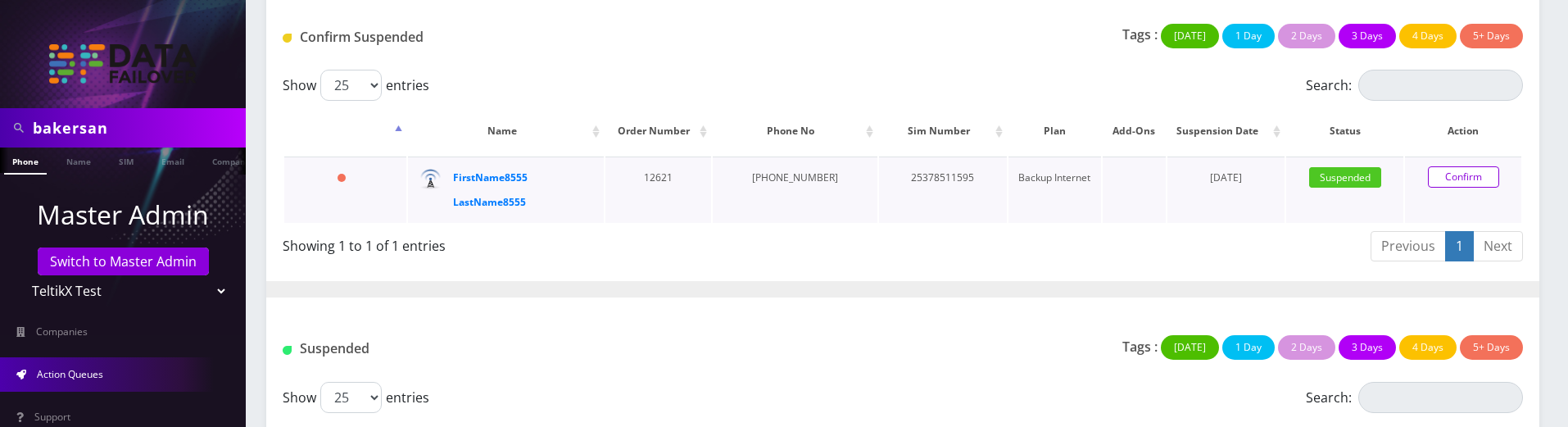
click at [1444, 183] on link "Confirm" at bounding box center [1463, 177] width 71 height 22
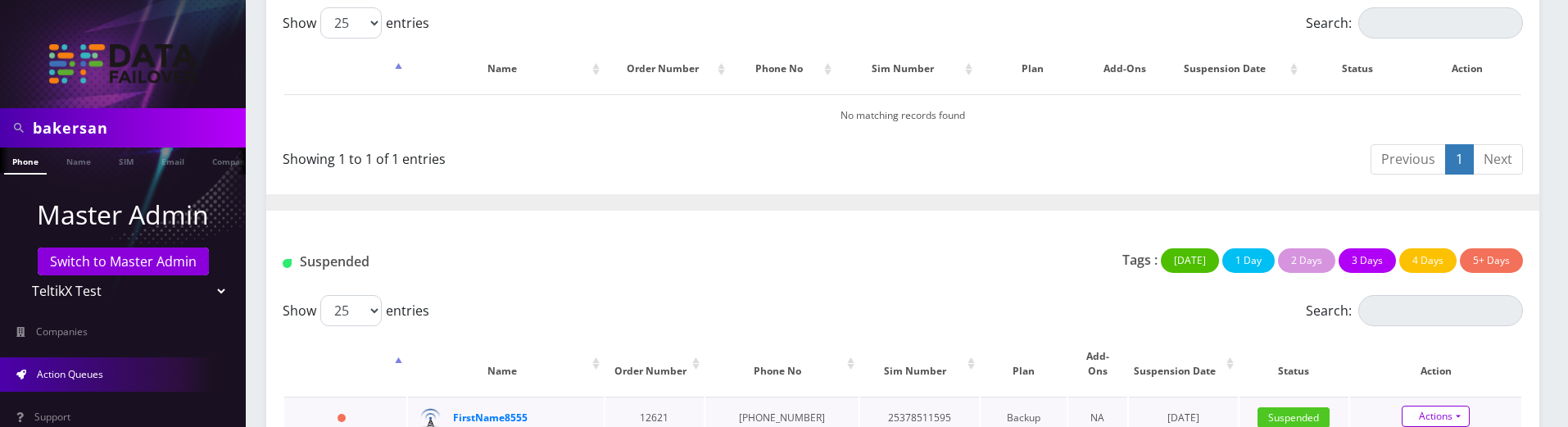
click at [1448, 409] on link "Actions" at bounding box center [1436, 416] width 68 height 22
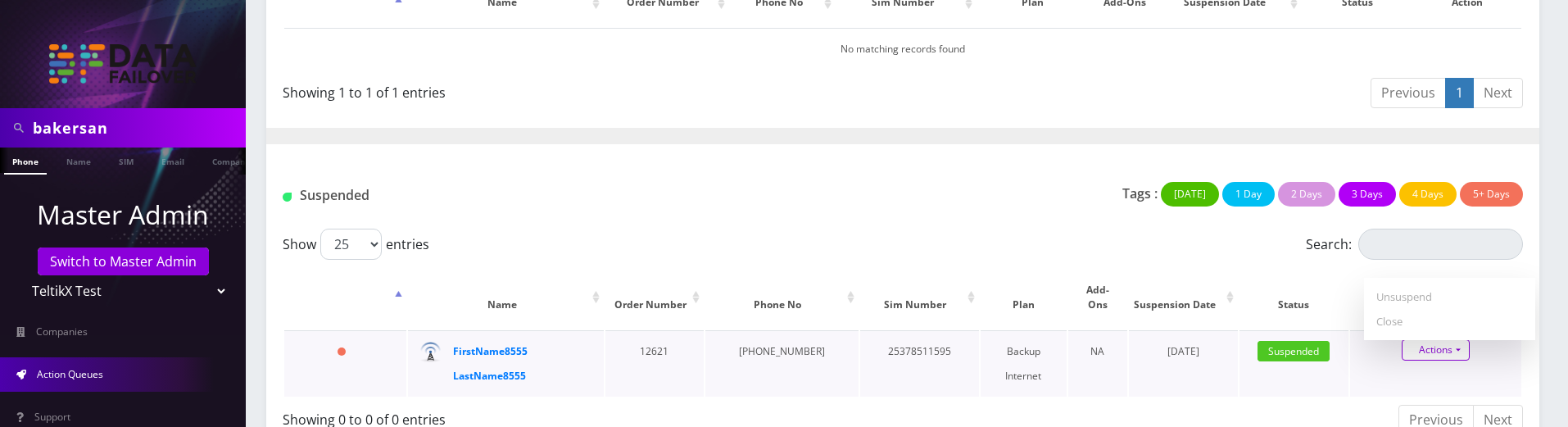
scroll to position [308, 0]
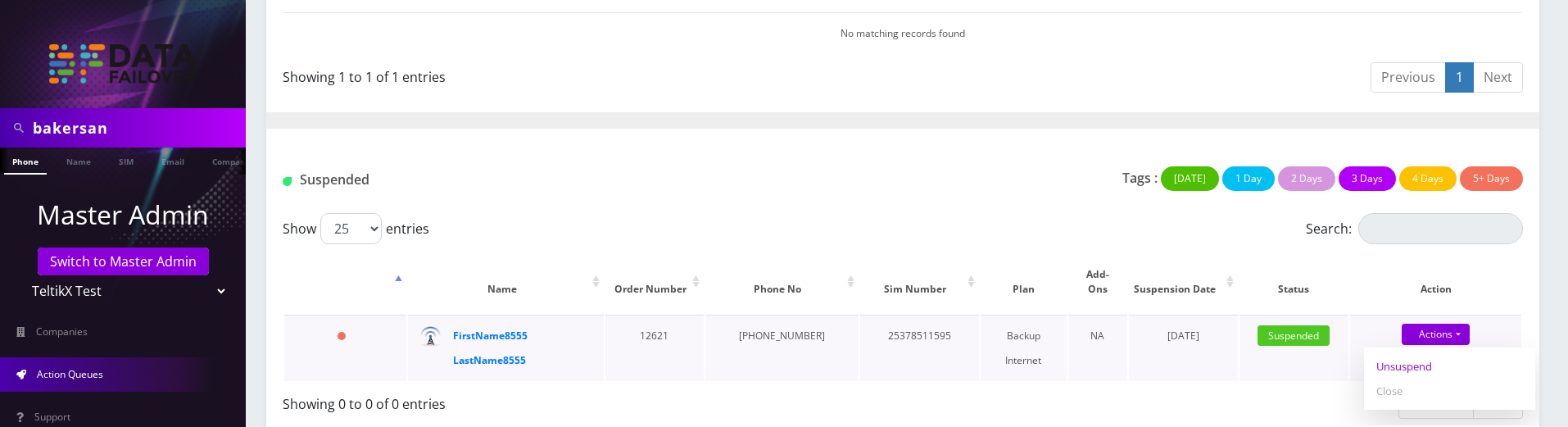
click at [1404, 354] on link "Unsuspend" at bounding box center [1449, 366] width 171 height 24
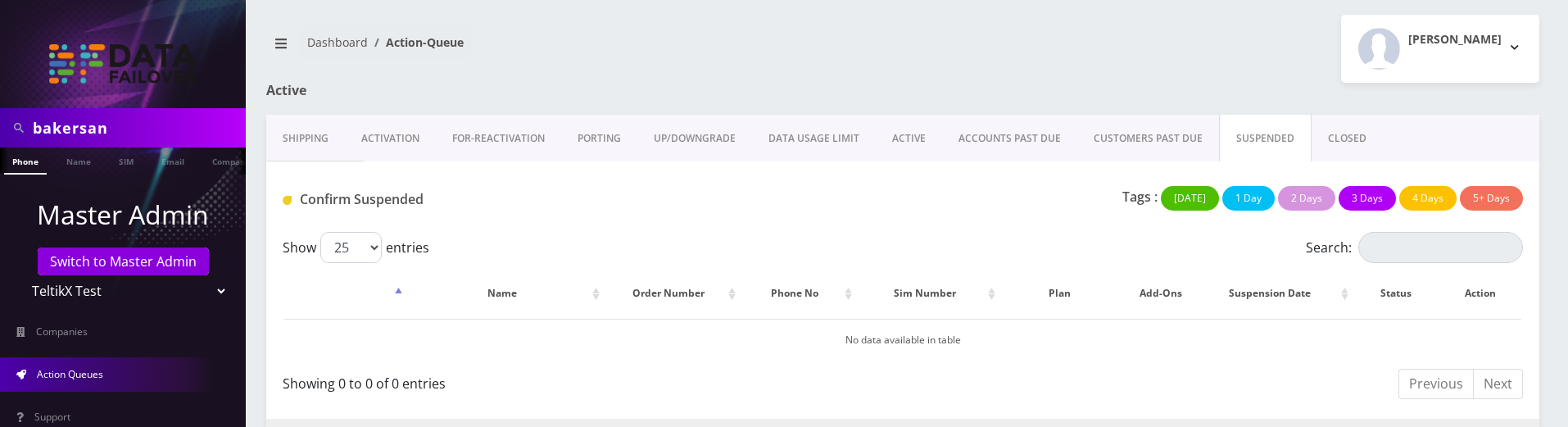
scroll to position [0, 0]
click at [1324, 145] on link "CLOSED" at bounding box center [1347, 139] width 71 height 48
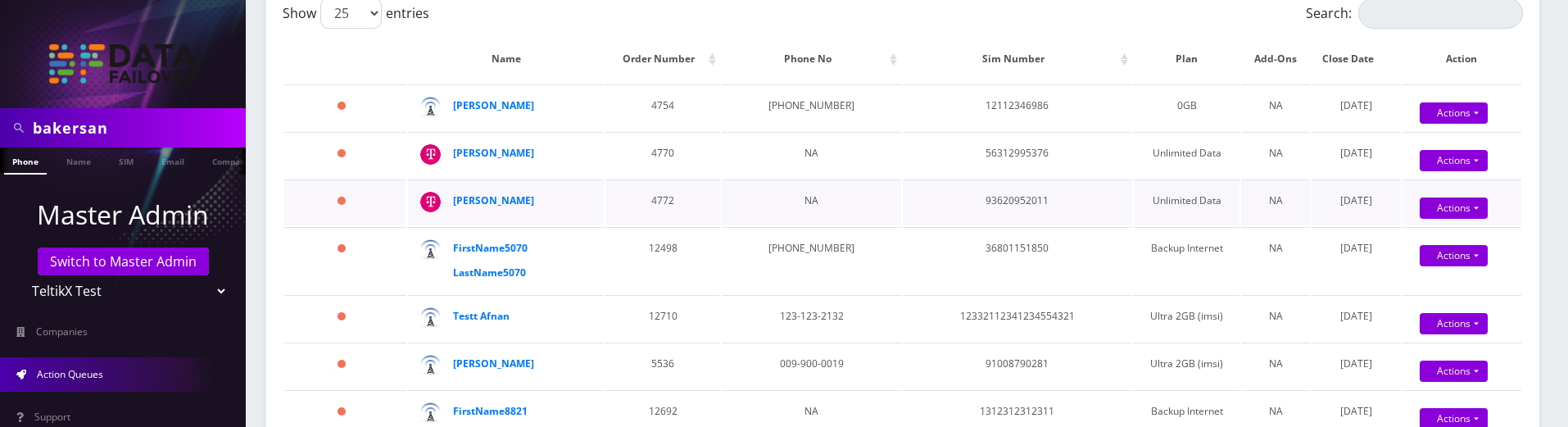
scroll to position [246, 0]
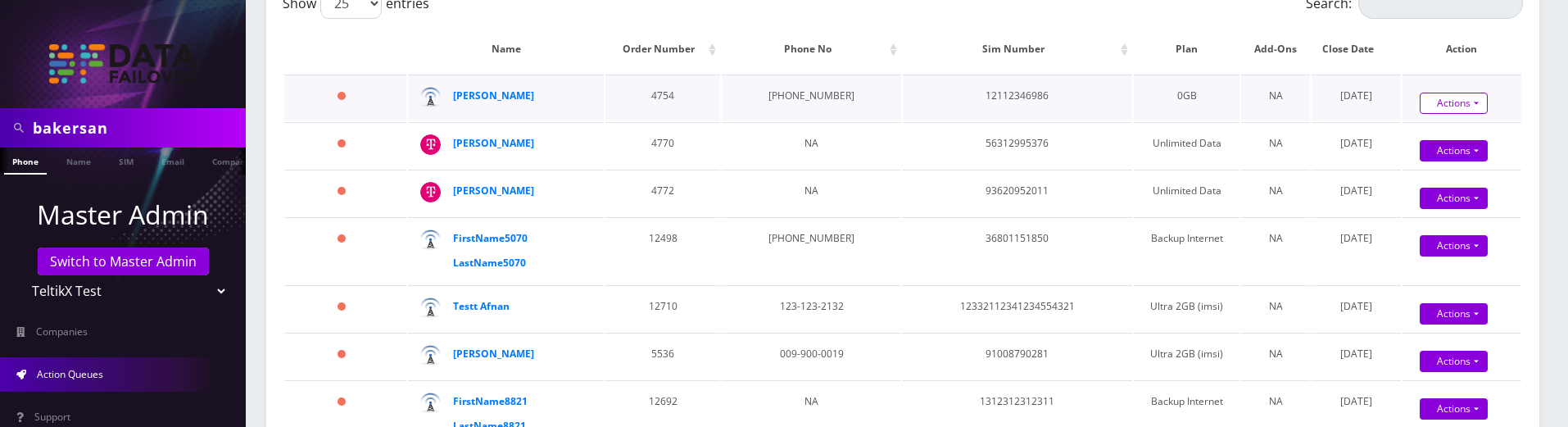
click at [1435, 100] on link "Actions" at bounding box center [1453, 103] width 68 height 22
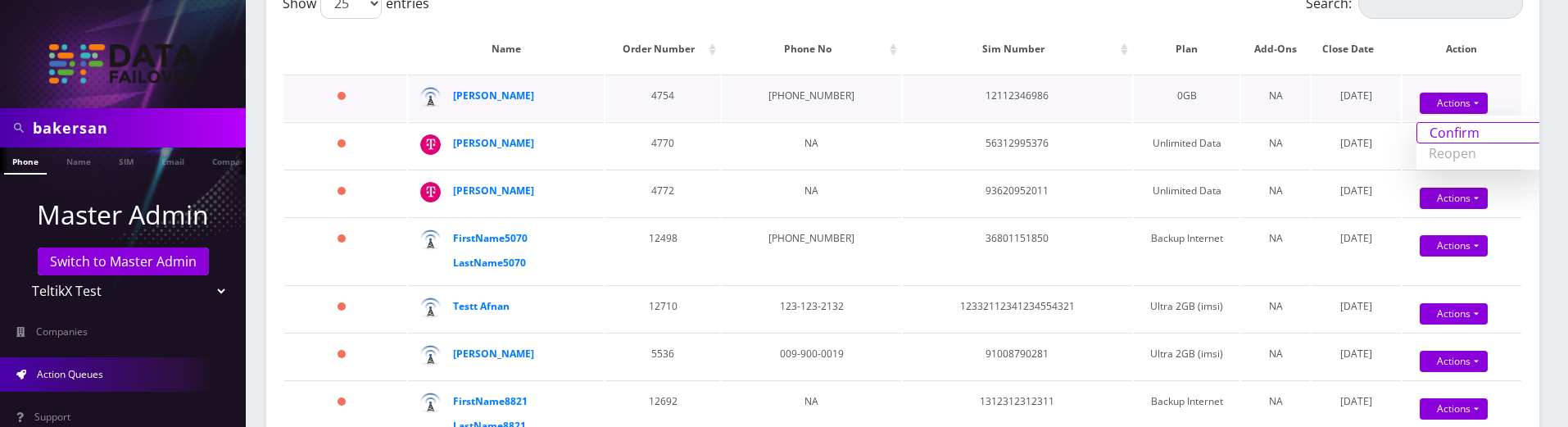
click at [1428, 130] on link "Confirm" at bounding box center [1481, 133] width 131 height 22
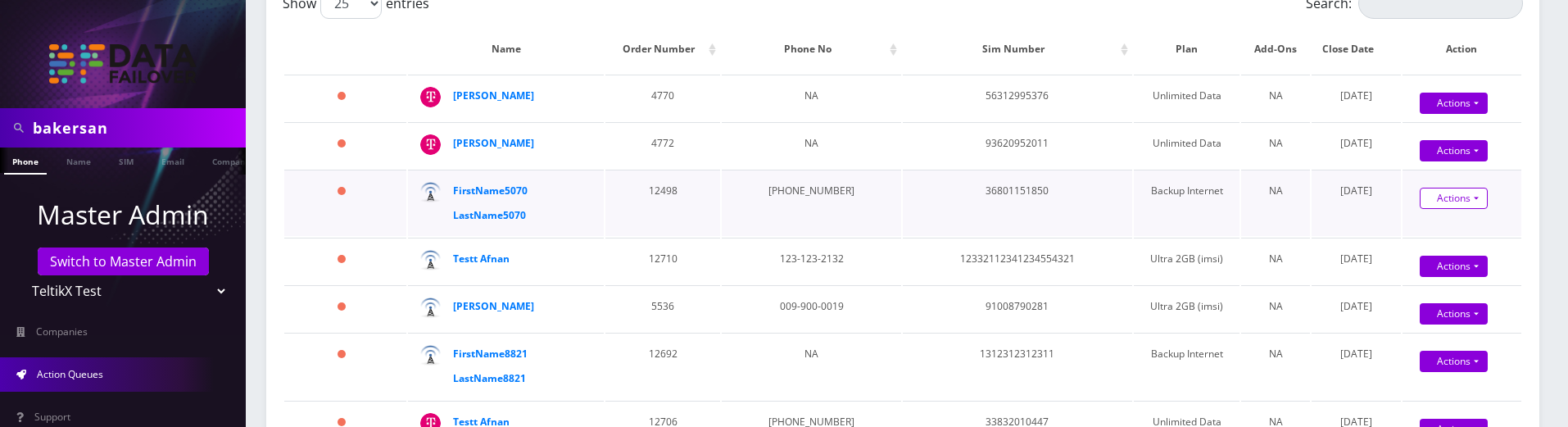
click at [1446, 200] on link "Actions" at bounding box center [1453, 198] width 68 height 22
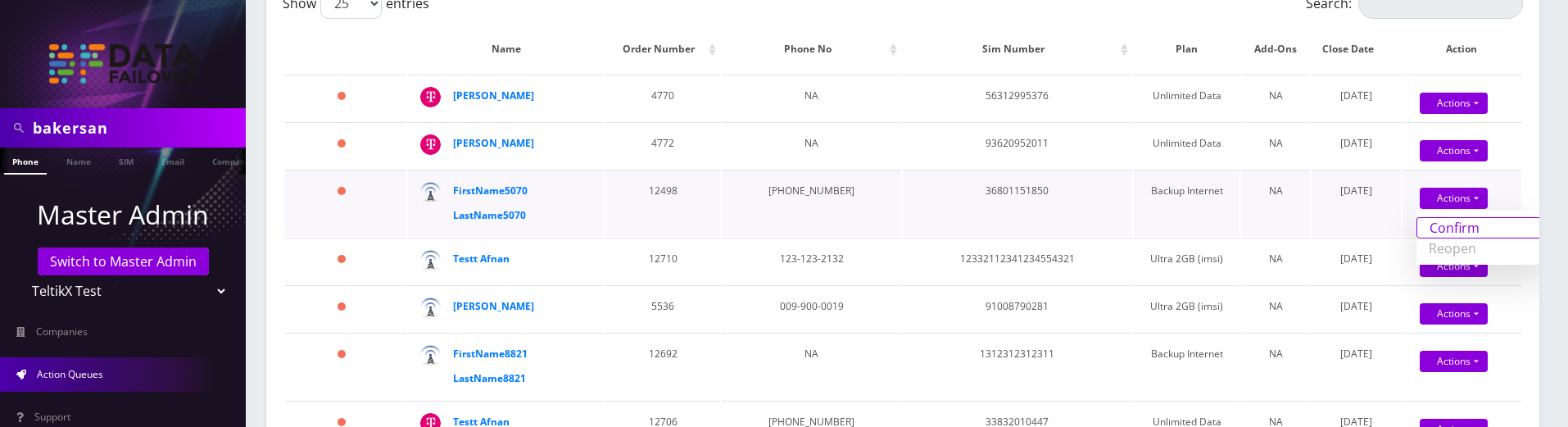
click at [1438, 225] on link "Confirm" at bounding box center [1481, 228] width 131 height 22
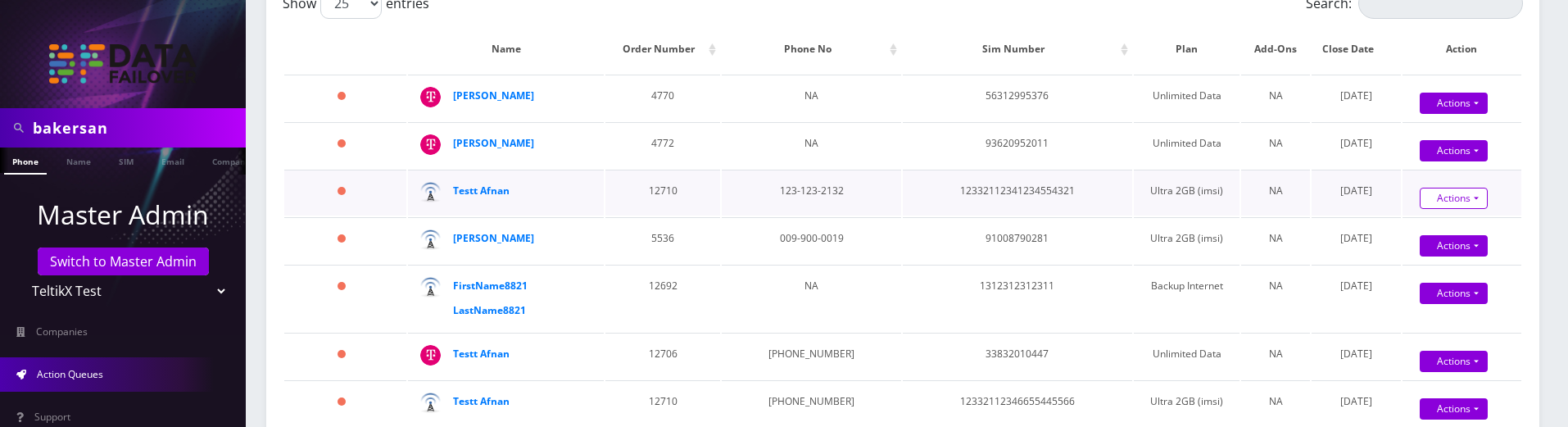
click at [1441, 197] on link "Actions" at bounding box center [1453, 198] width 68 height 22
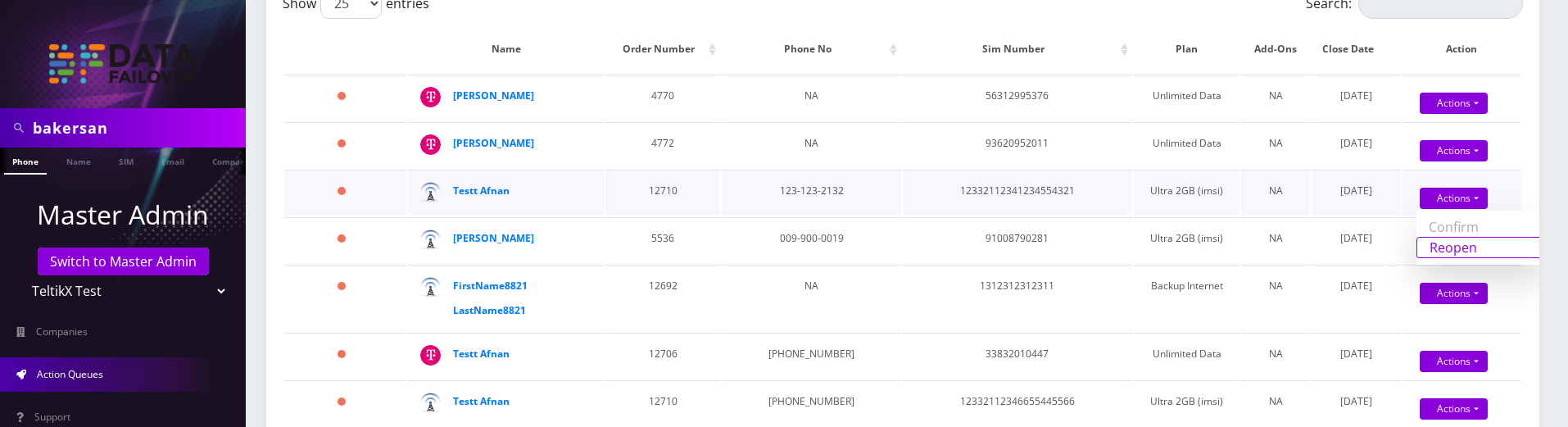
click at [1426, 241] on link "Reopen" at bounding box center [1481, 247] width 131 height 22
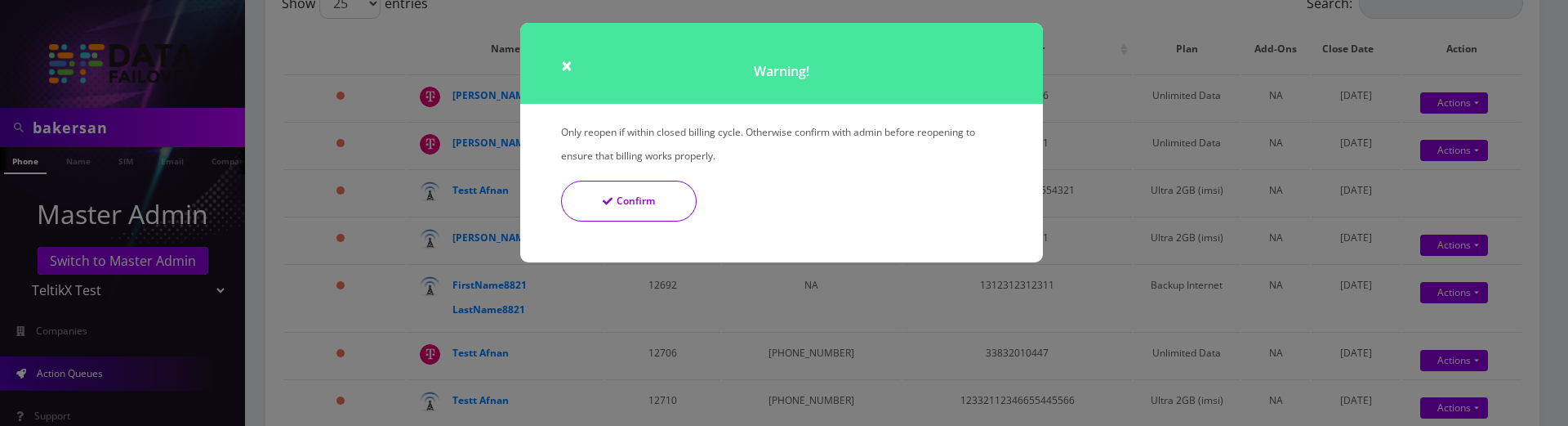
click at [658, 201] on button "Confirm" at bounding box center [629, 200] width 136 height 41
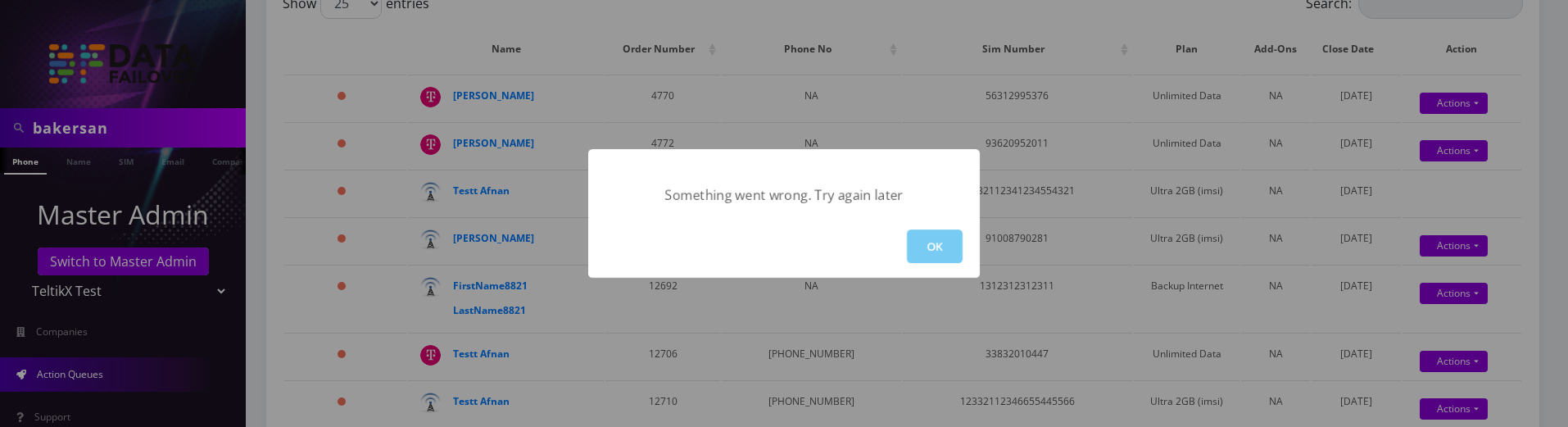
click at [958, 250] on button "OK" at bounding box center [934, 246] width 55 height 34
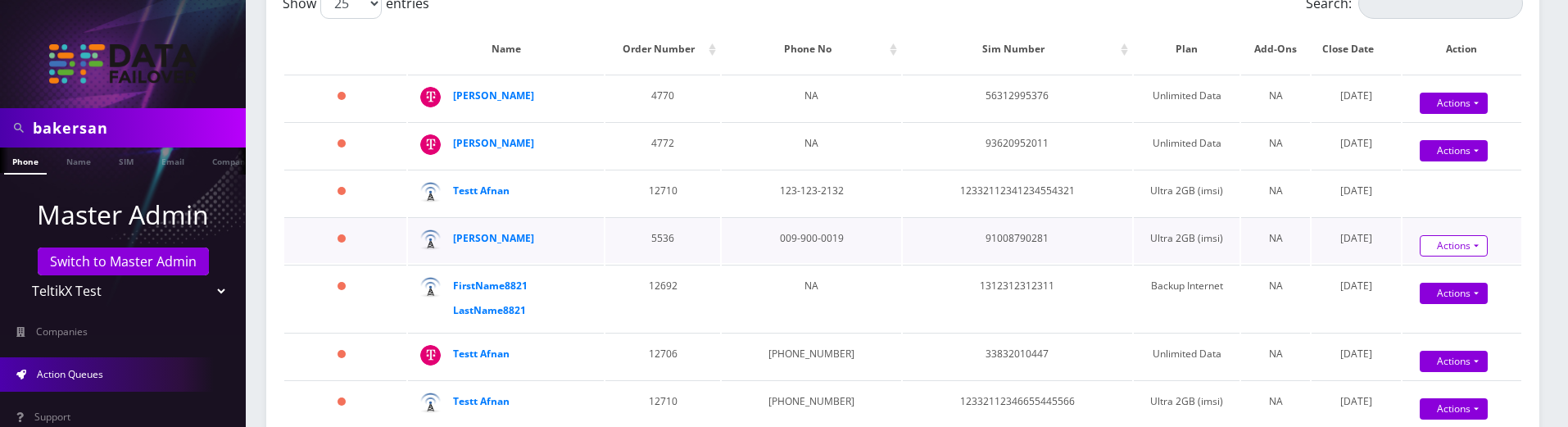
click at [1462, 253] on link "Actions" at bounding box center [1453, 246] width 68 height 22
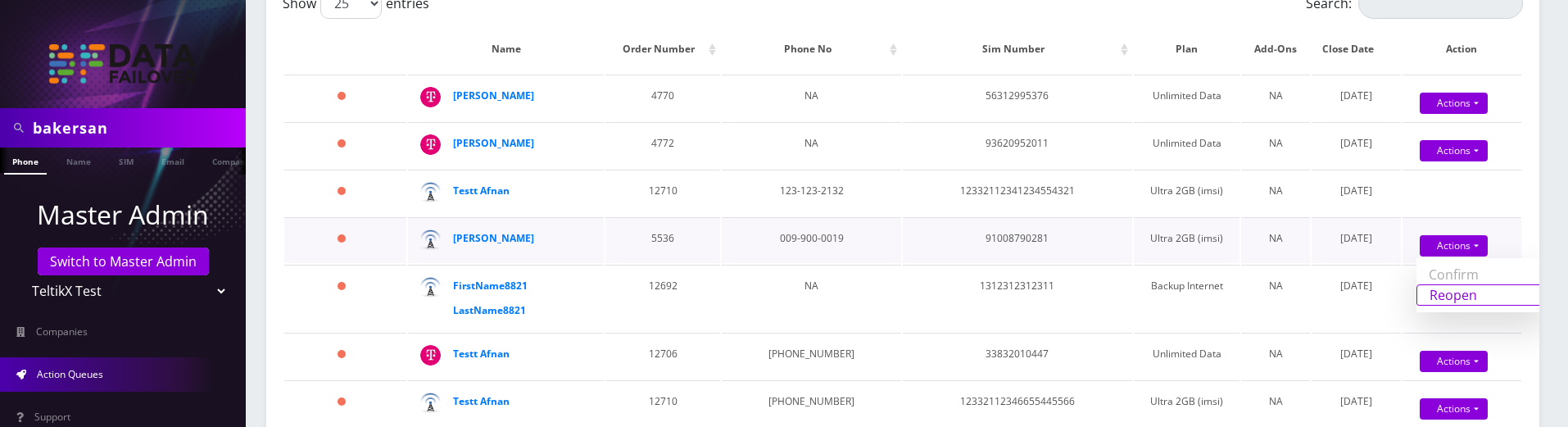
click at [1434, 299] on link "Reopen" at bounding box center [1481, 294] width 131 height 22
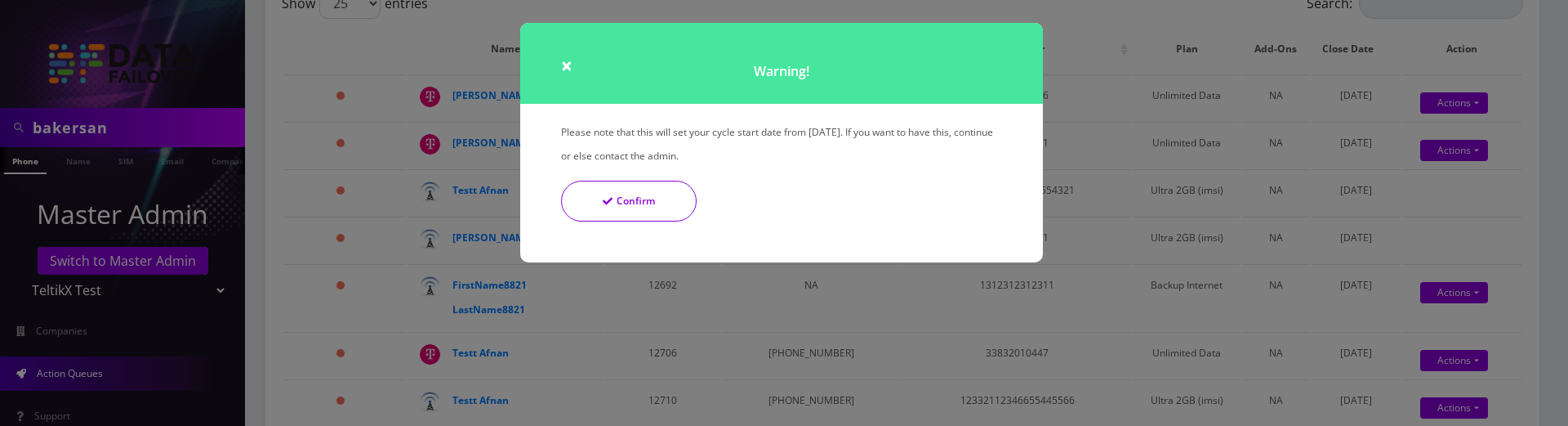
click at [655, 196] on button "Confirm" at bounding box center [629, 200] width 136 height 41
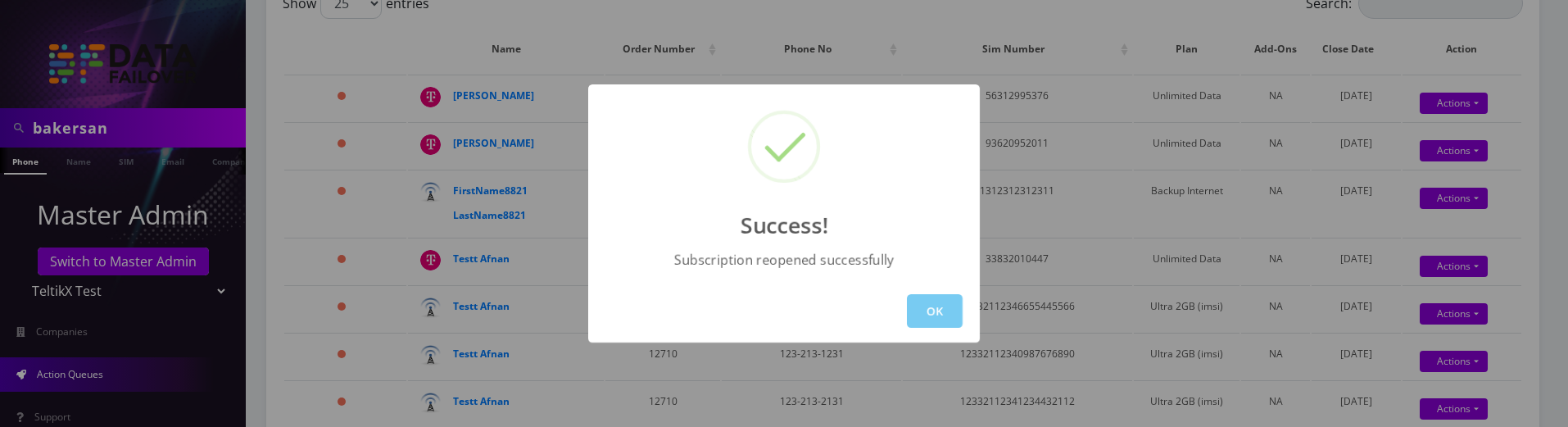
click at [933, 311] on button "OK" at bounding box center [934, 311] width 55 height 34
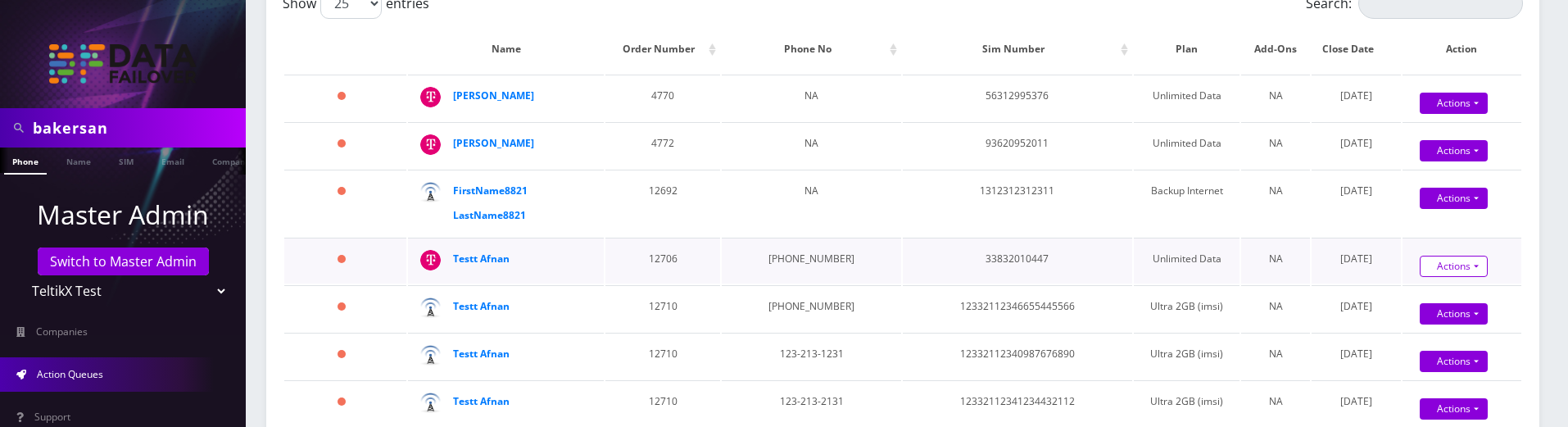
click at [1446, 266] on link "Actions" at bounding box center [1453, 266] width 68 height 22
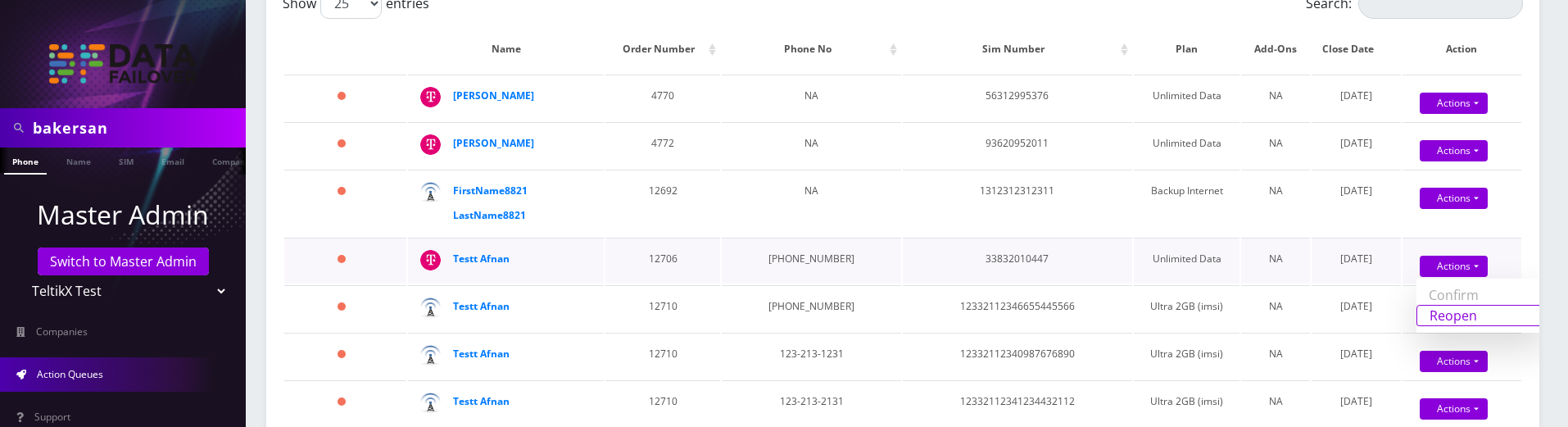
click at [1419, 321] on link "Reopen" at bounding box center [1481, 315] width 131 height 22
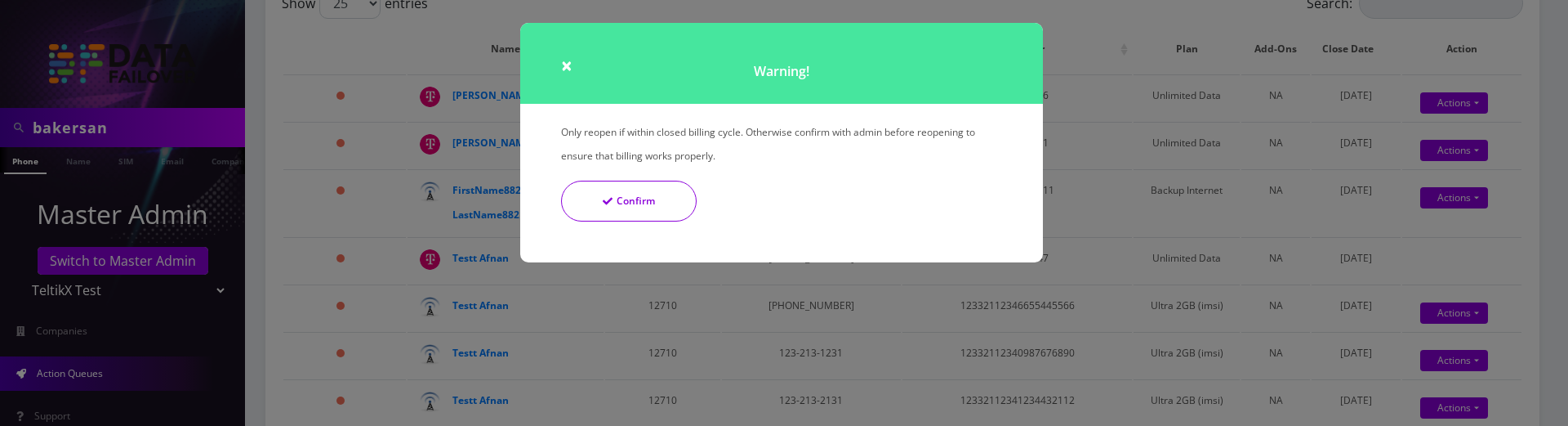
click at [635, 213] on button "Confirm" at bounding box center [629, 200] width 136 height 41
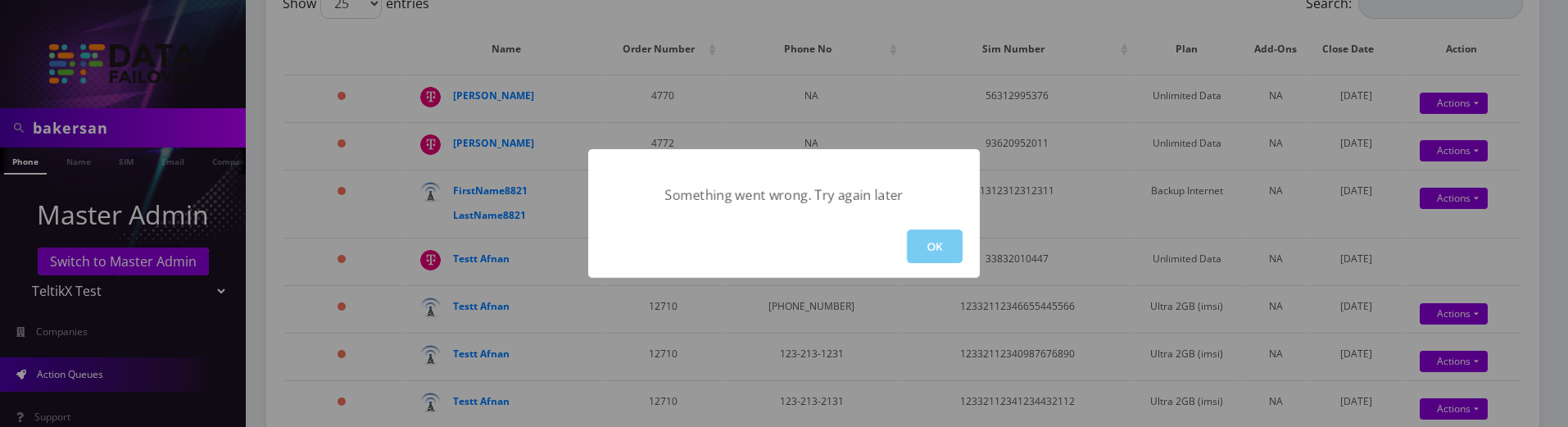
click at [949, 250] on button "OK" at bounding box center [934, 246] width 55 height 34
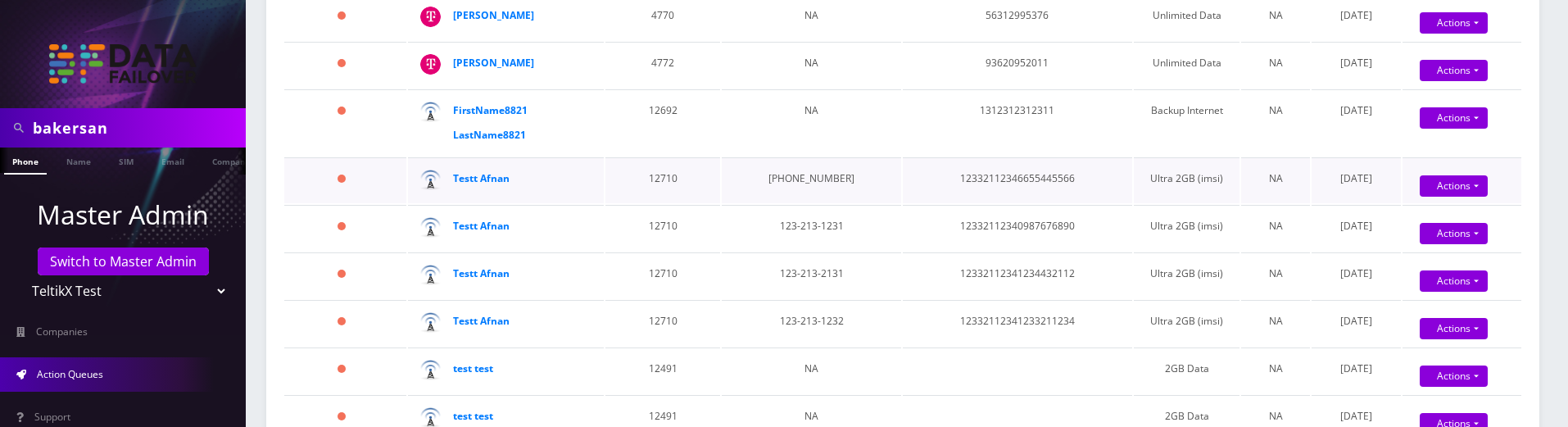
scroll to position [327, 0]
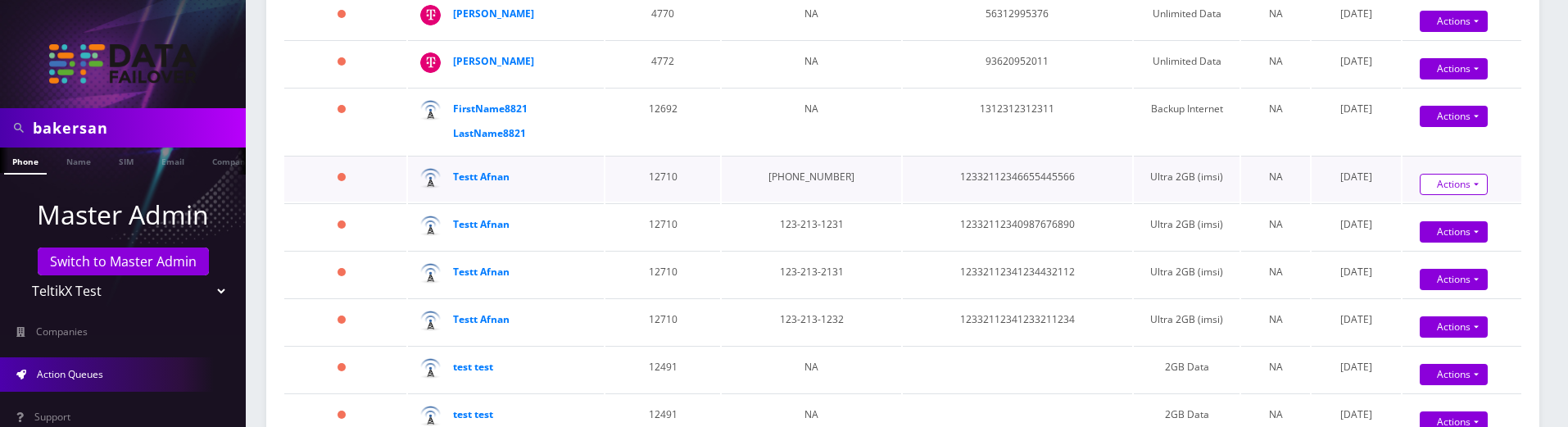
click at [1467, 178] on link "Actions" at bounding box center [1453, 184] width 68 height 22
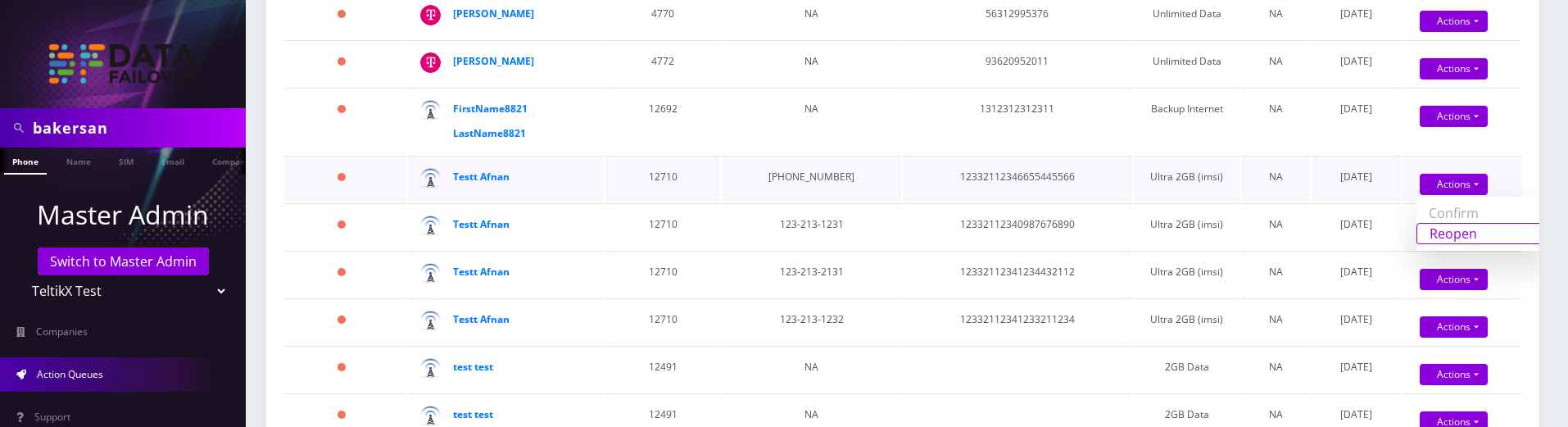
click at [1437, 239] on link "Reopen" at bounding box center [1481, 233] width 131 height 22
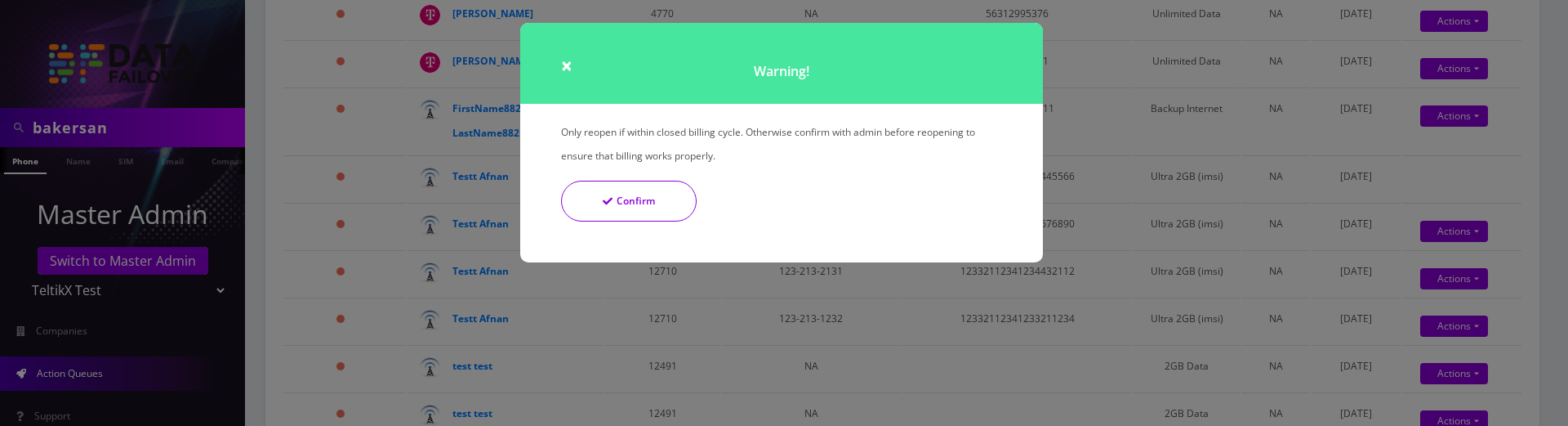
click at [618, 186] on button "Confirm" at bounding box center [629, 200] width 136 height 41
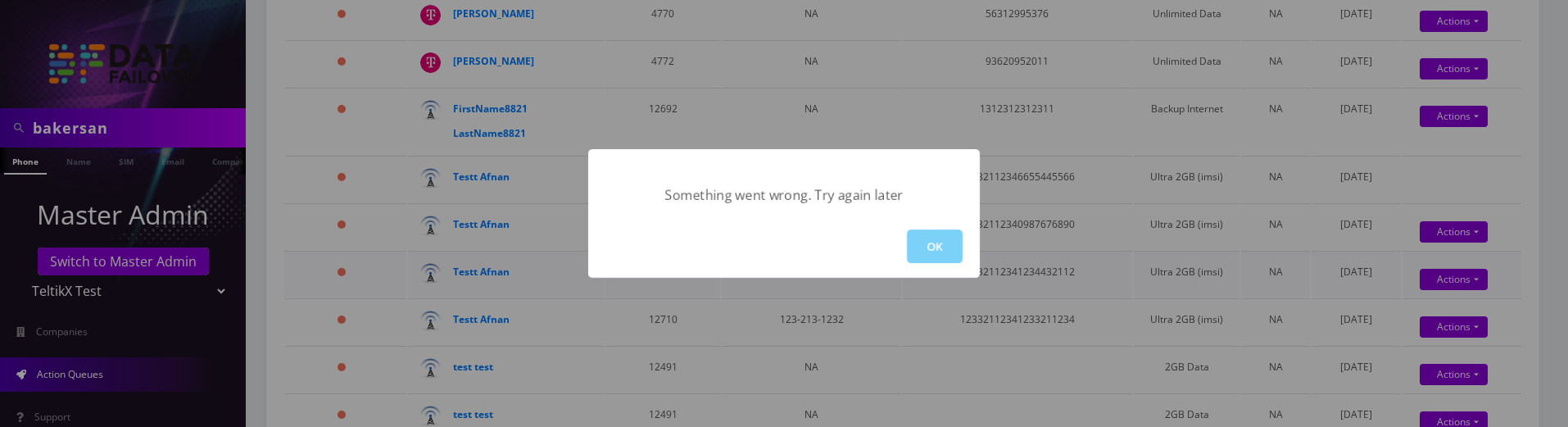
click at [956, 258] on button "OK" at bounding box center [934, 246] width 55 height 34
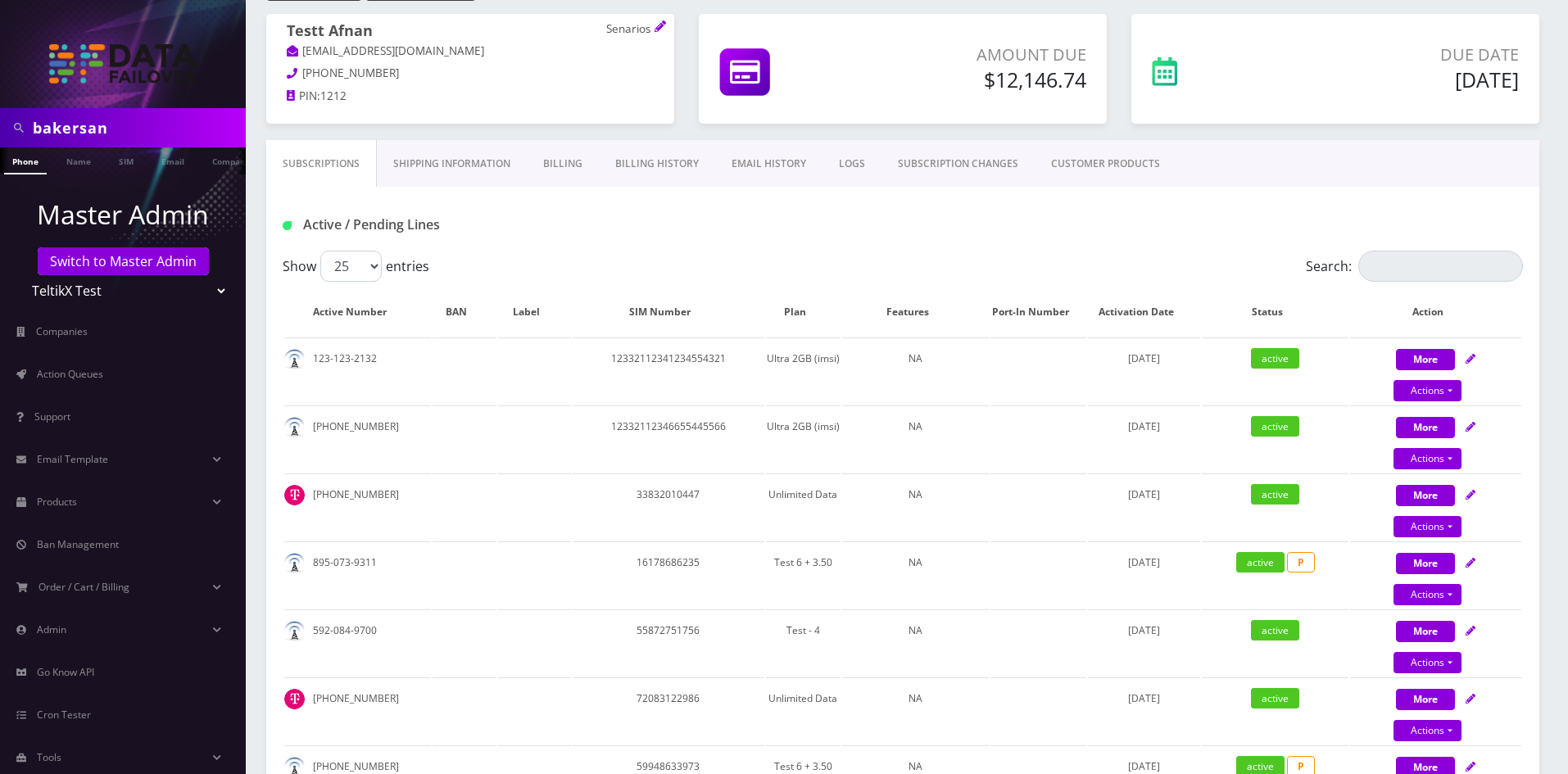
scroll to position [246, 0]
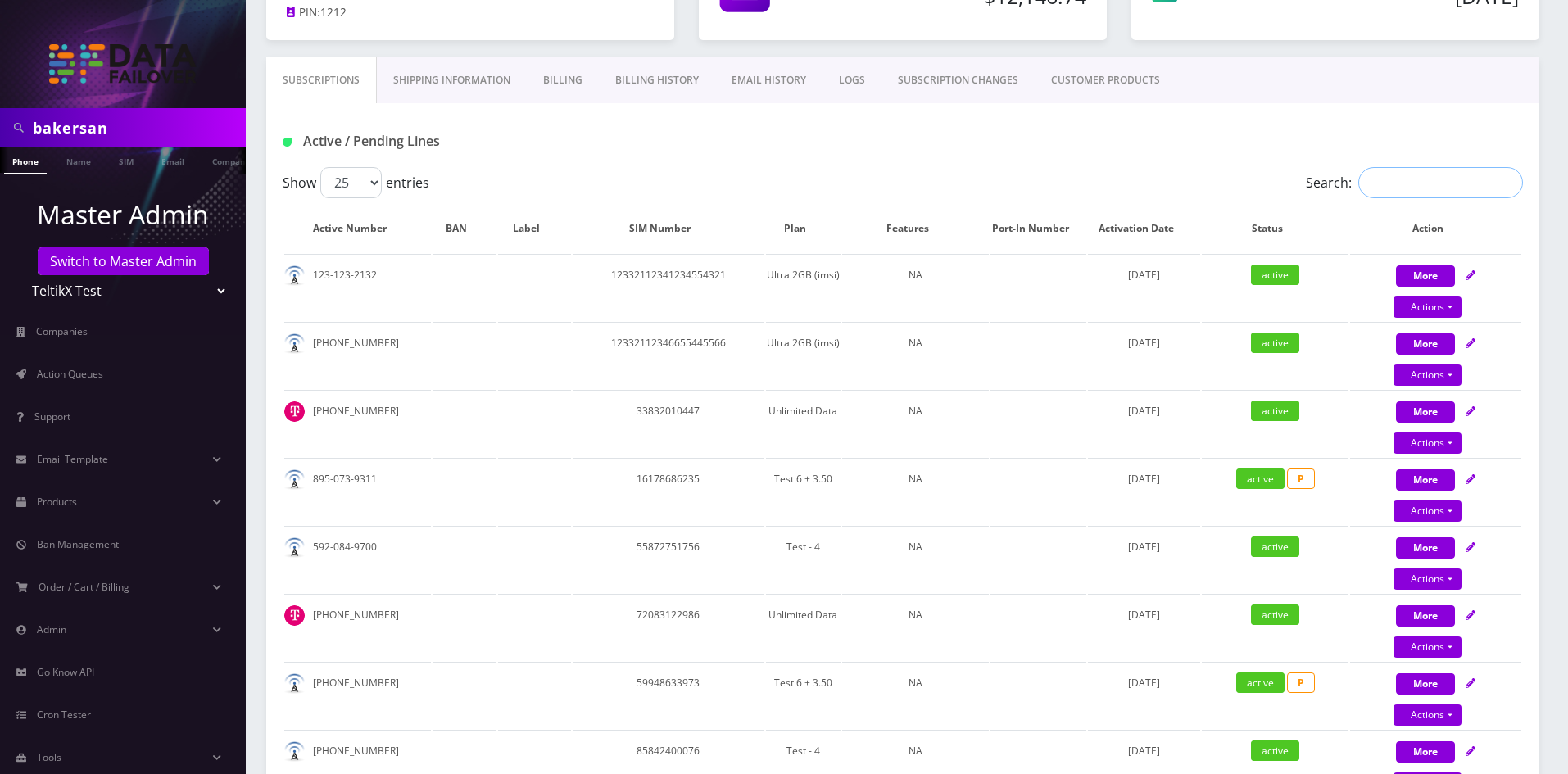
click at [1447, 190] on input "Search:" at bounding box center [1441, 183] width 165 height 31
paste input "124-456-7894"
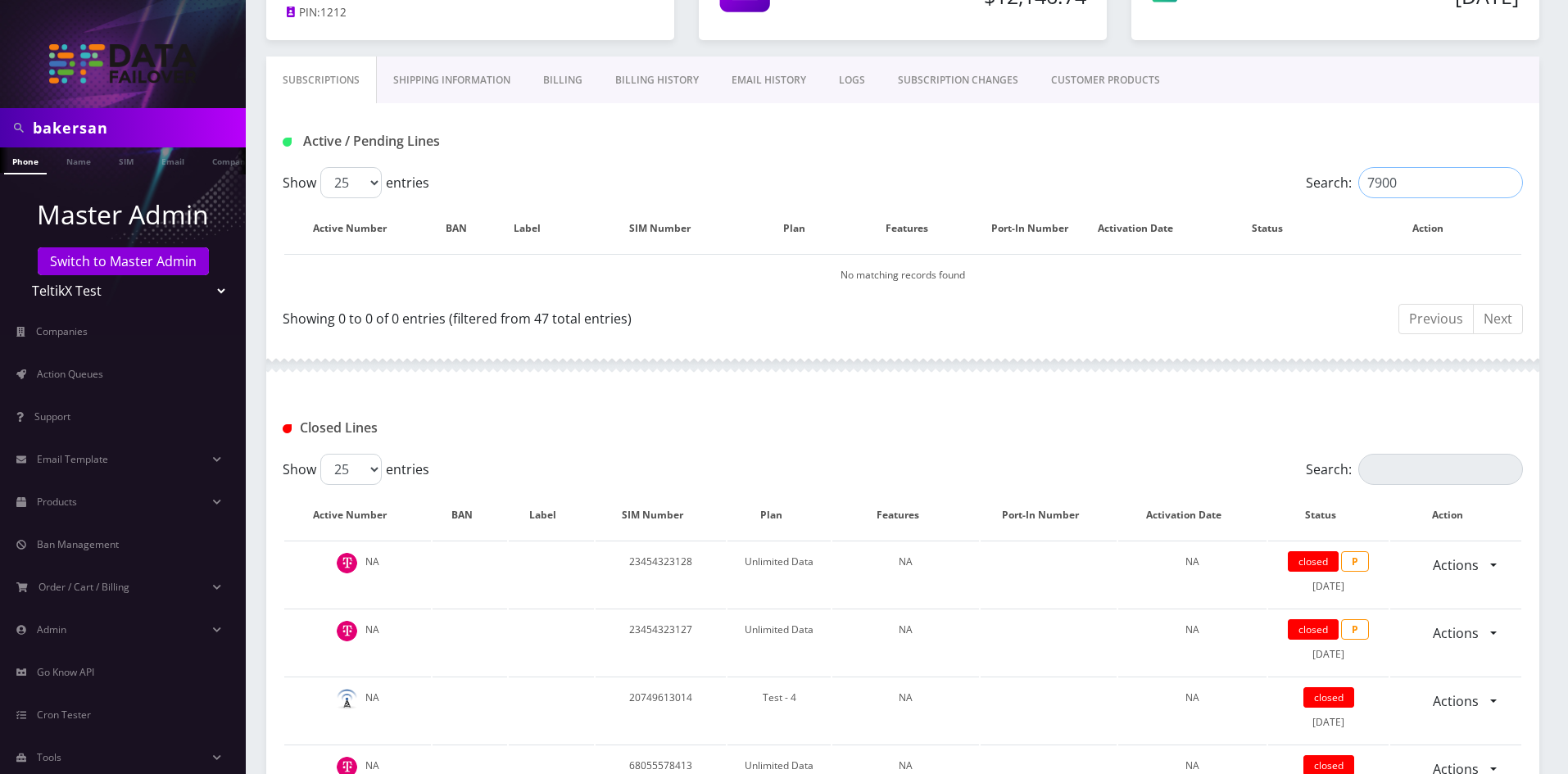
click at [1420, 177] on input "7900" at bounding box center [1441, 183] width 165 height 31
type input "7900"
click at [1419, 426] on input "Search:" at bounding box center [1441, 469] width 165 height 31
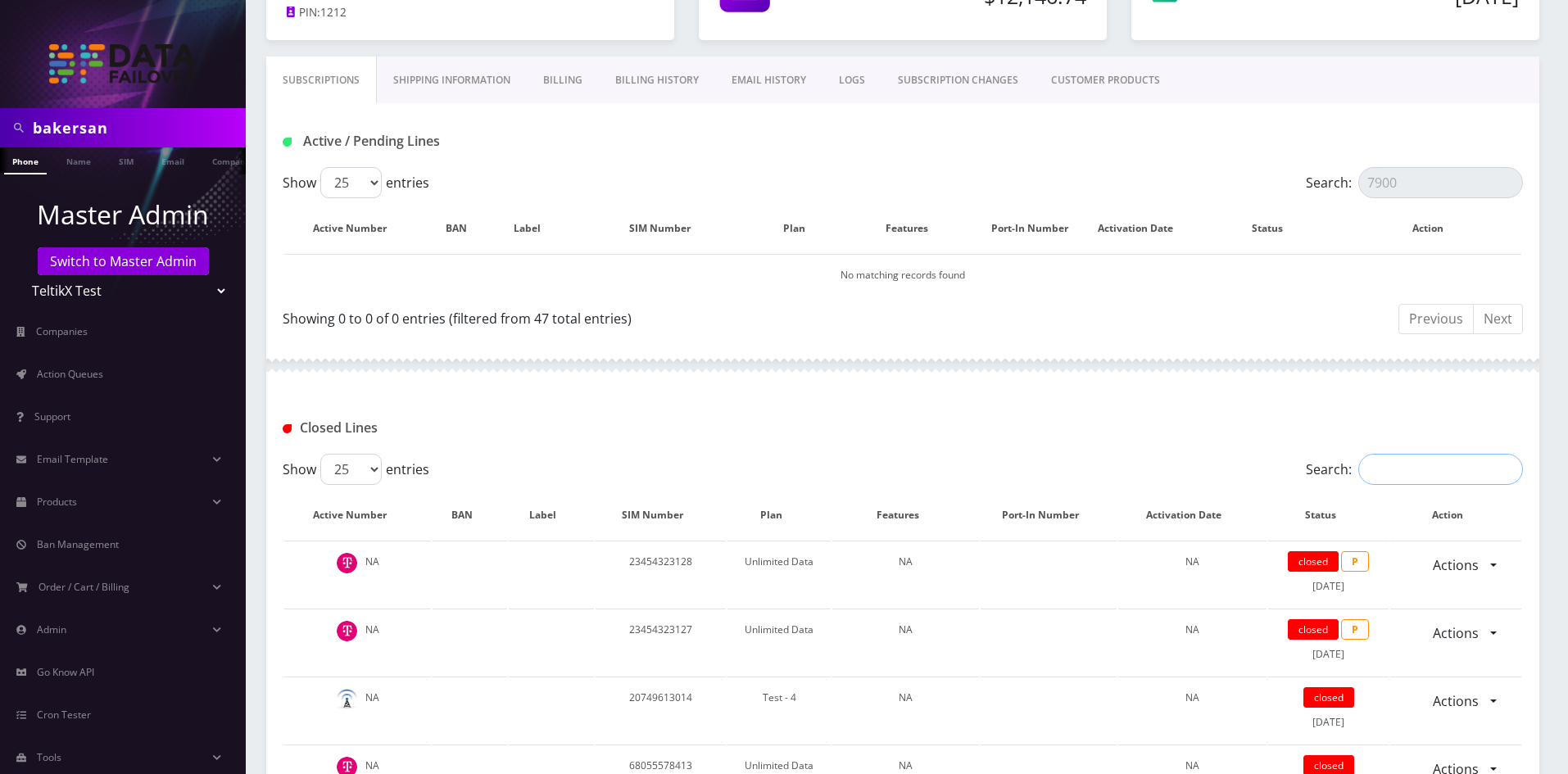
paste input "7900"
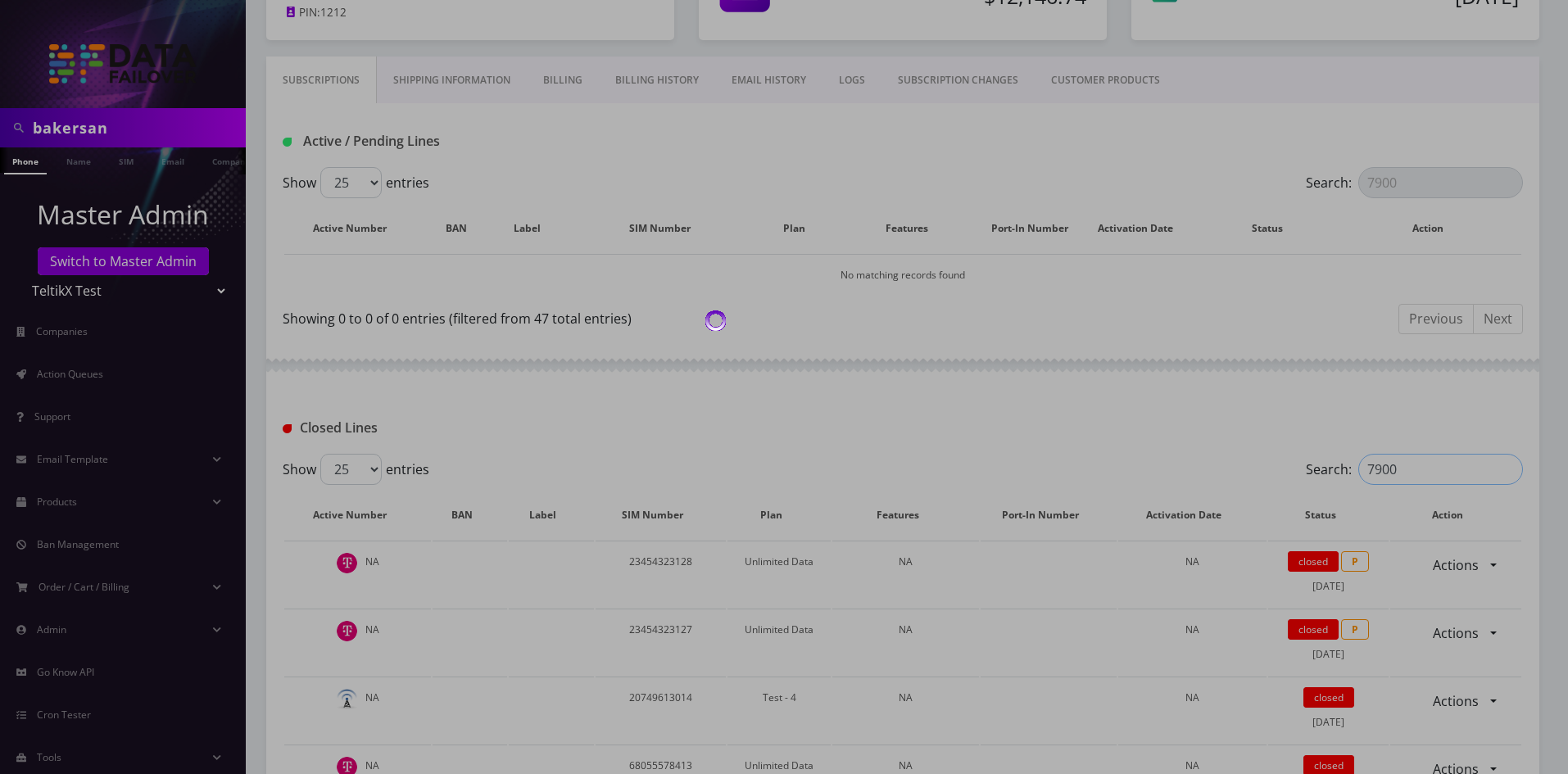
scroll to position [195, 0]
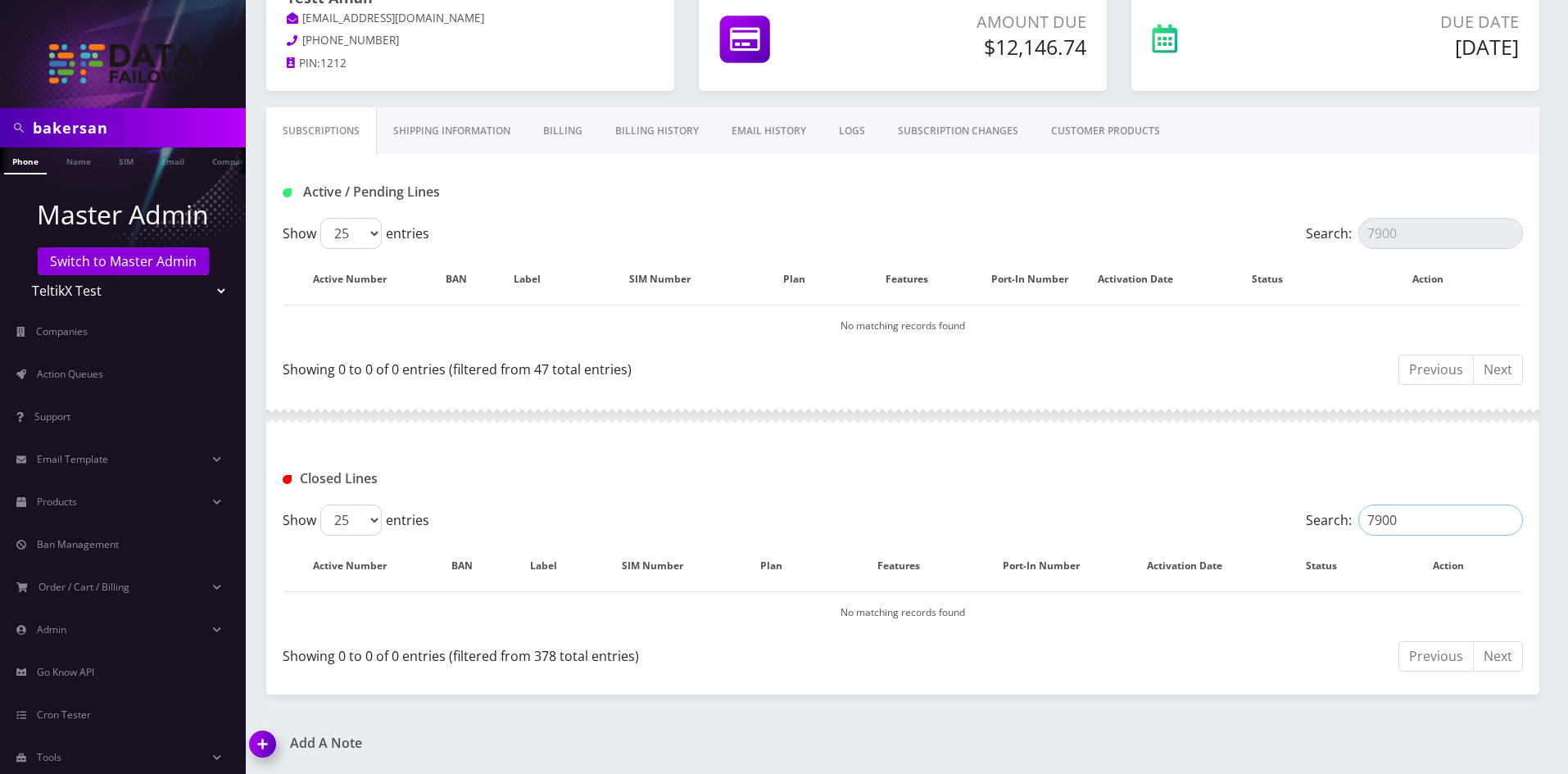
type input "7900"
click at [1416, 222] on input "7900" at bounding box center [1441, 234] width 165 height 31
click at [1371, 230] on input "7900" at bounding box center [1441, 234] width 165 height 31
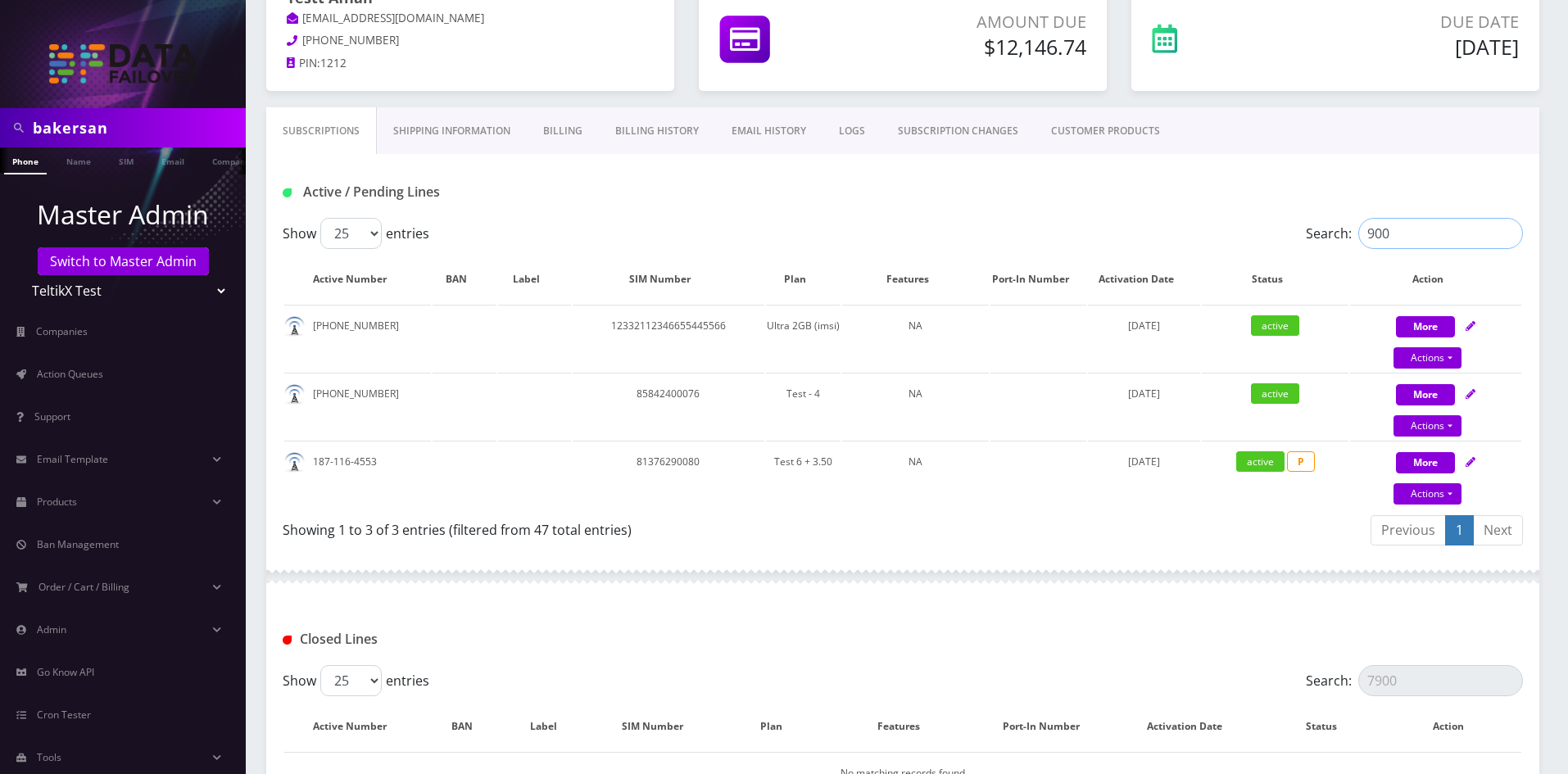
type input "900"
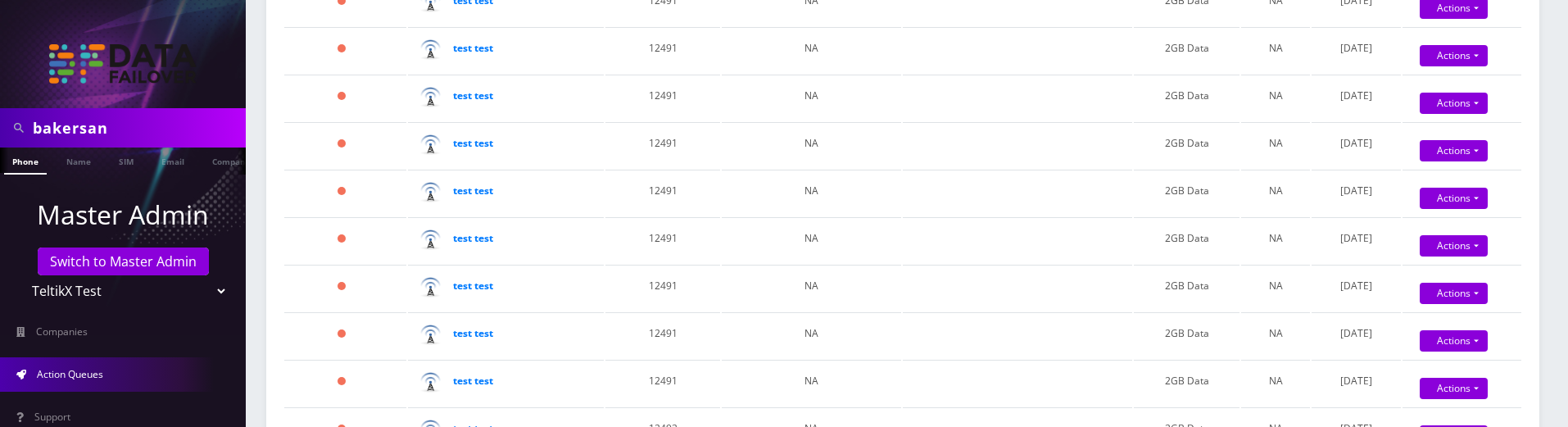
scroll to position [164, 0]
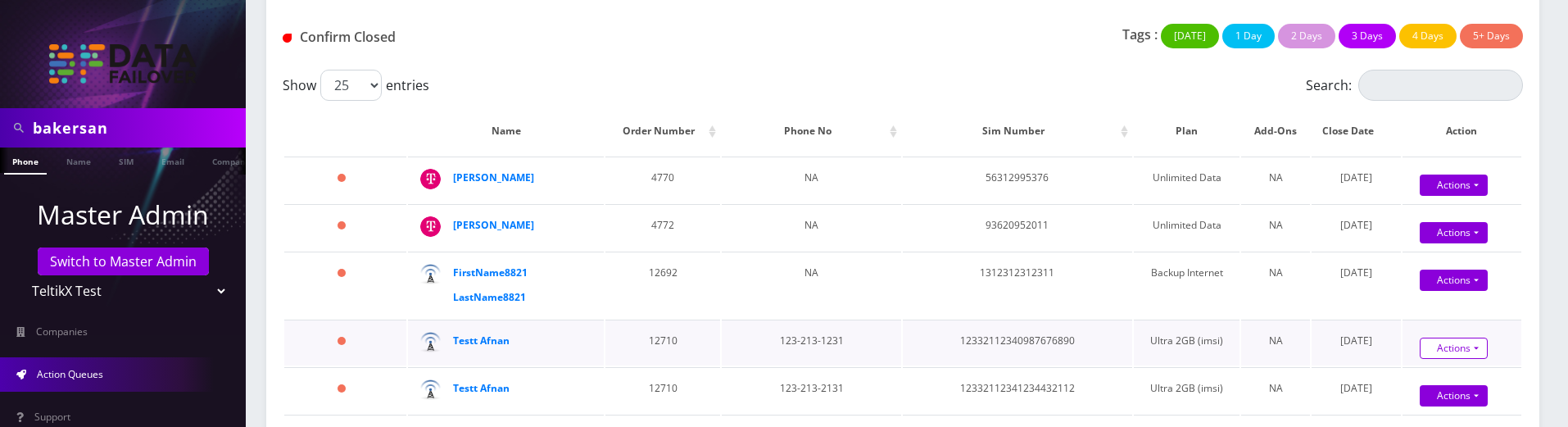
click at [1464, 358] on link "Actions" at bounding box center [1453, 348] width 68 height 22
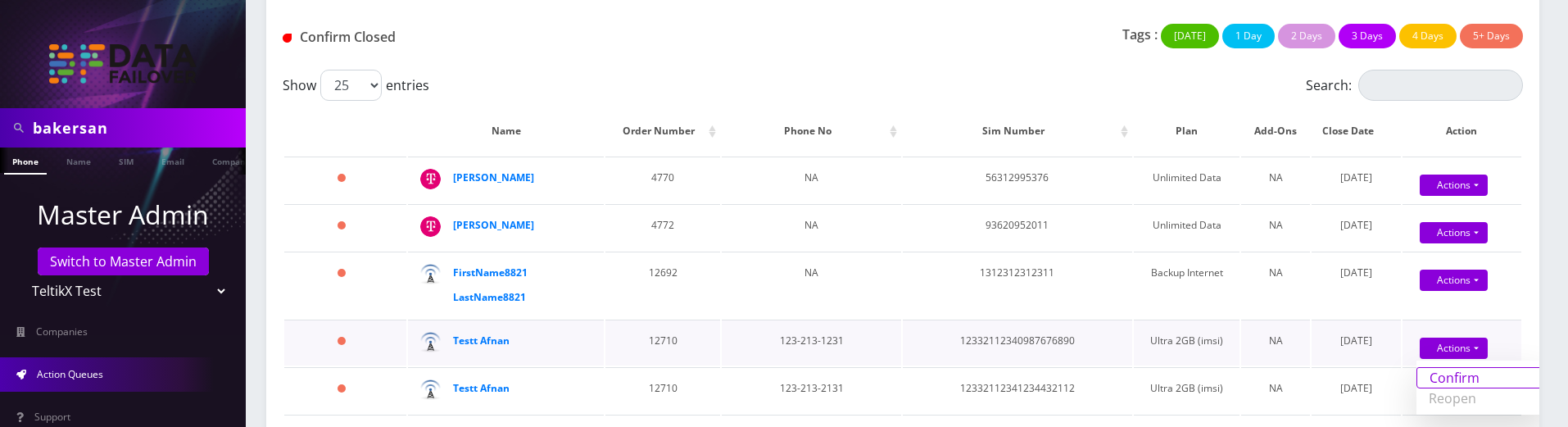
click at [1438, 378] on link "Confirm" at bounding box center [1481, 378] width 131 height 22
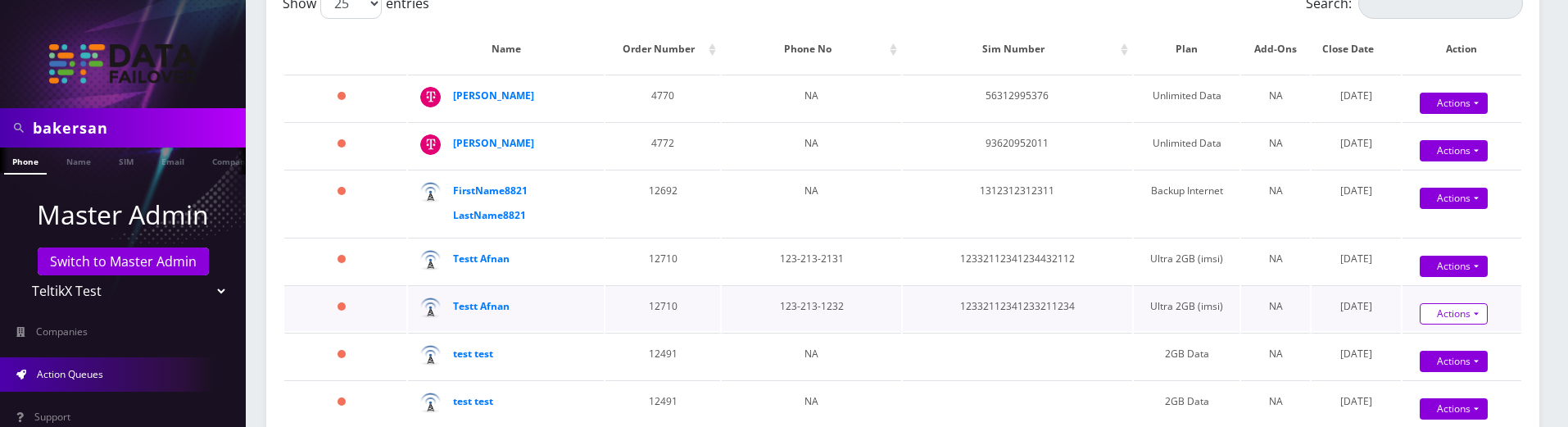
click at [1454, 310] on link "Actions" at bounding box center [1453, 314] width 68 height 22
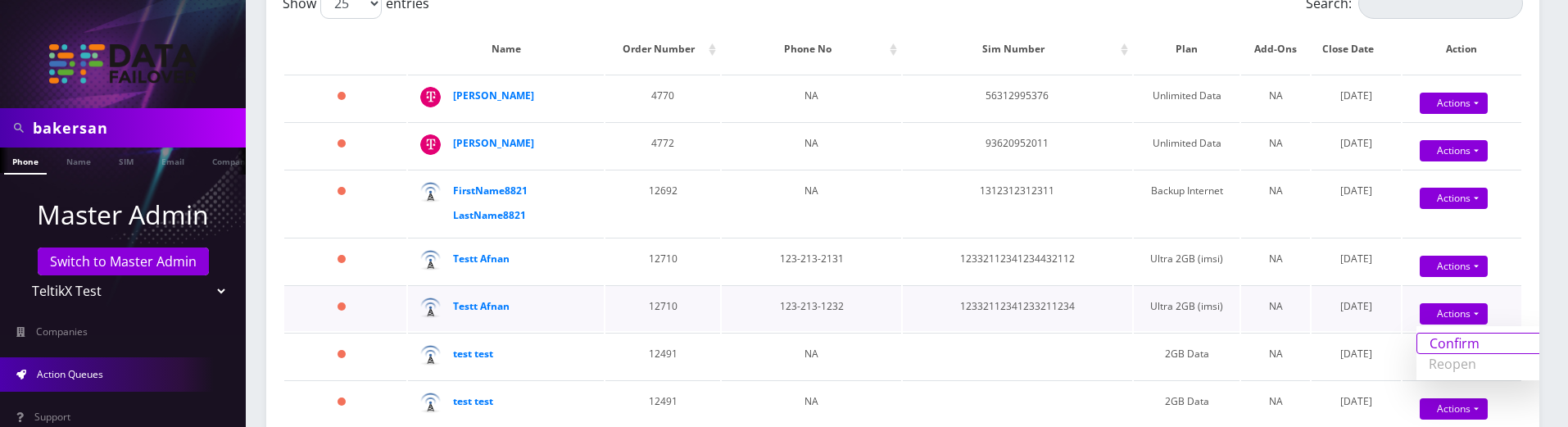
click at [1434, 342] on link "Confirm" at bounding box center [1481, 343] width 131 height 22
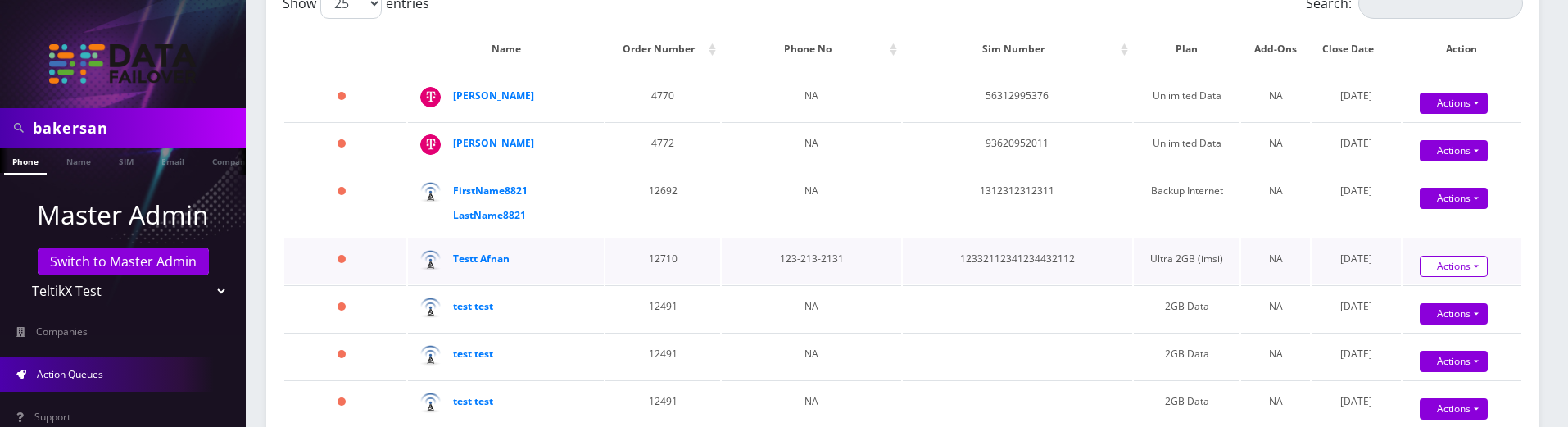
click at [1450, 255] on div "Actions Confirm Reopen" at bounding box center [1462, 259] width 119 height 24
click at [1450, 268] on link "Actions" at bounding box center [1453, 266] width 68 height 22
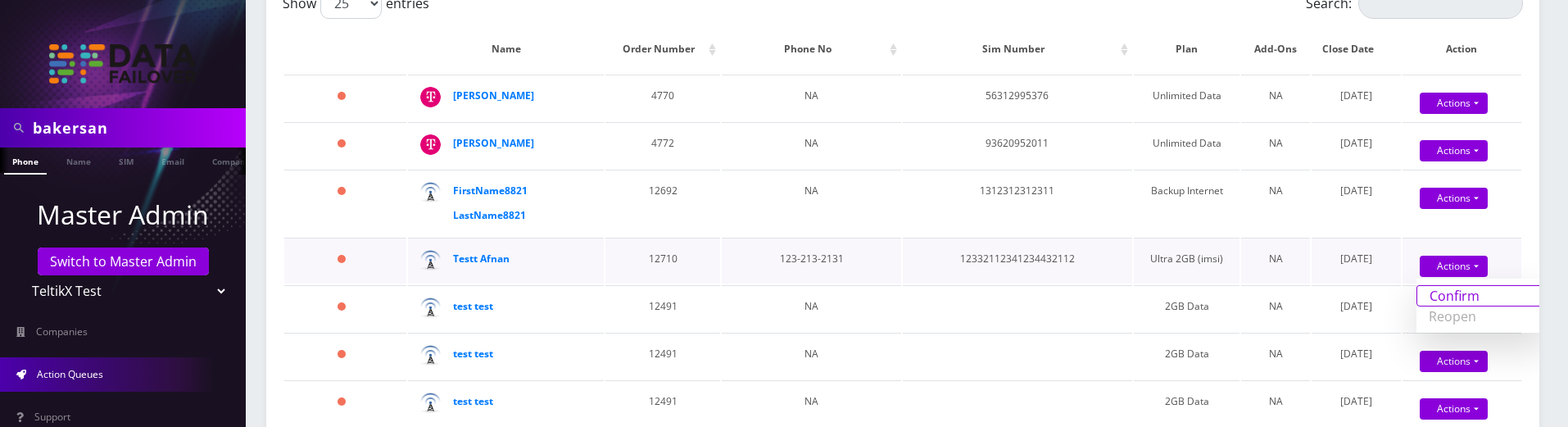
click at [1434, 295] on link "Confirm" at bounding box center [1481, 295] width 131 height 22
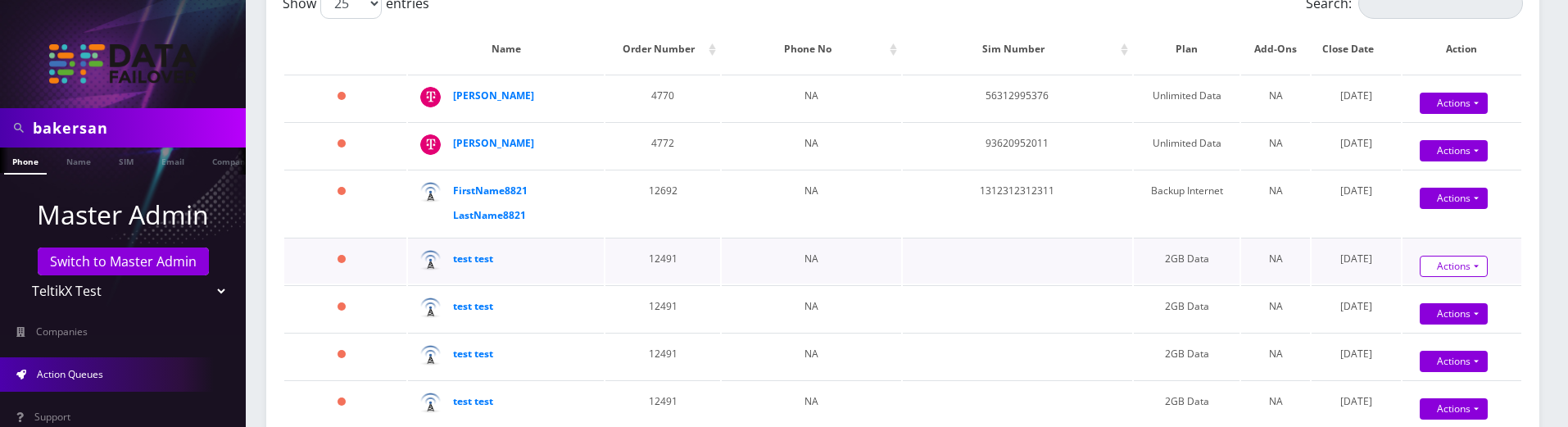
drag, startPoint x: 1452, startPoint y: 255, endPoint x: 1454, endPoint y: 264, distance: 9.2
click at [1453, 256] on div "Actions Confirm Reopen" at bounding box center [1453, 267] width 119 height 24
click at [1454, 264] on link "Actions" at bounding box center [1453, 266] width 68 height 22
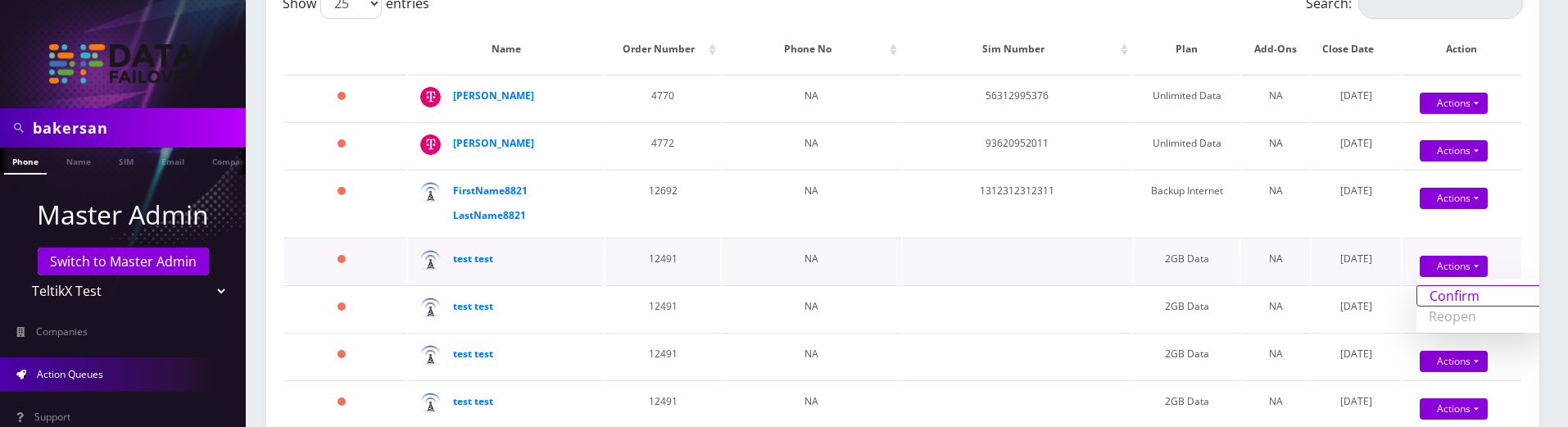
click at [1427, 291] on link "Confirm" at bounding box center [1481, 295] width 131 height 22
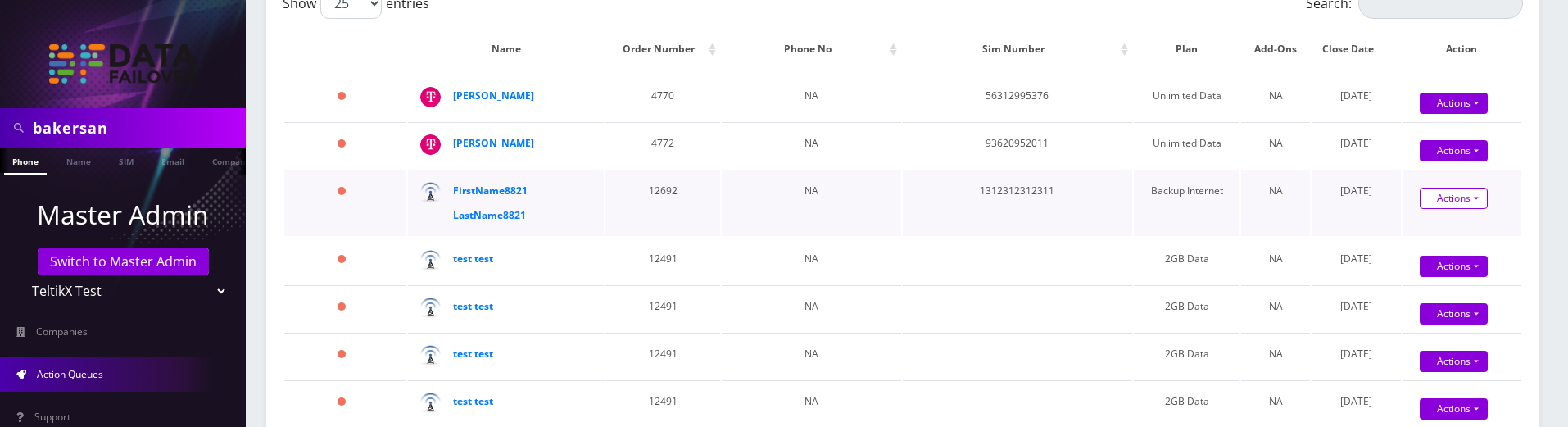
click at [1443, 194] on link "Actions" at bounding box center [1453, 198] width 68 height 22
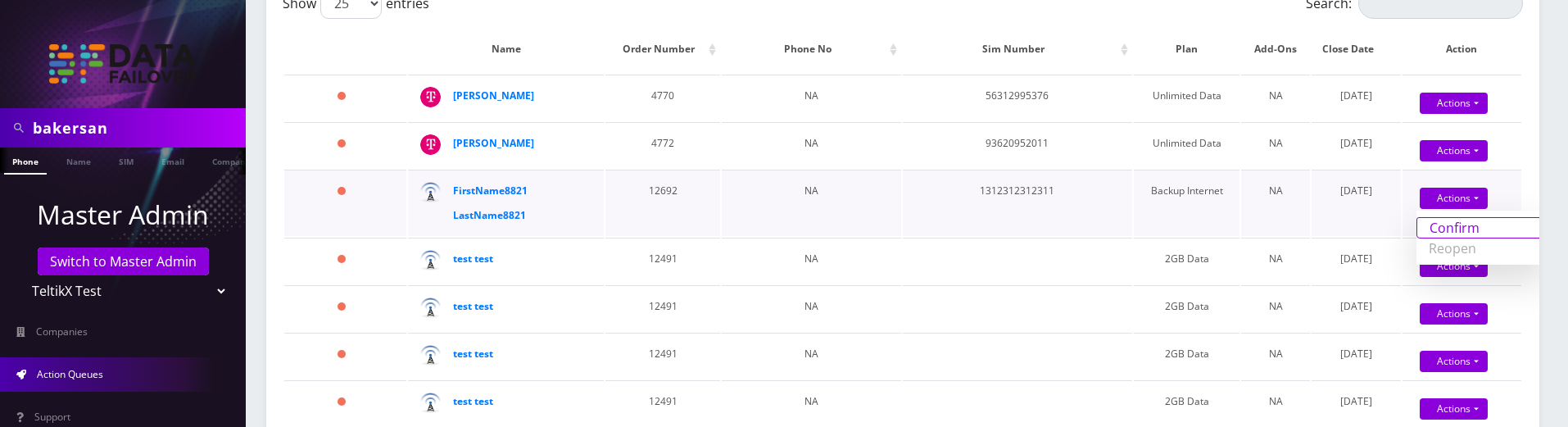
click at [1442, 227] on link "Confirm" at bounding box center [1481, 228] width 131 height 22
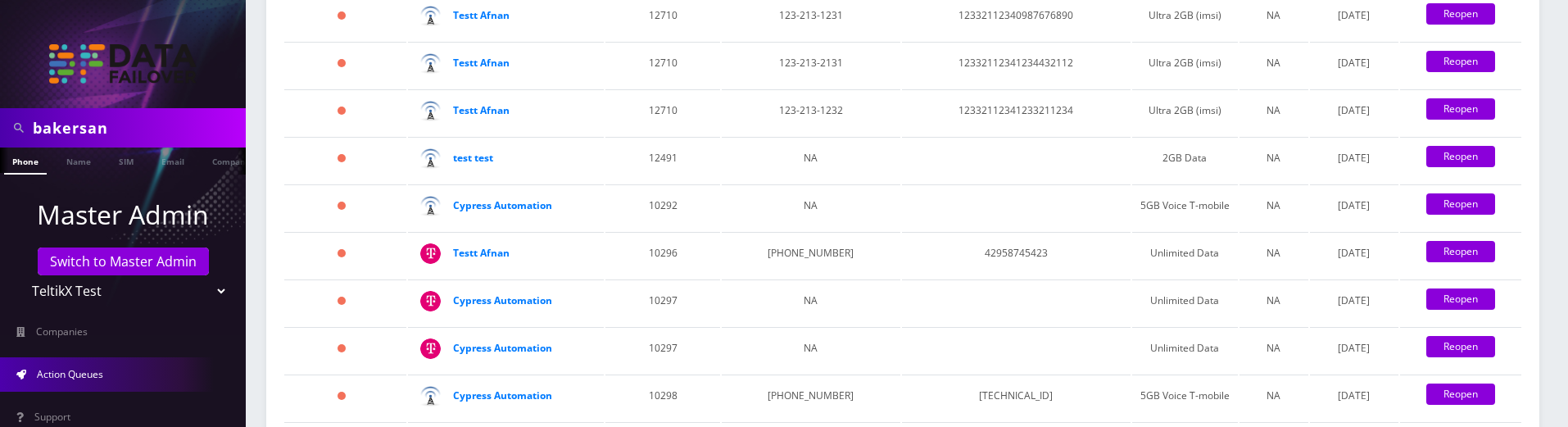
scroll to position [1556, 0]
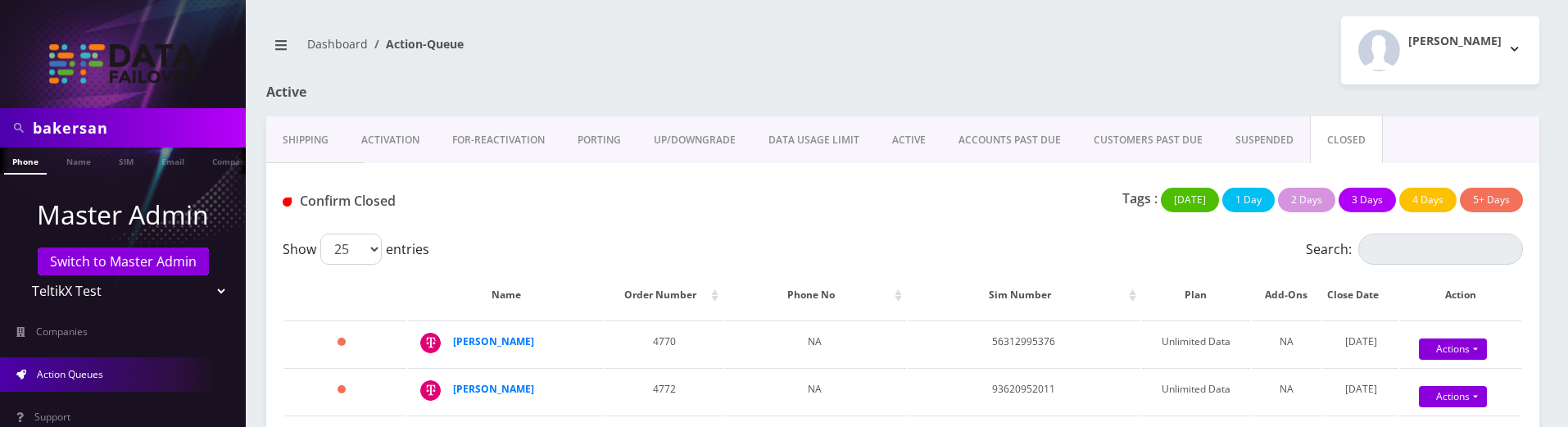
click at [707, 140] on link "UP/DOWNGRADE" at bounding box center [694, 139] width 114 height 48
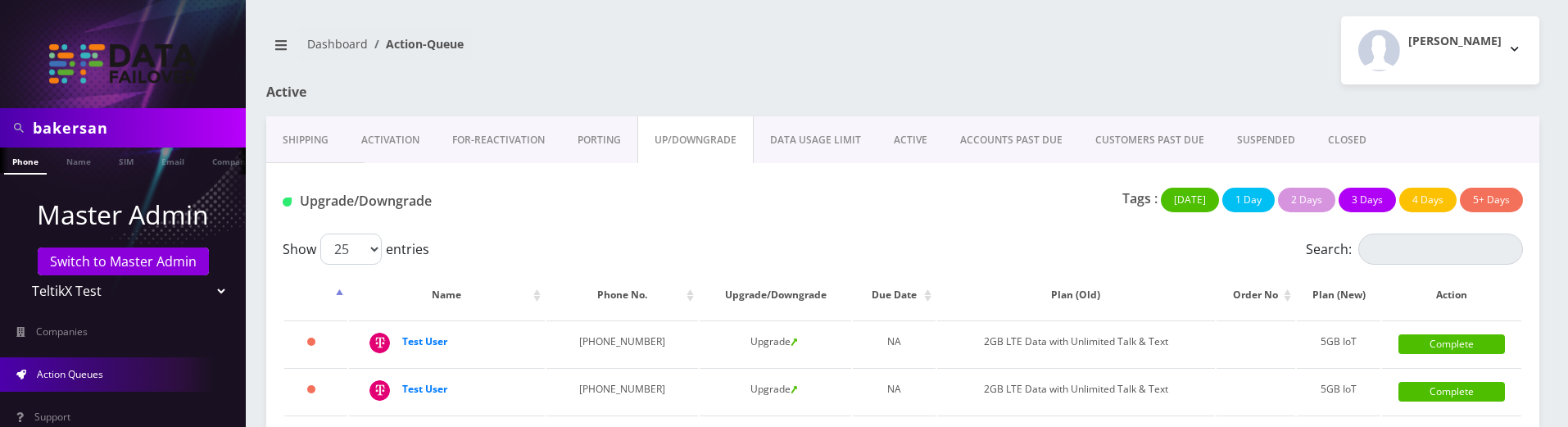
click at [1352, 150] on link "CLOSED" at bounding box center [1347, 139] width 71 height 48
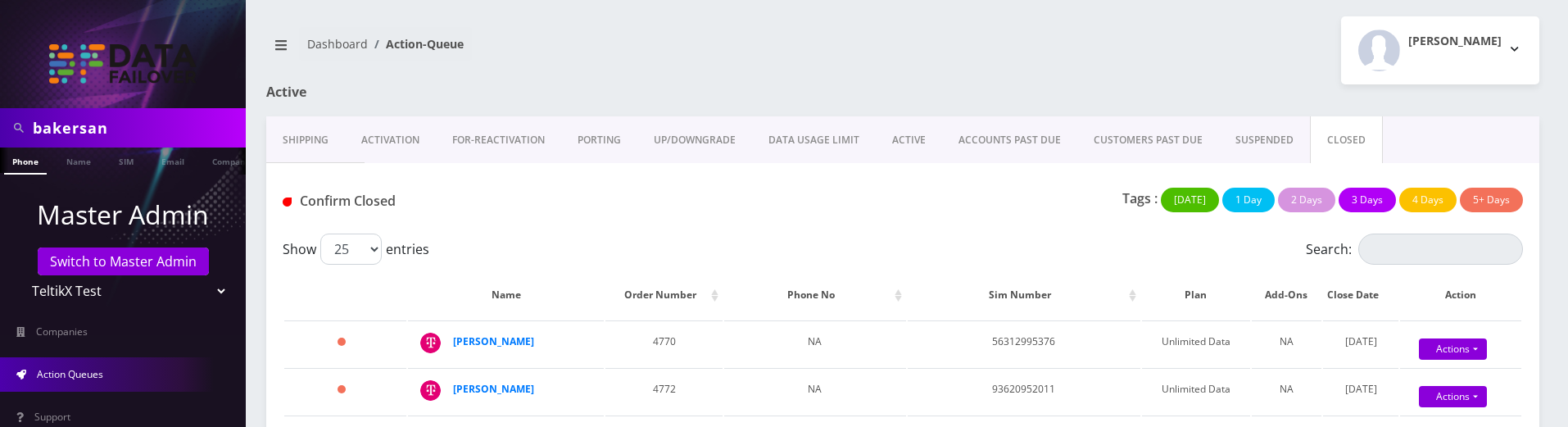
click at [578, 139] on link "PORTING" at bounding box center [599, 139] width 76 height 48
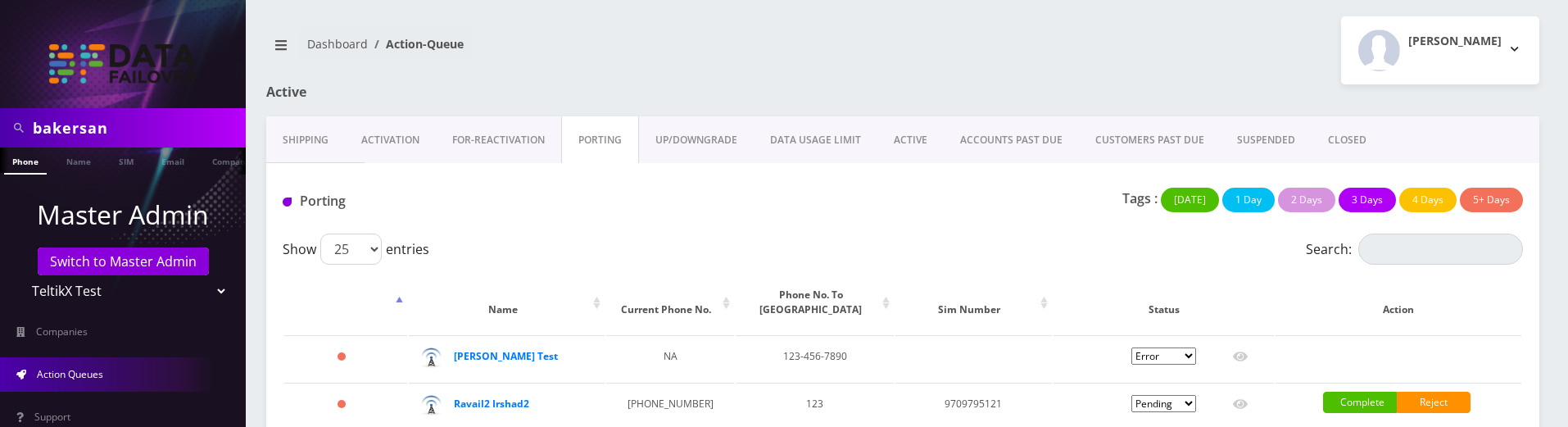
click at [540, 138] on link "FOR-REActivation" at bounding box center [498, 139] width 126 height 48
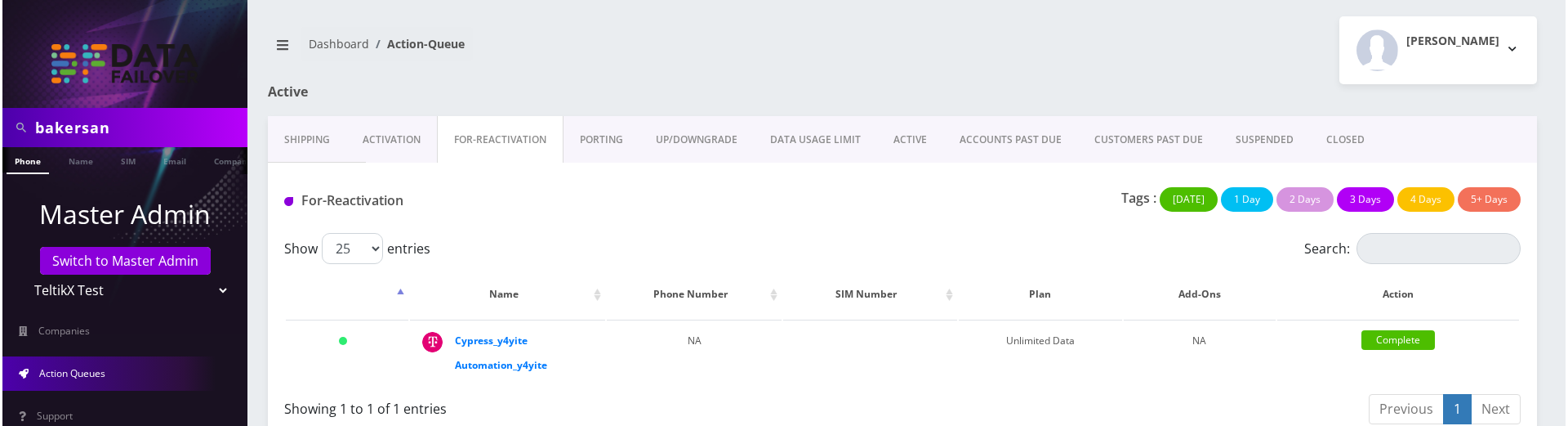
scroll to position [22, 0]
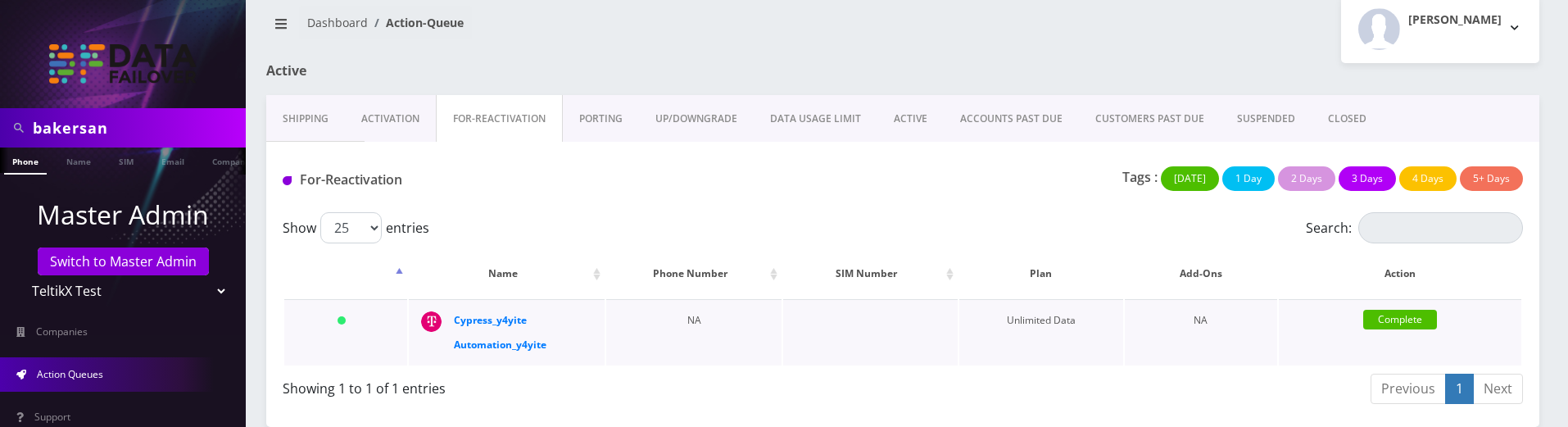
click at [1402, 322] on link "Complete" at bounding box center [1399, 320] width 74 height 20
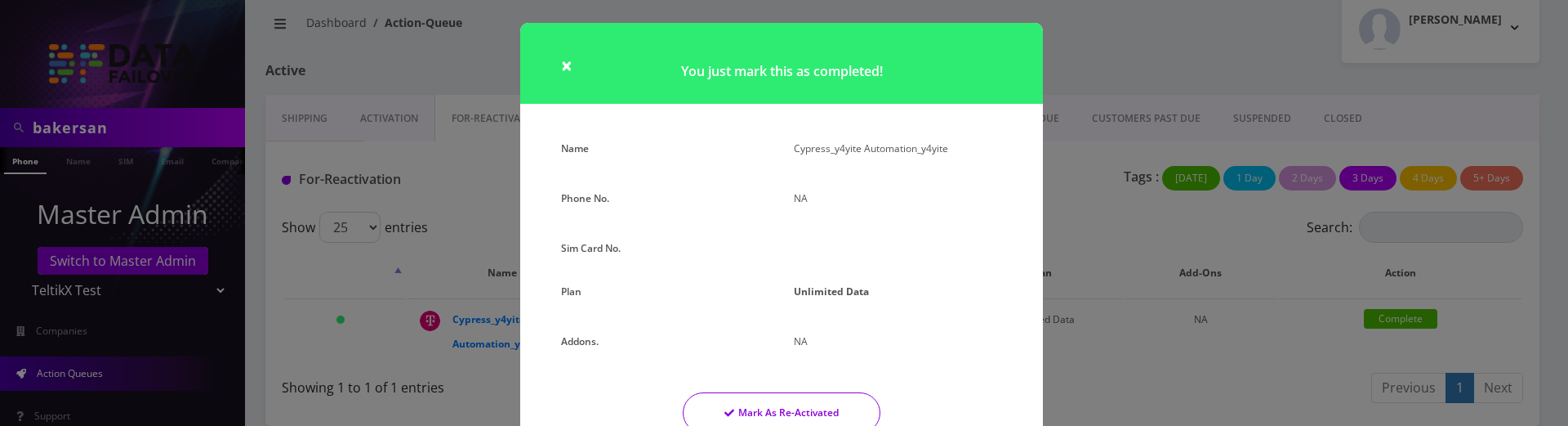
click at [838, 410] on button "Mark As Re-Activated" at bounding box center [781, 412] width 198 height 41
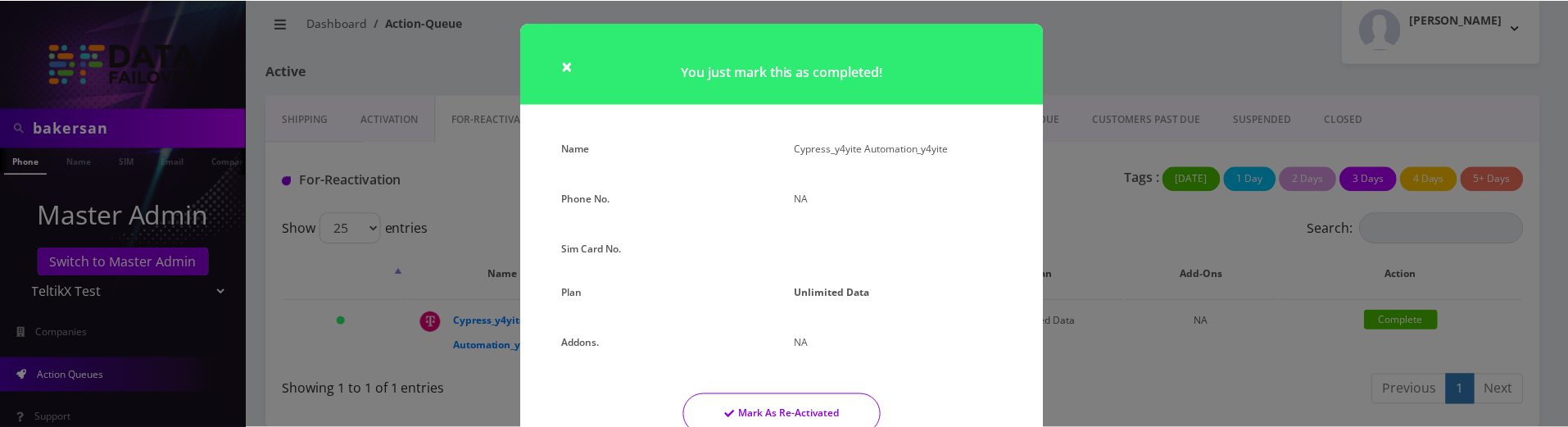
scroll to position [0, 0]
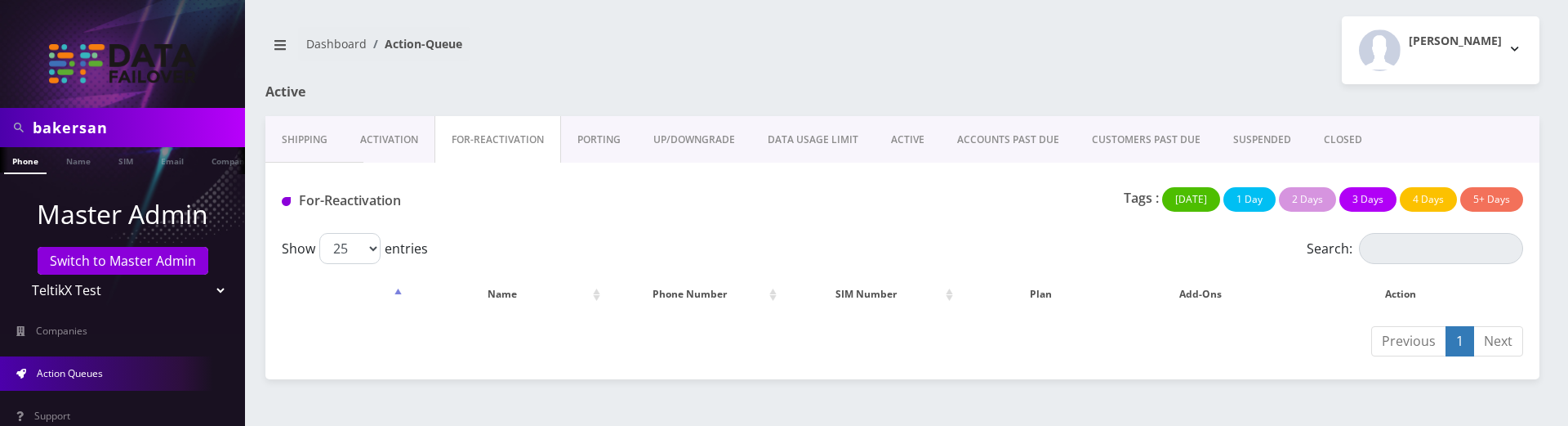
click at [723, 138] on link "UP/DOWNGRADE" at bounding box center [694, 139] width 114 height 48
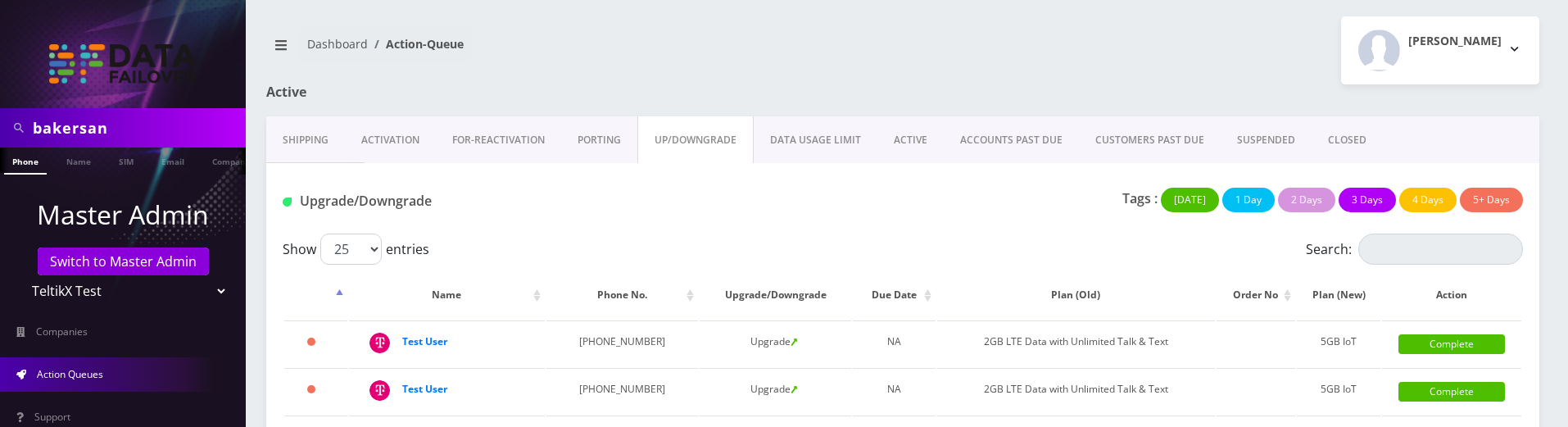
click at [1353, 149] on link "CLOSED" at bounding box center [1347, 139] width 71 height 48
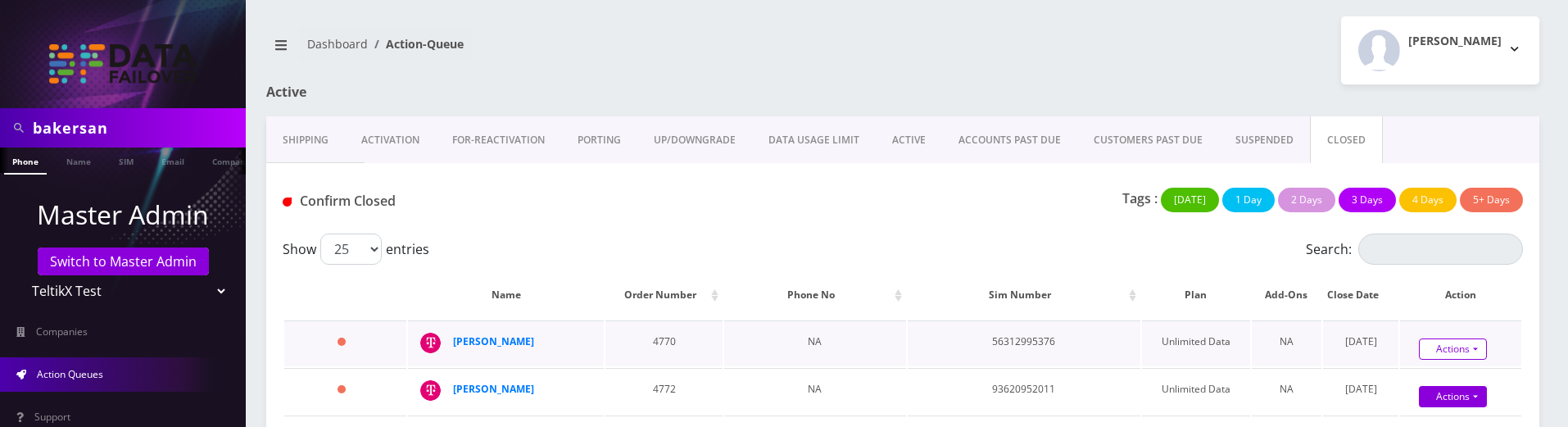
click at [1460, 342] on link "Actions" at bounding box center [1453, 349] width 68 height 22
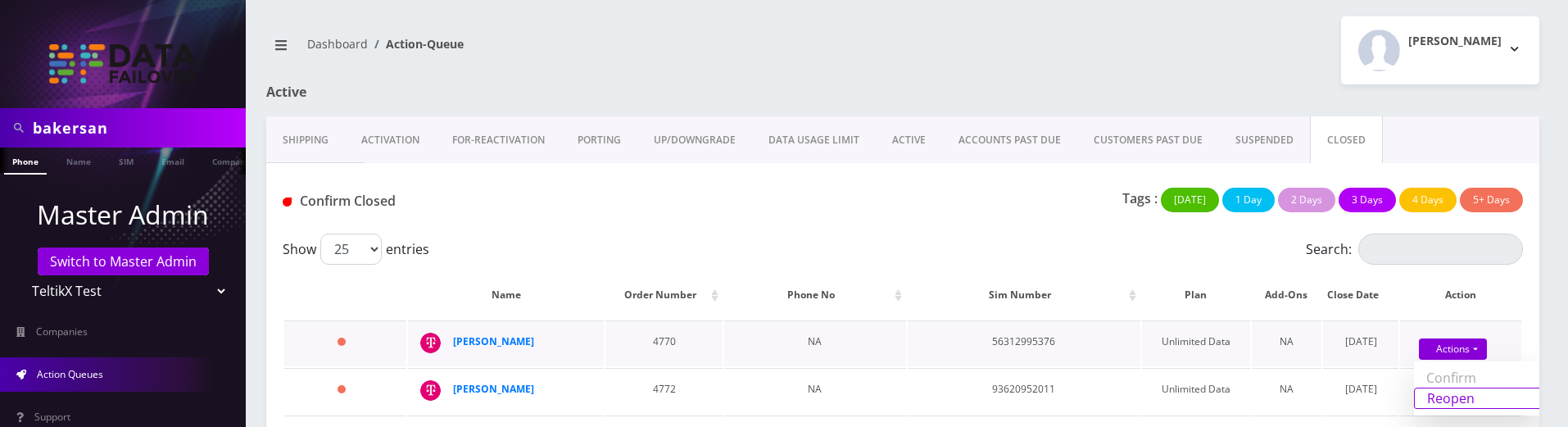
click at [1439, 399] on link "Reopen" at bounding box center [1479, 398] width 131 height 22
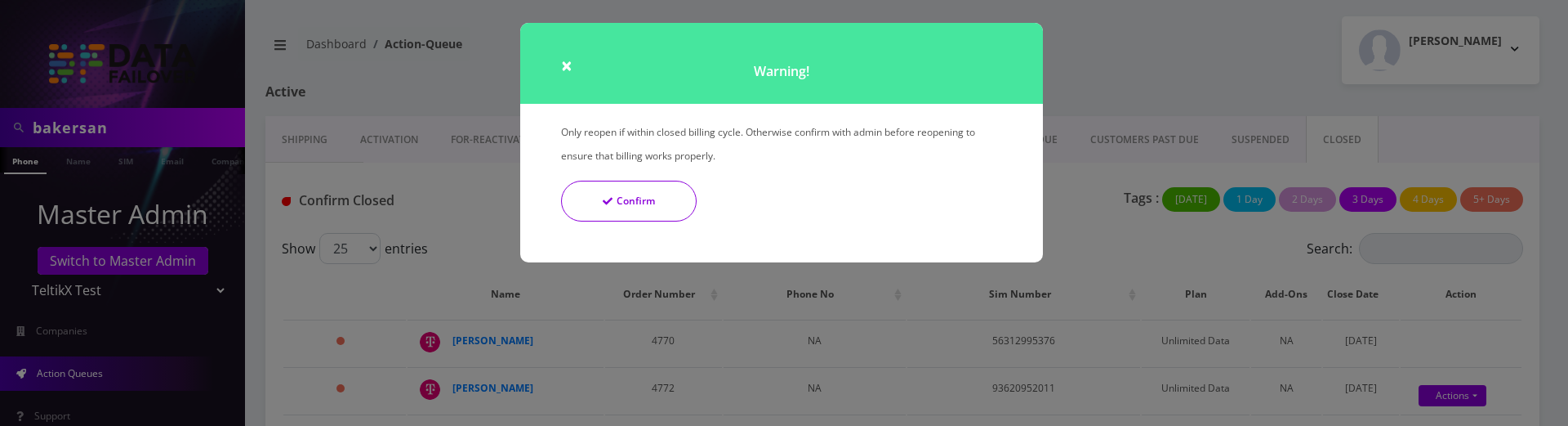
click at [668, 203] on button "Confirm" at bounding box center [629, 200] width 136 height 41
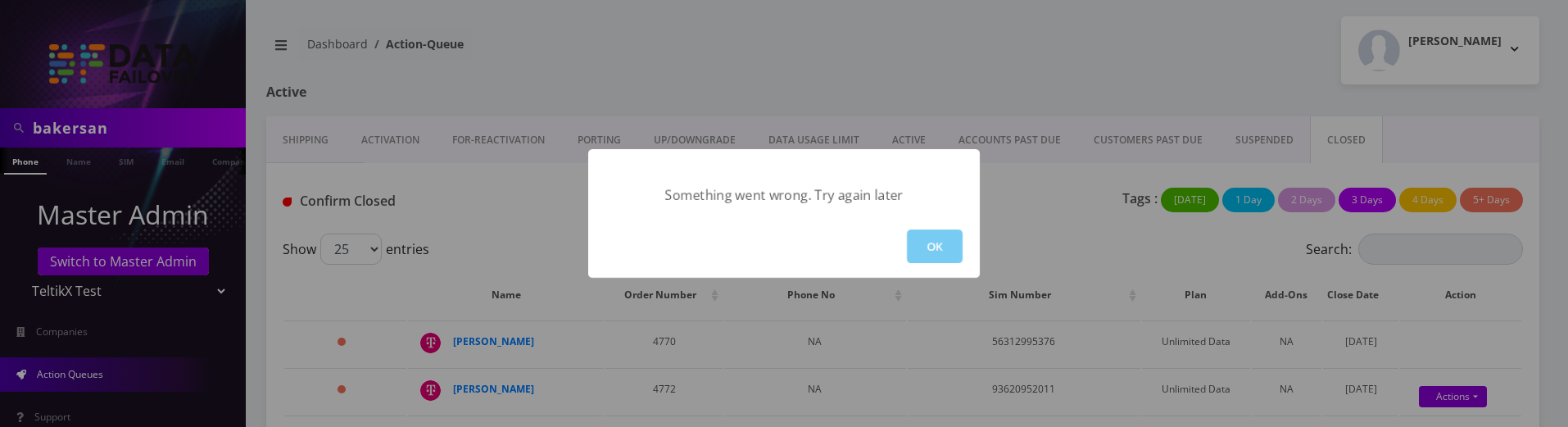
click at [954, 243] on button "OK" at bounding box center [934, 246] width 55 height 34
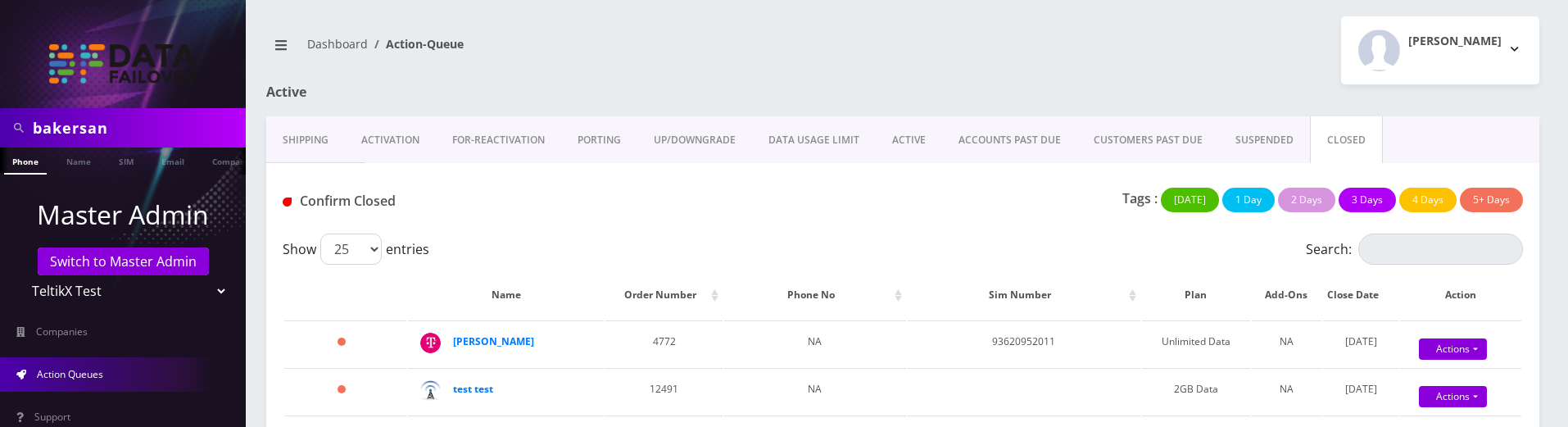
click at [317, 146] on link "Shipping" at bounding box center [305, 139] width 79 height 48
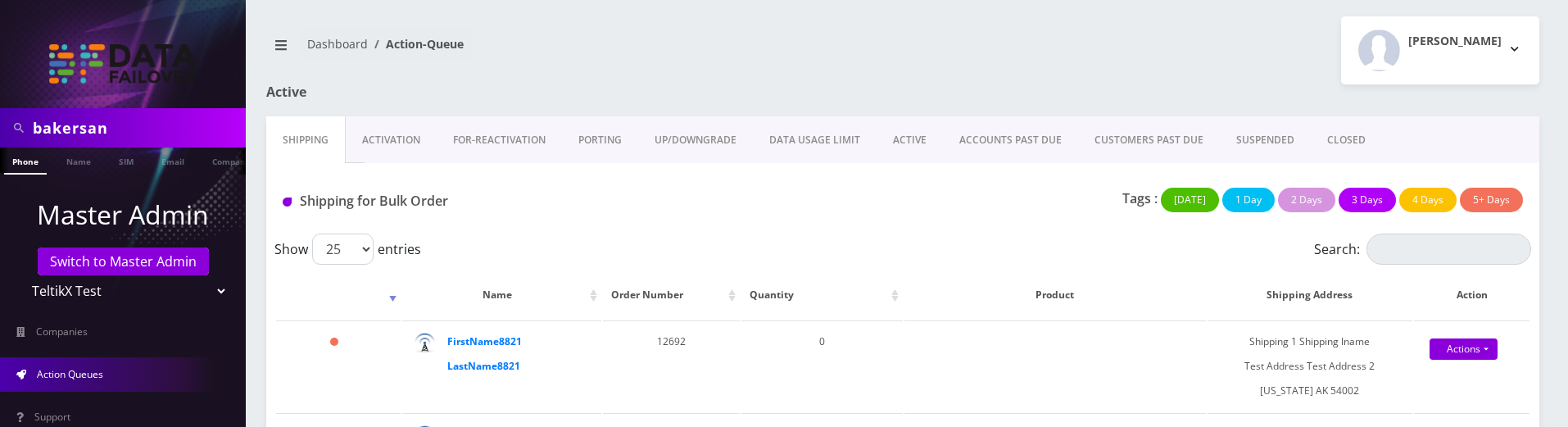
click at [399, 126] on link "Activation" at bounding box center [390, 139] width 91 height 48
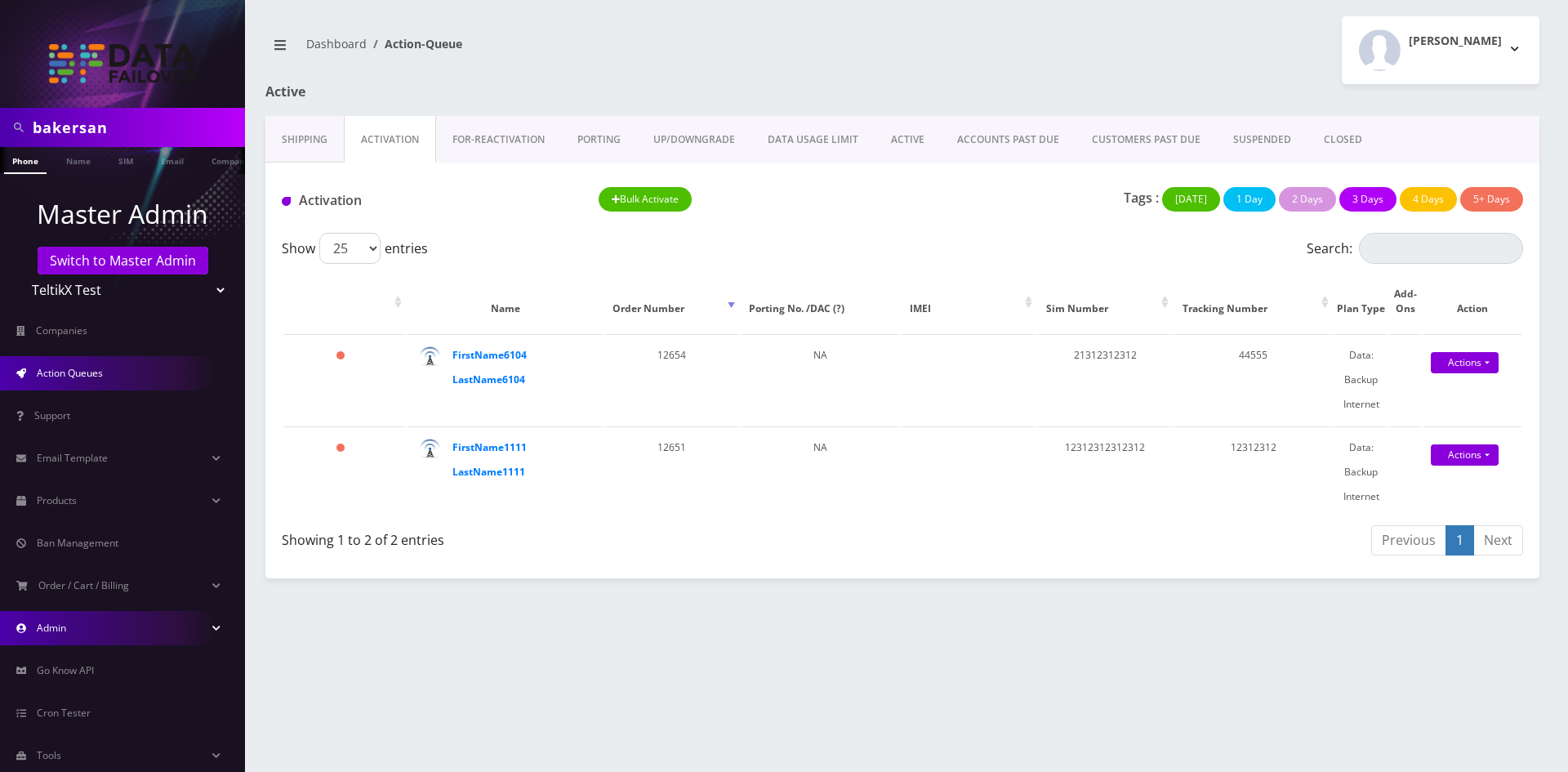
click at [146, 425] on link "Admin" at bounding box center [123, 629] width 245 height 35
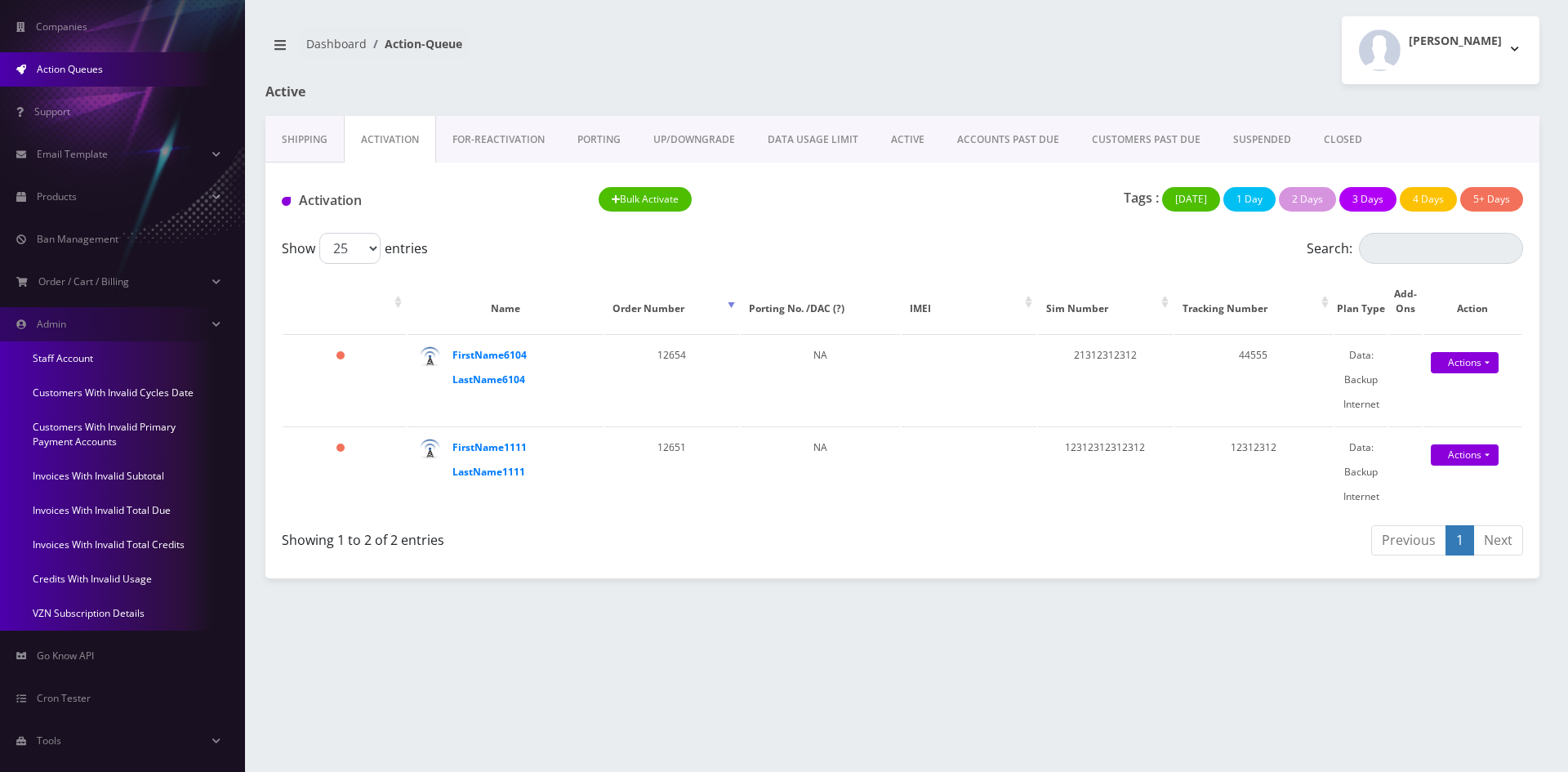
scroll to position [324, 0]
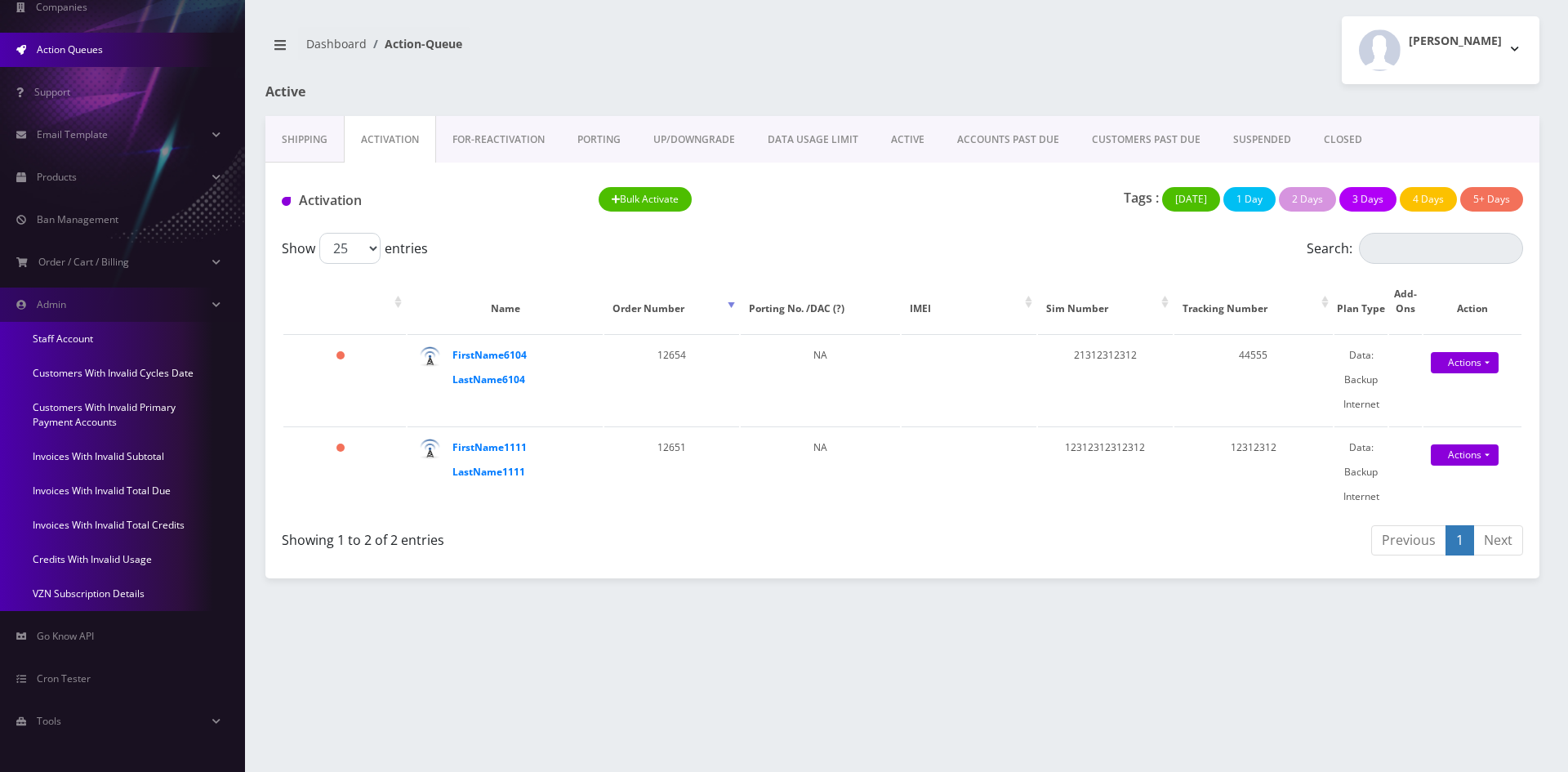
click at [108, 422] on link "Customers With Invalid Primary Payment Accounts" at bounding box center [123, 414] width 245 height 49
